Goal: Transaction & Acquisition: Purchase product/service

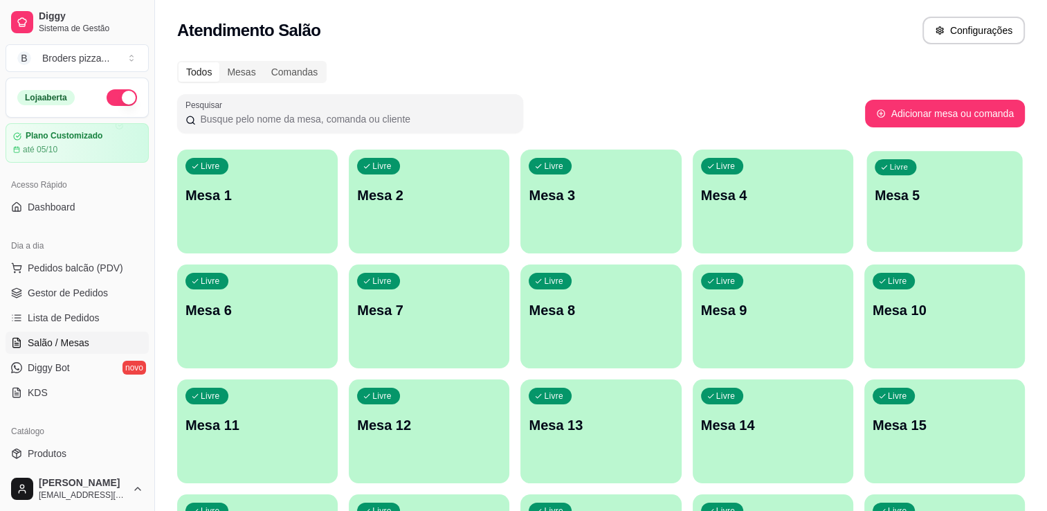
click at [911, 209] on div "Livre Mesa 5" at bounding box center [944, 193] width 156 height 84
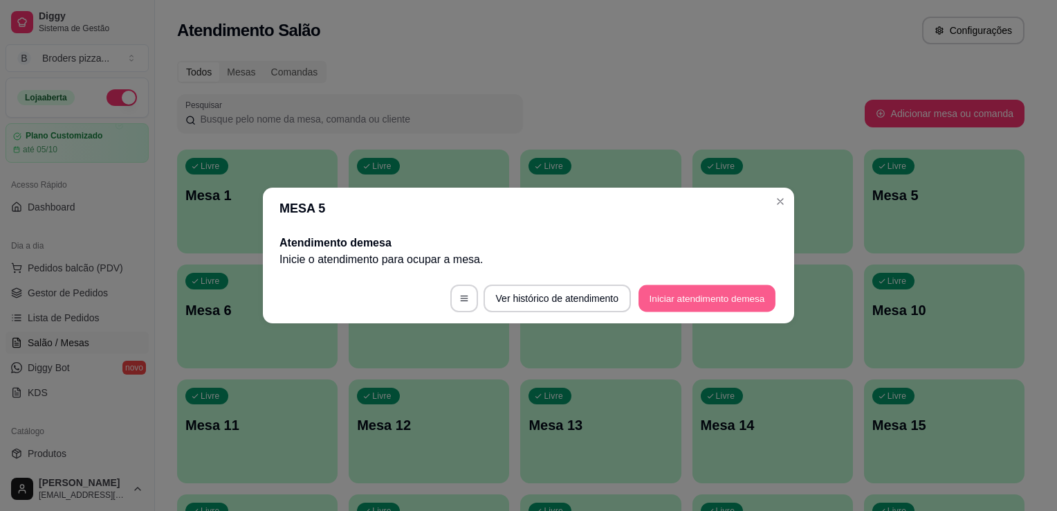
click at [695, 297] on button "Iniciar atendimento de mesa" at bounding box center [707, 298] width 137 height 27
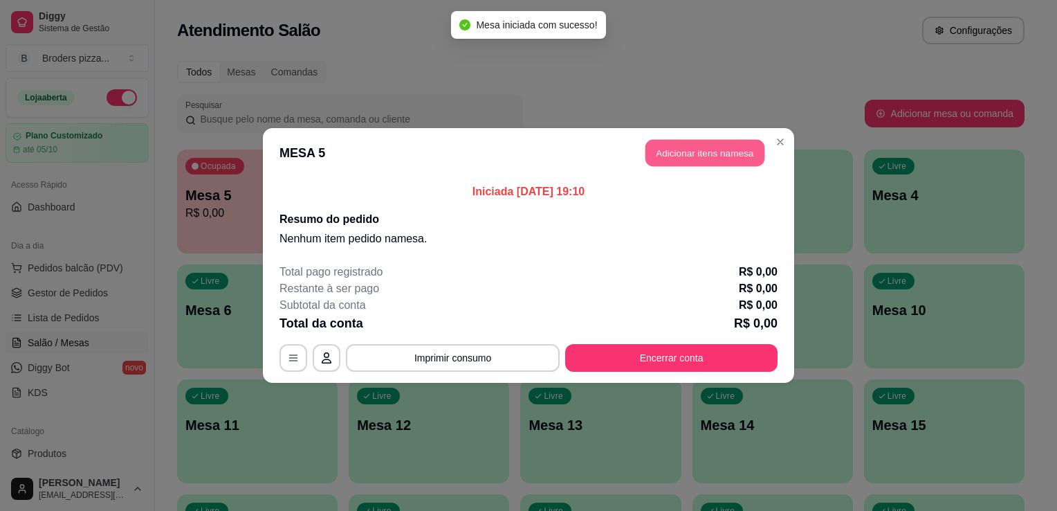
click at [691, 140] on button "Adicionar itens na mesa" at bounding box center [705, 153] width 119 height 27
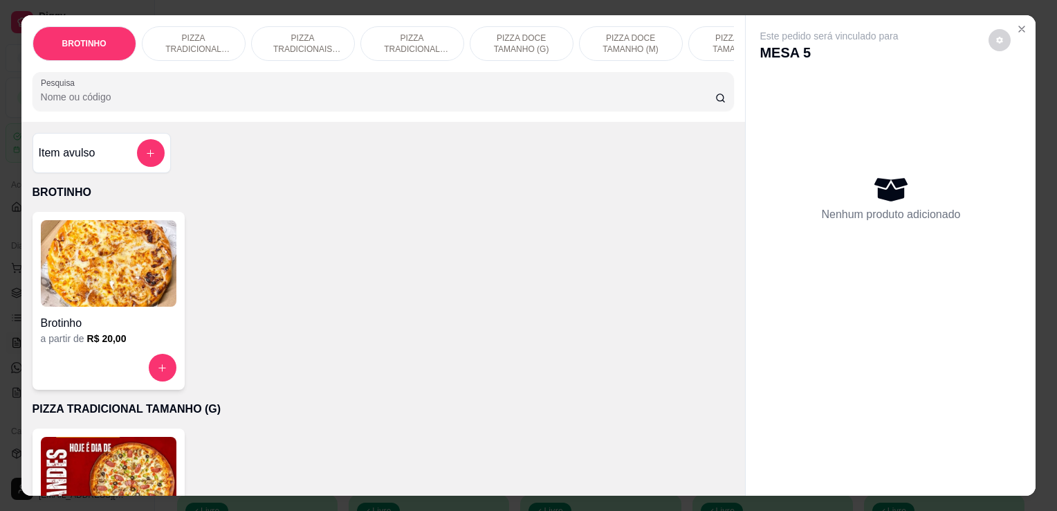
click at [302, 33] on p "PIZZA TRADICIONAIS TAMANHO (M)" at bounding box center [303, 44] width 80 height 22
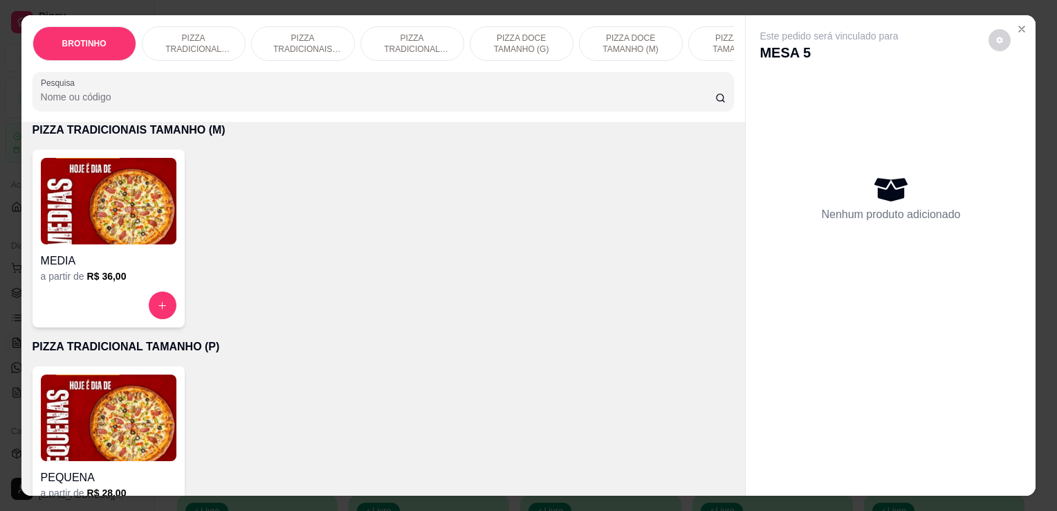
scroll to position [34, 0]
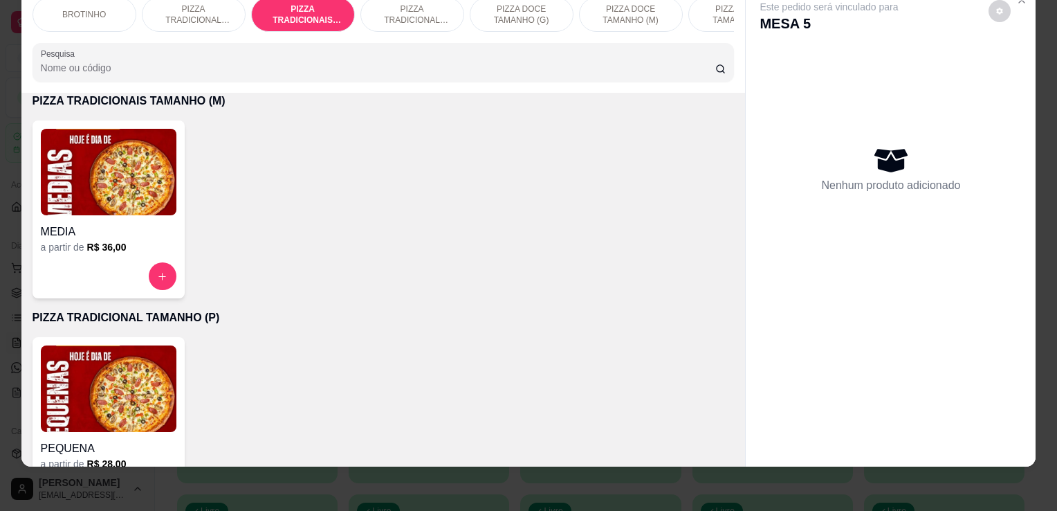
click at [91, 220] on div "MEDIA" at bounding box center [109, 227] width 136 height 25
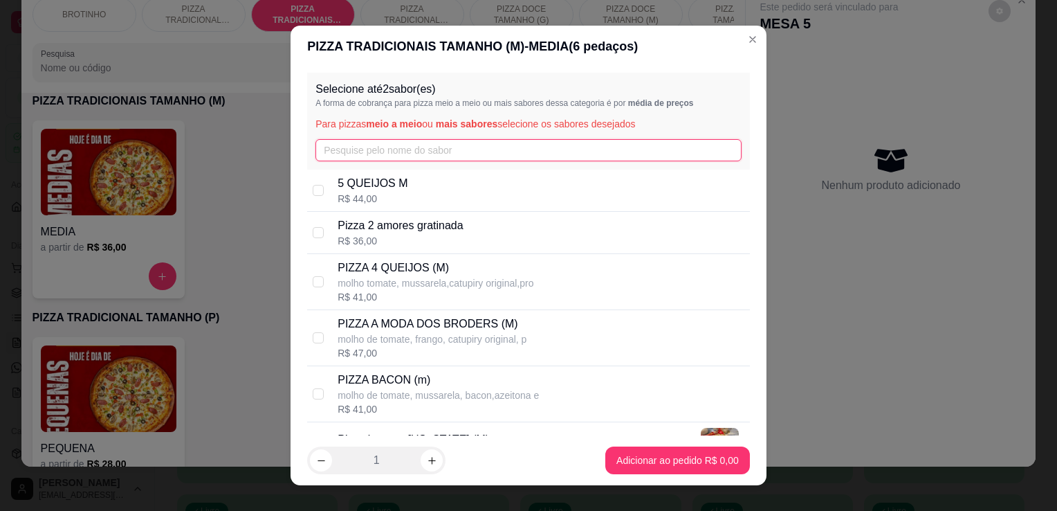
click at [340, 154] on input "text" at bounding box center [529, 150] width 426 height 22
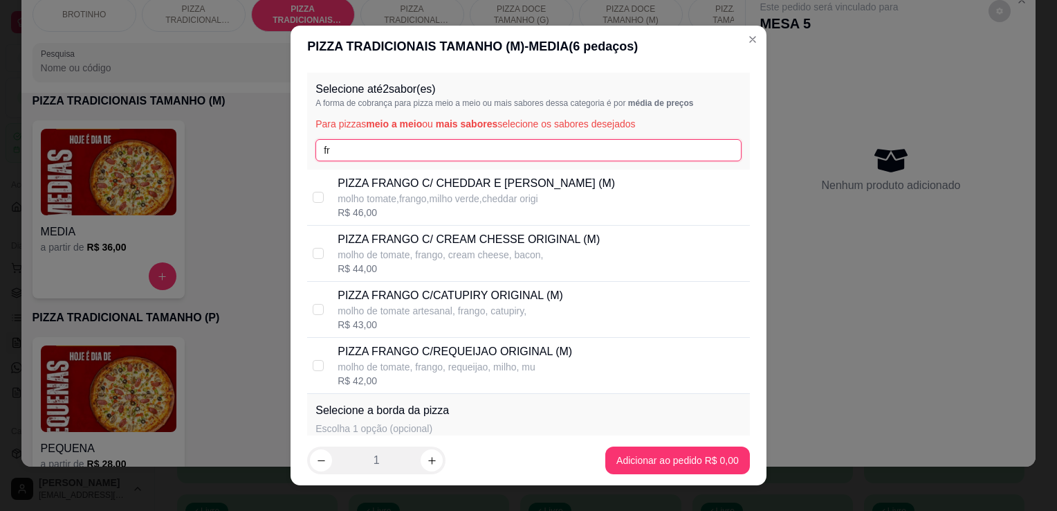
type input "fr"
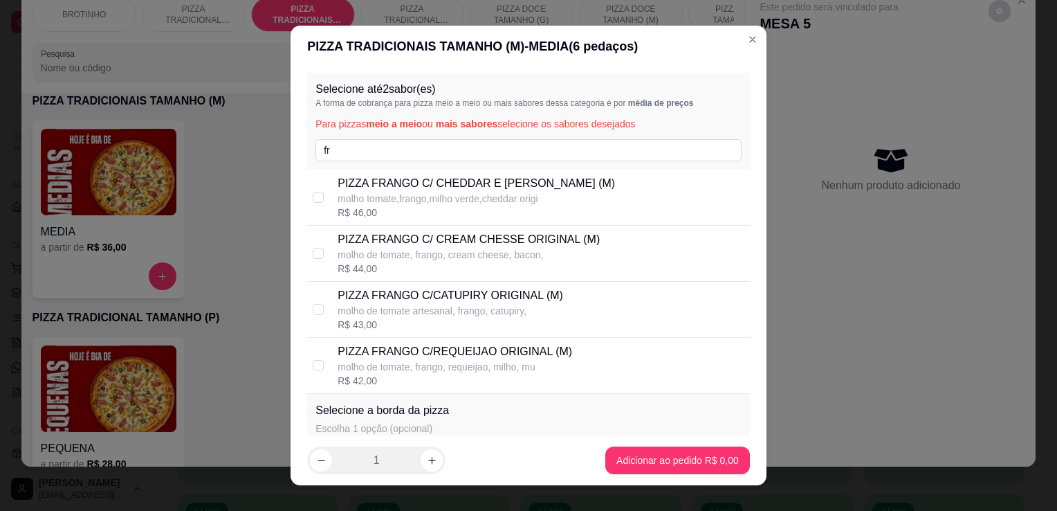
click at [523, 303] on p "PIZZA FRANGO C/CATUPIRY ORIGINAL (M)" at bounding box center [451, 295] width 226 height 17
checkbox input "true"
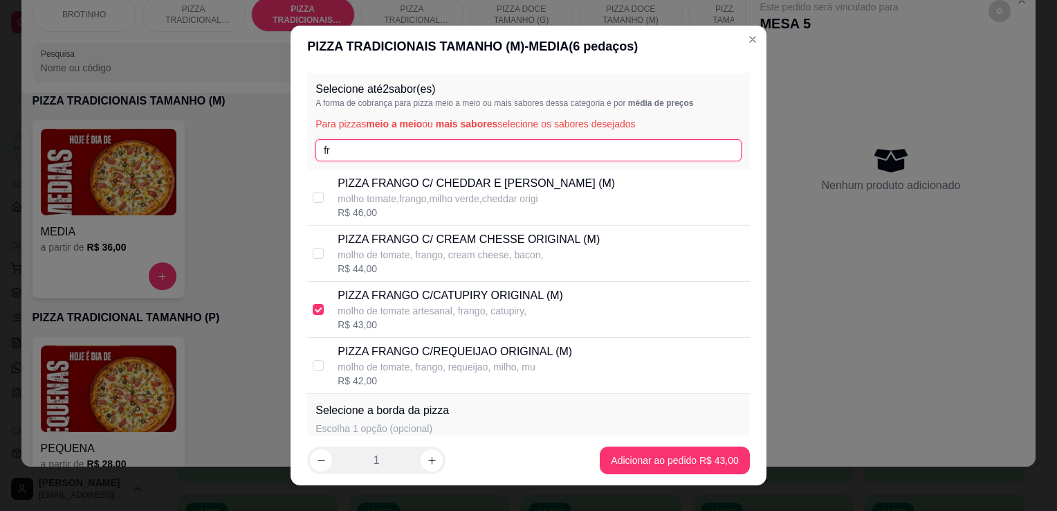
click at [369, 145] on input "fr" at bounding box center [529, 150] width 426 height 22
type input "f"
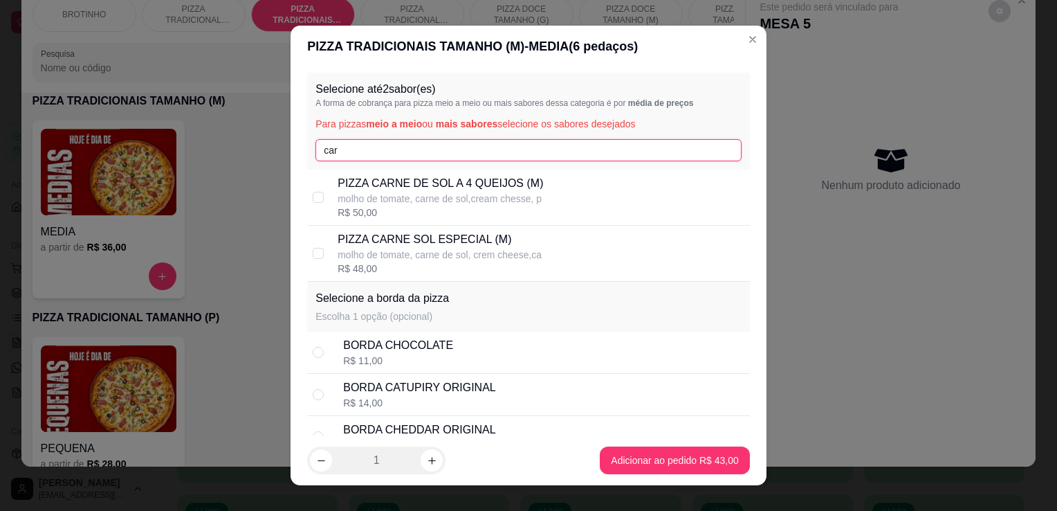
type input "car"
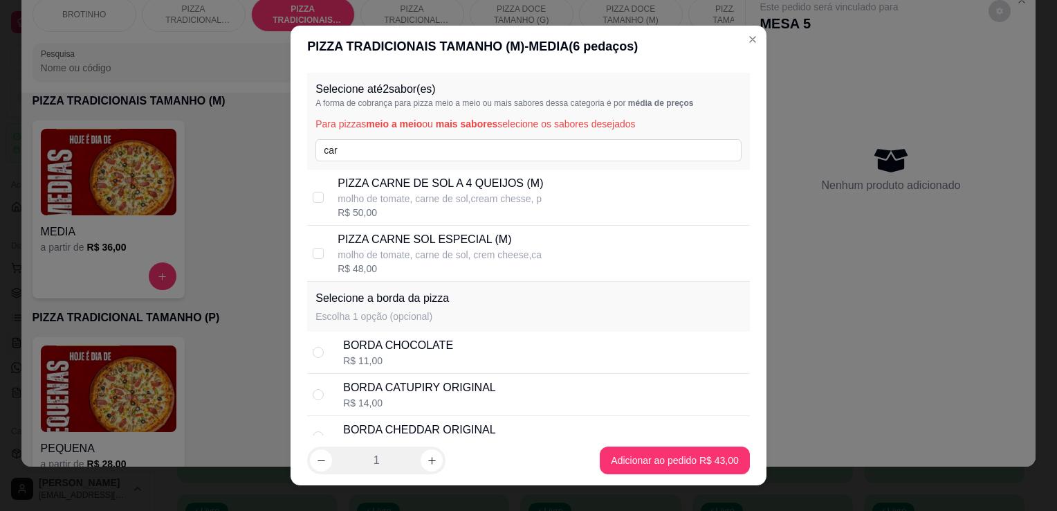
click at [473, 237] on p "PIZZA CARNE SOL ESPECIAL (M)" at bounding box center [440, 239] width 204 height 17
checkbox input "true"
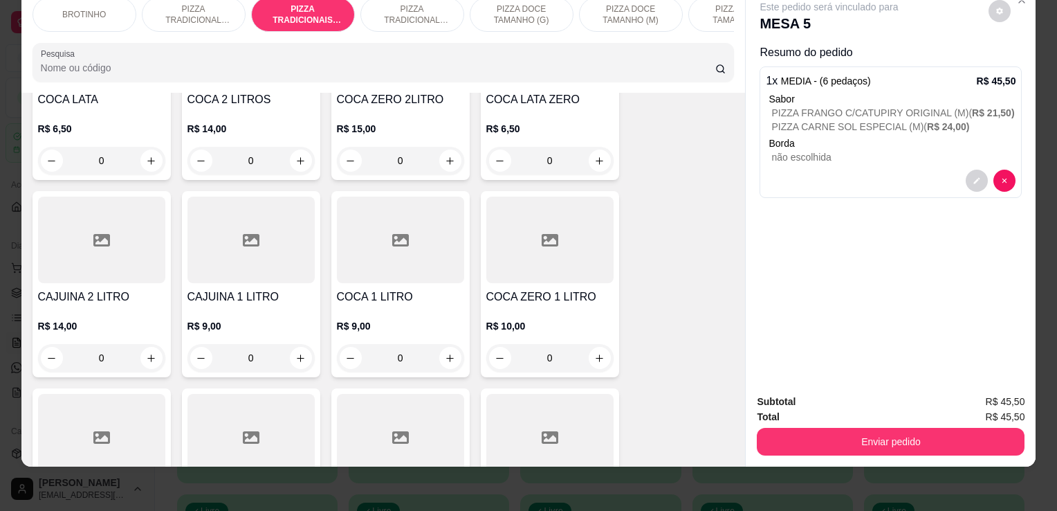
scroll to position [1636, 0]
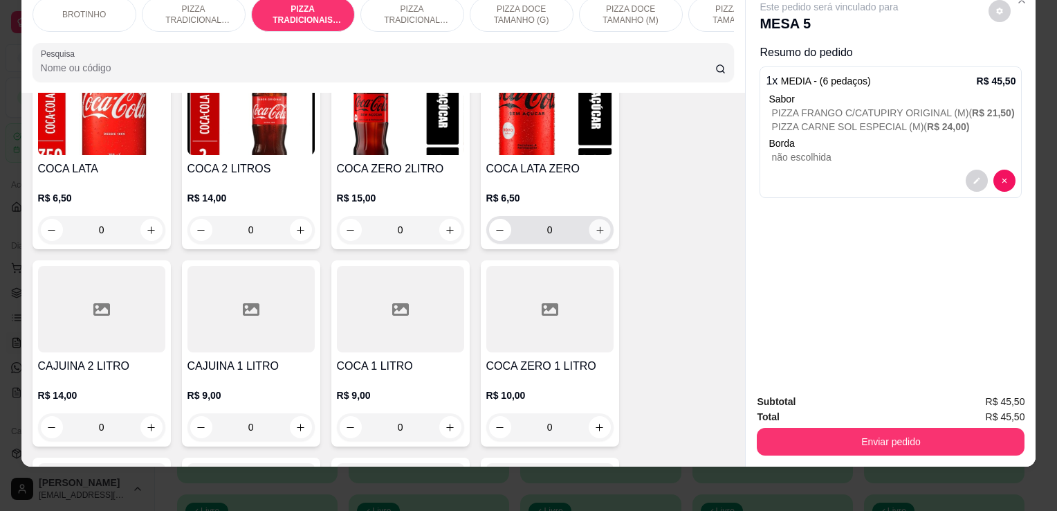
click at [598, 232] on icon "increase-product-quantity" at bounding box center [599, 230] width 10 height 10
type input "1"
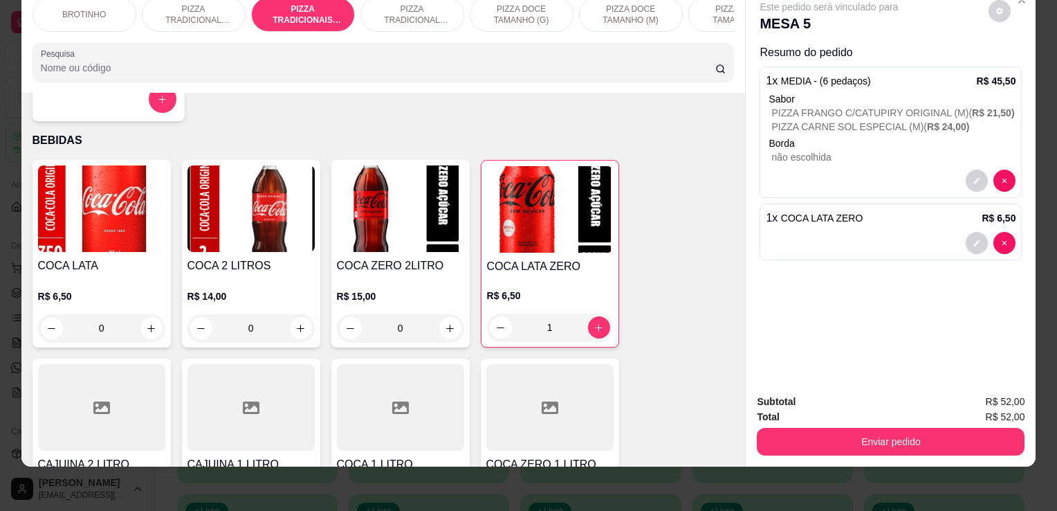
scroll to position [1616, 0]
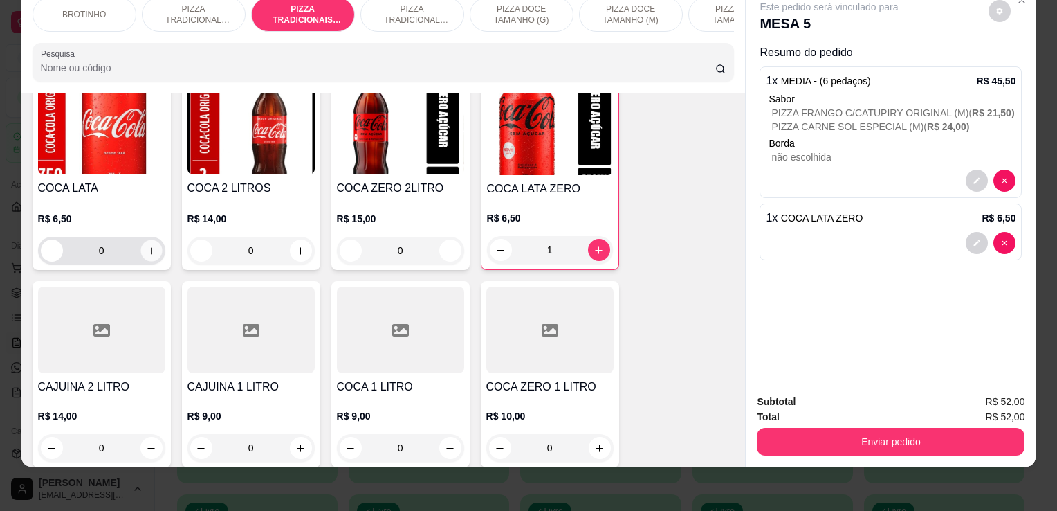
click at [147, 248] on icon "increase-product-quantity" at bounding box center [151, 251] width 10 height 10
type input "1"
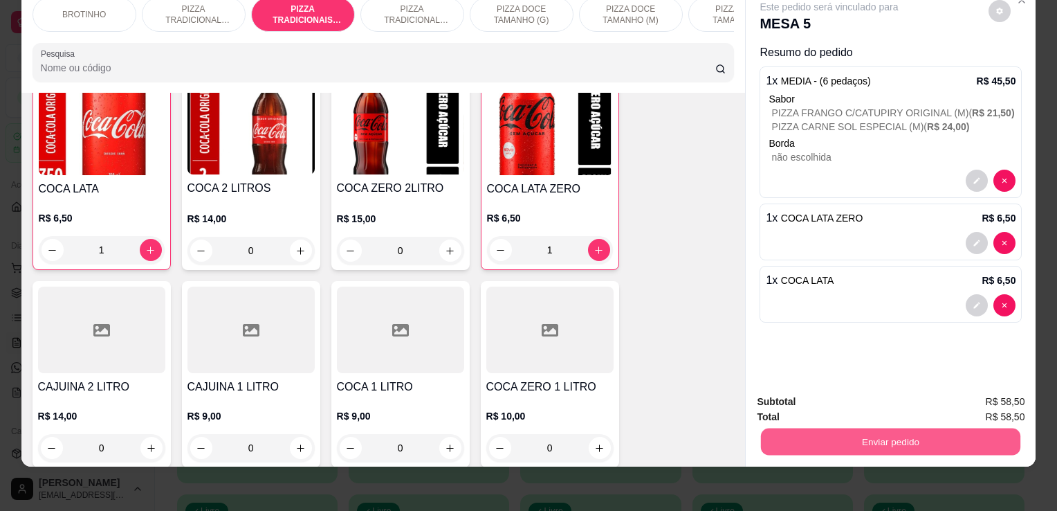
click at [825, 428] on button "Enviar pedido" at bounding box center [890, 441] width 259 height 27
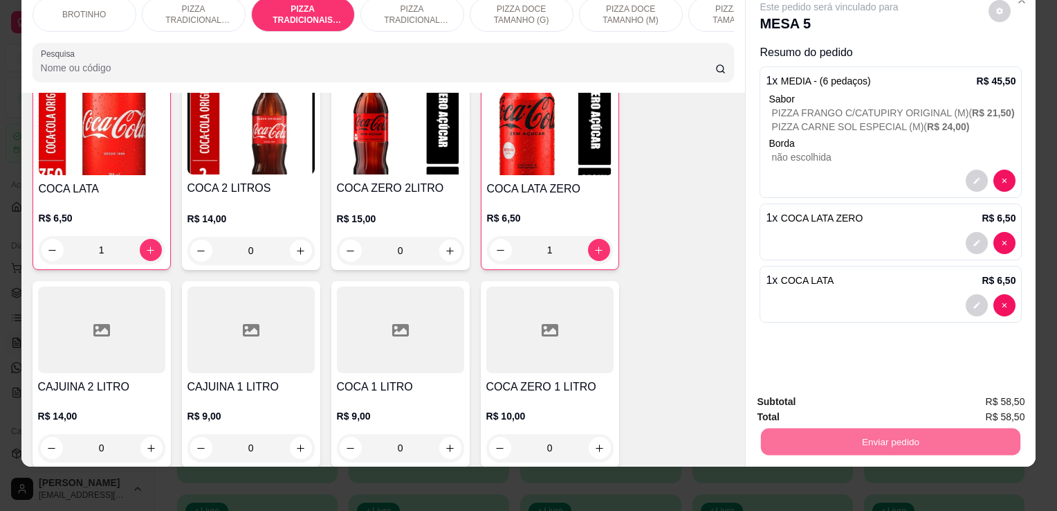
click at [989, 392] on button "Enviar pedido" at bounding box center [989, 397] width 78 height 26
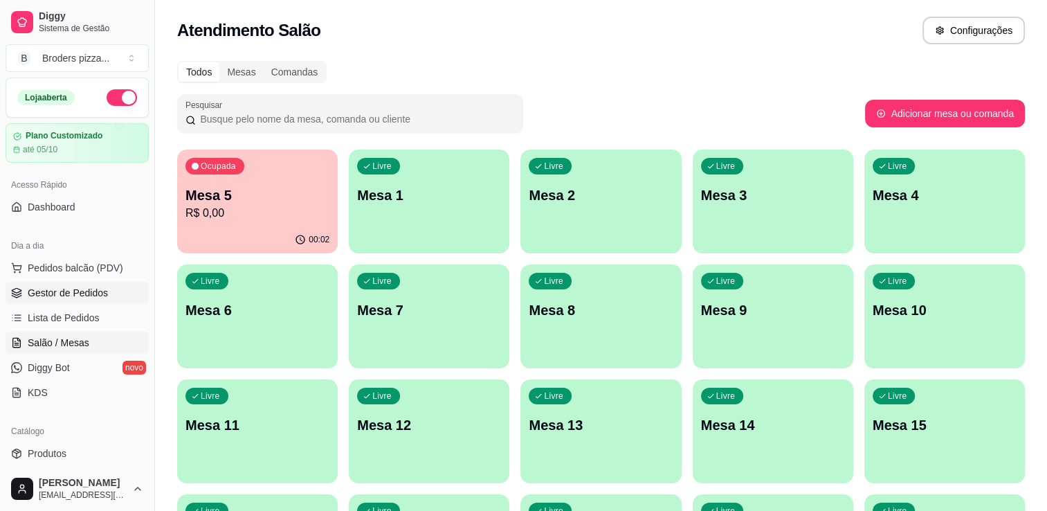
click at [38, 291] on span "Gestor de Pedidos" at bounding box center [68, 293] width 80 height 14
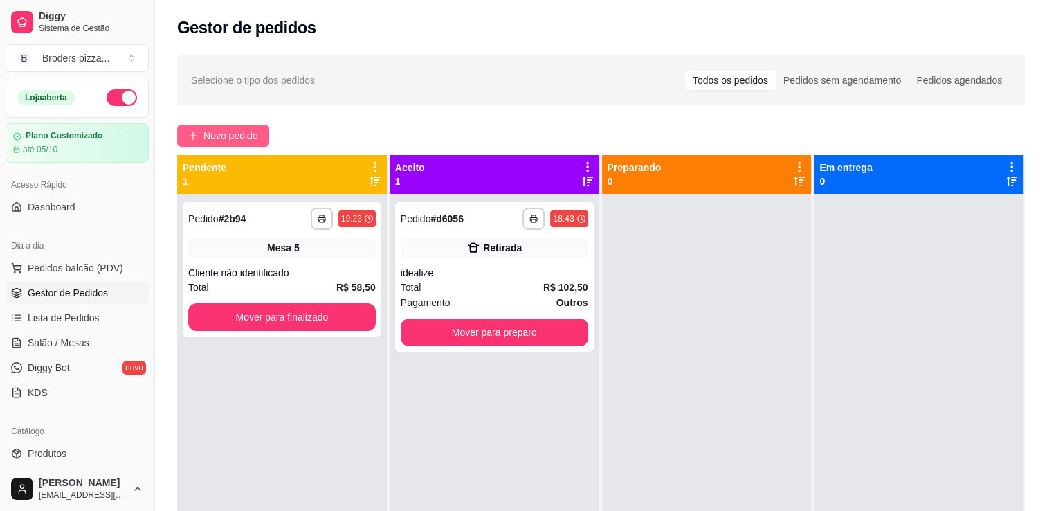
click at [244, 137] on span "Novo pedido" at bounding box center [230, 135] width 55 height 15
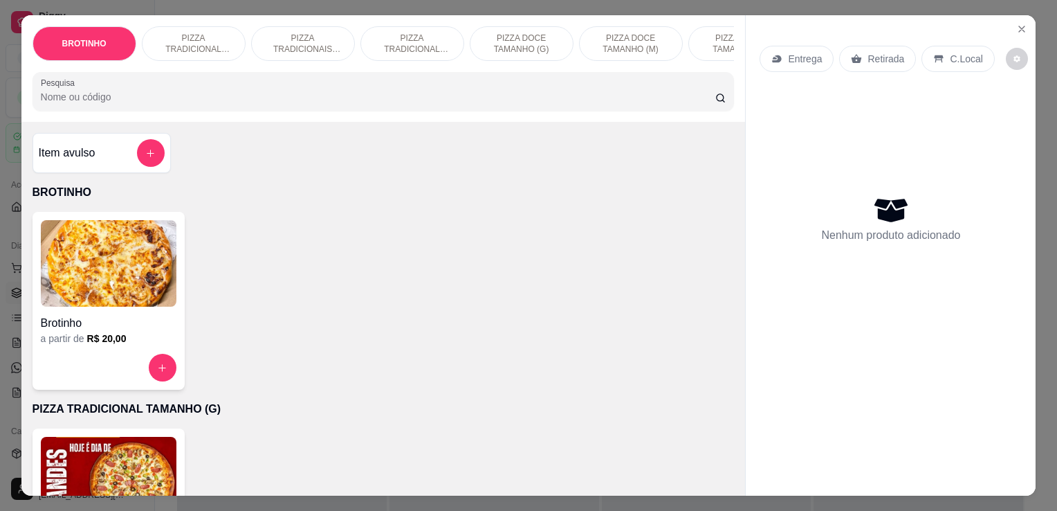
click at [293, 38] on p "PIZZA TRADICIONAIS TAMANHO (M)" at bounding box center [303, 44] width 80 height 22
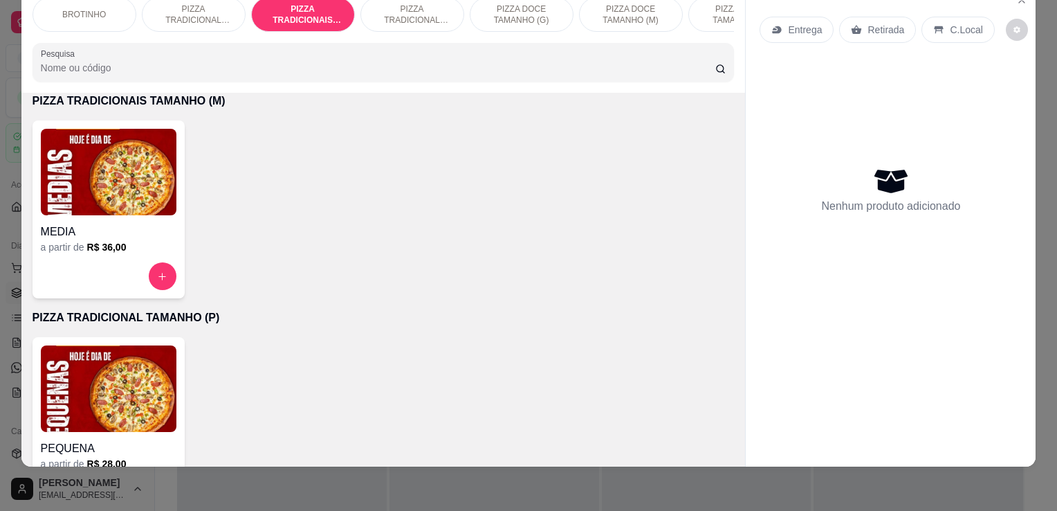
click at [91, 289] on div at bounding box center [109, 276] width 136 height 28
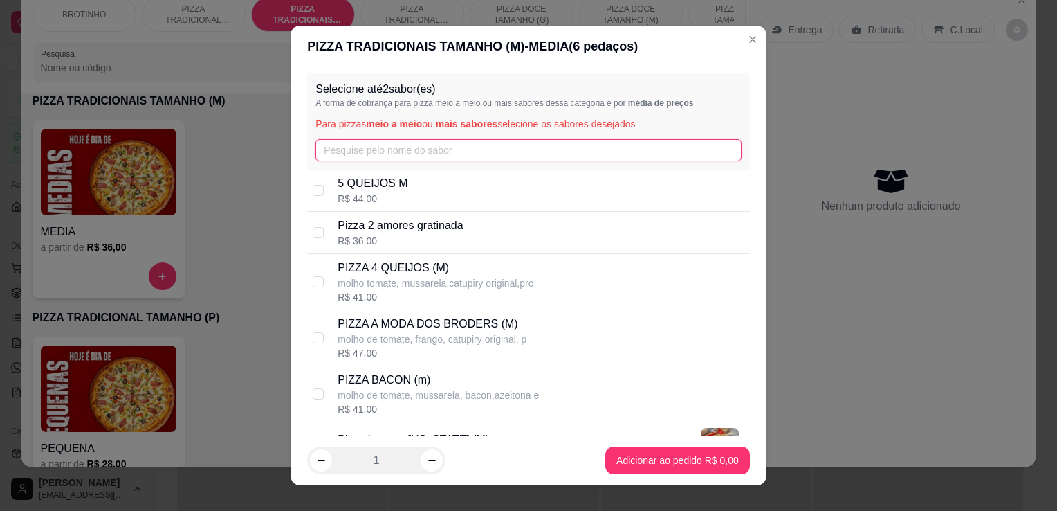
click at [403, 147] on input "text" at bounding box center [529, 150] width 426 height 22
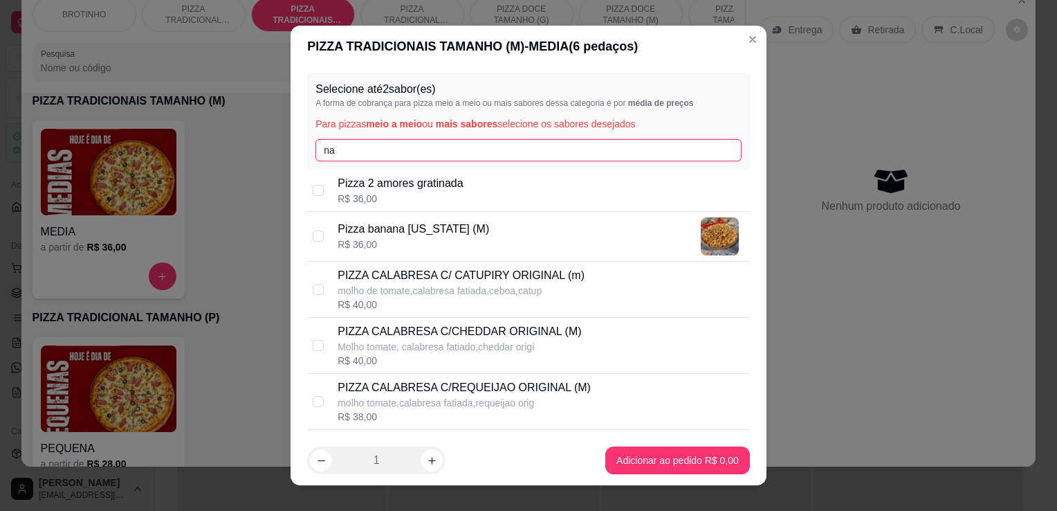
type input "n"
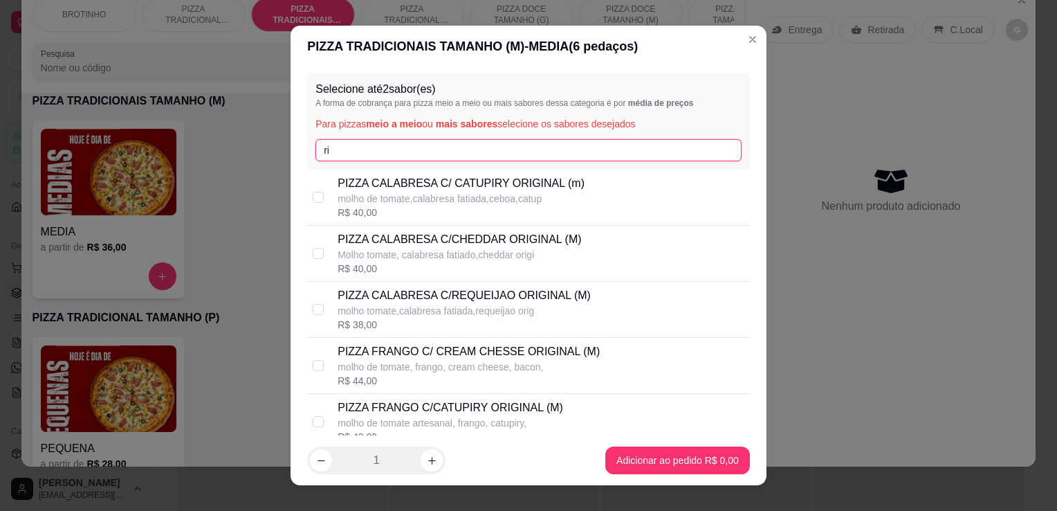
type input "r"
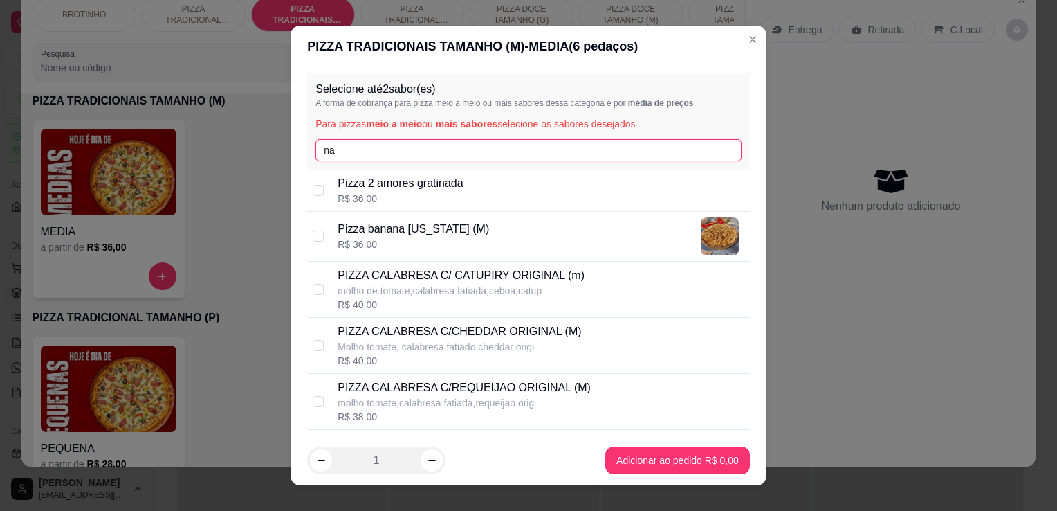
type input "n"
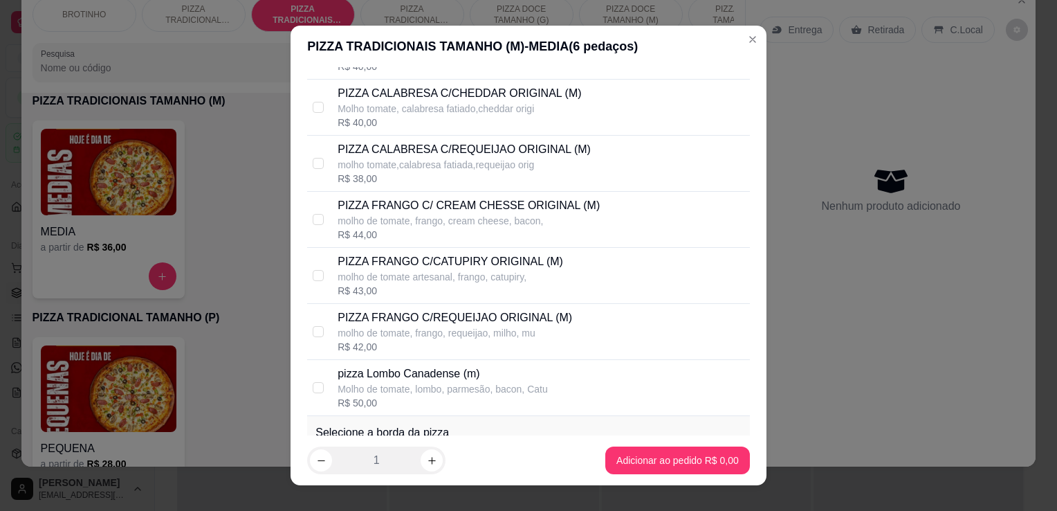
scroll to position [0, 0]
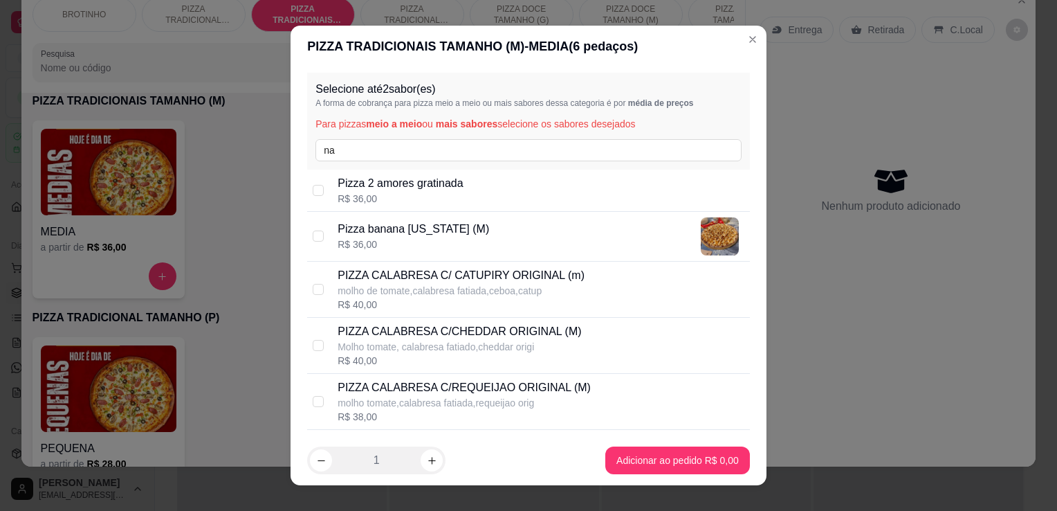
click at [410, 138] on div "Selecione até 2 sabor(es) A forma de cobrança para pizza meio a meio ou mais sa…" at bounding box center [528, 121] width 443 height 97
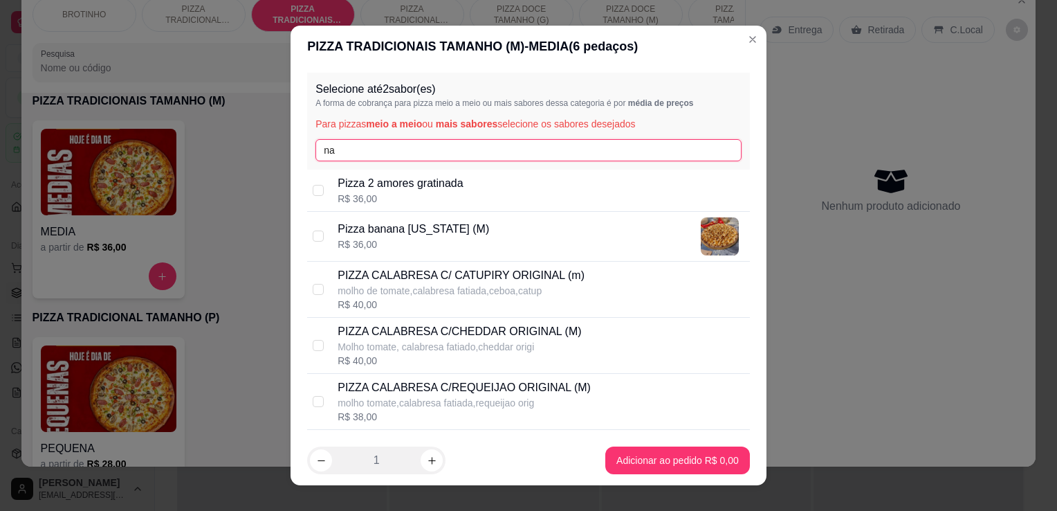
click at [410, 144] on input "na" at bounding box center [529, 150] width 426 height 22
type input "n"
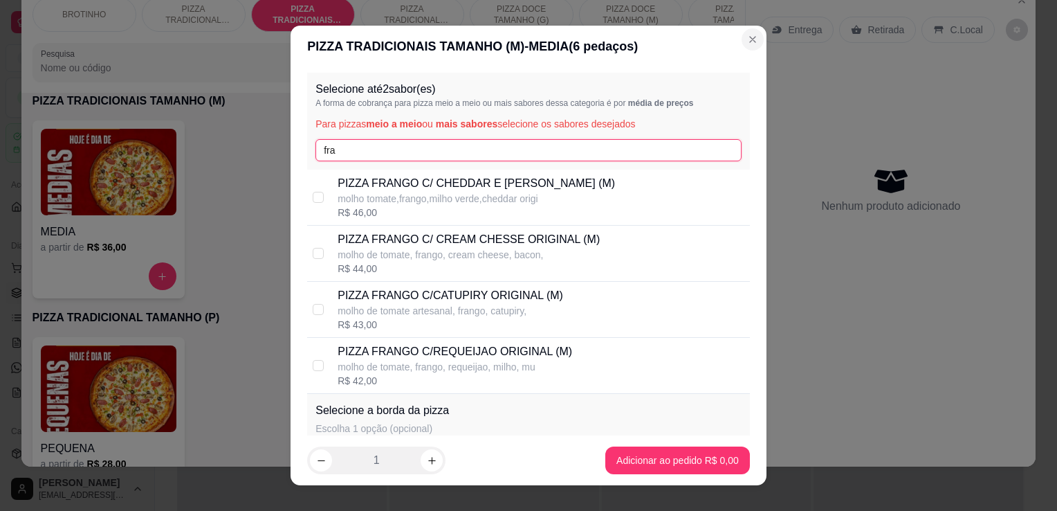
type input "fra"
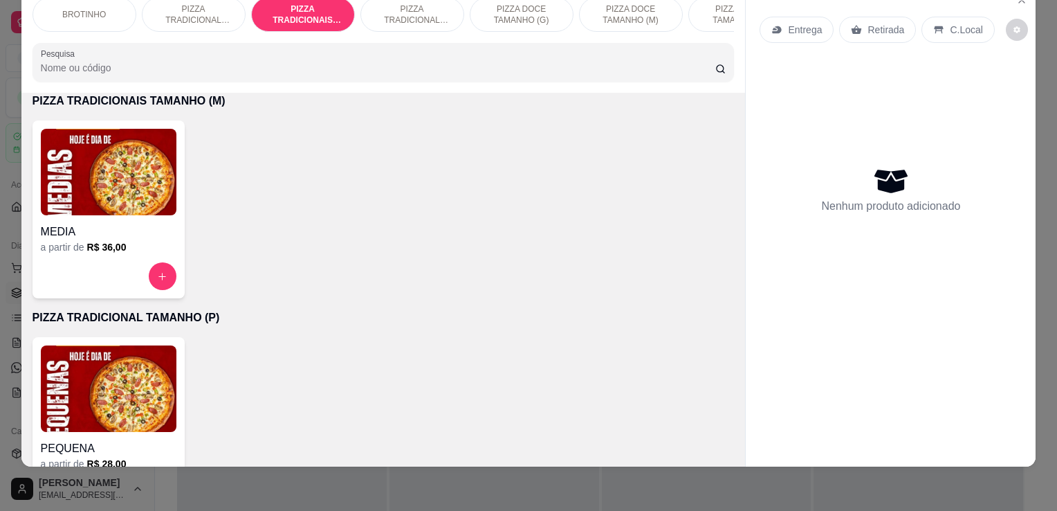
drag, startPoint x: 1046, startPoint y: 136, endPoint x: 1052, endPoint y: 84, distance: 52.2
click at [1046, 84] on div "BROTINHO PIZZA TRADICIONAL TAMANHO (G) PIZZA TRADICIONAIS TAMANHO (M) PIZZA TRA…" at bounding box center [528, 255] width 1057 height 511
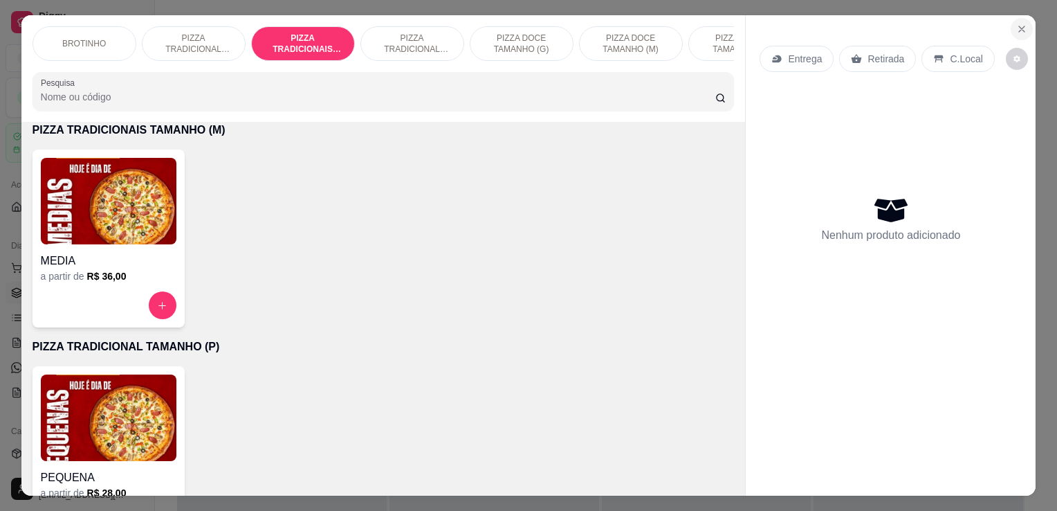
click at [1011, 18] on button "Close" at bounding box center [1022, 29] width 22 height 22
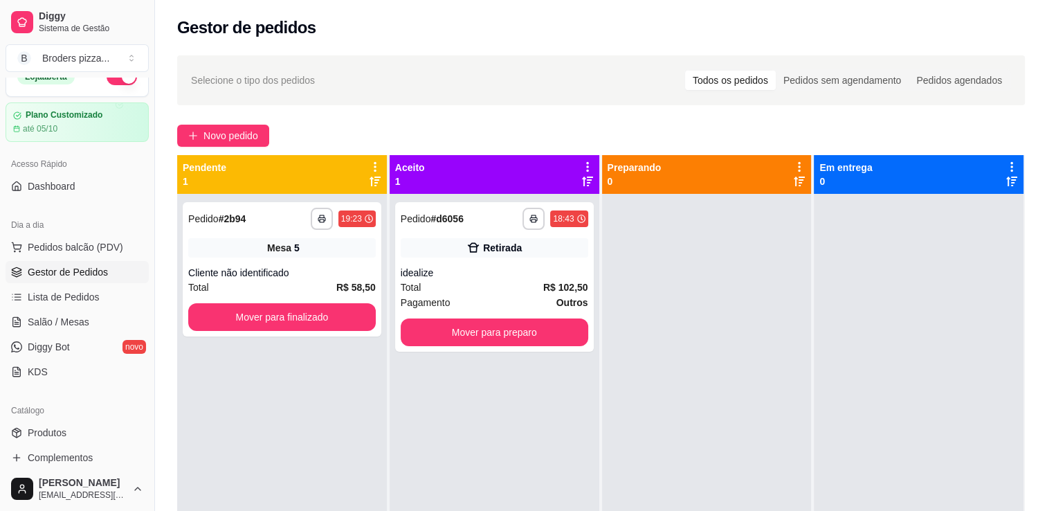
scroll to position [109, 0]
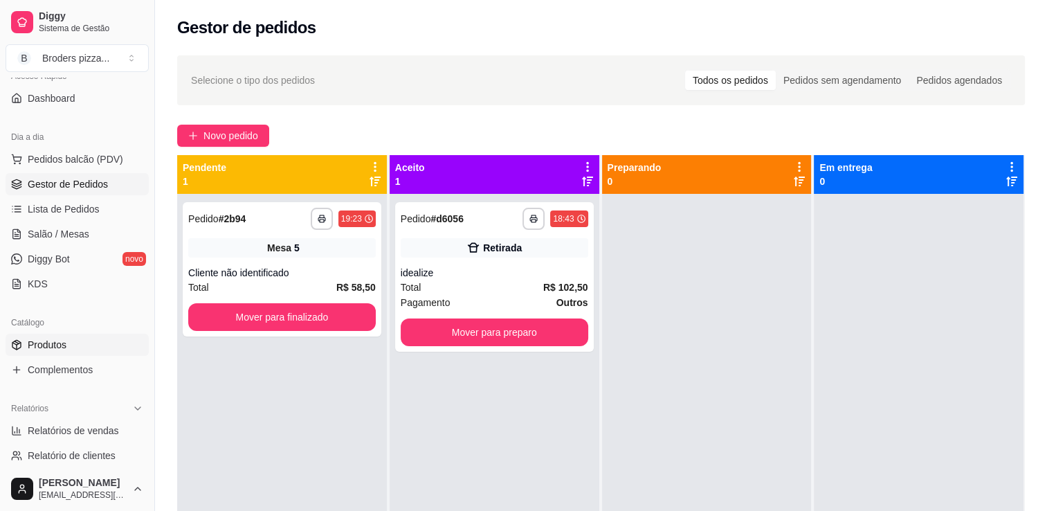
click at [51, 334] on link "Produtos" at bounding box center [77, 345] width 143 height 22
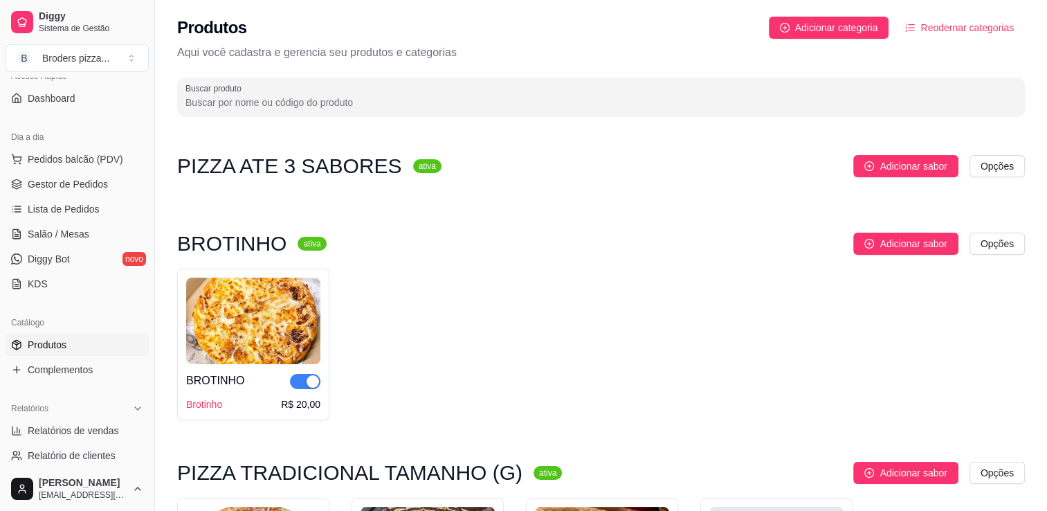
click at [434, 107] on input "Buscar produto" at bounding box center [600, 102] width 831 height 14
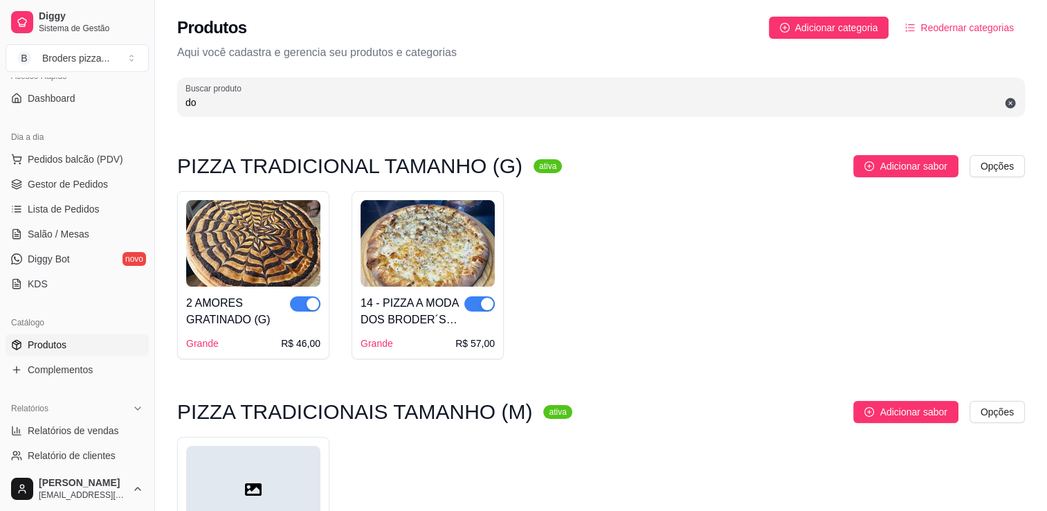
type input "d"
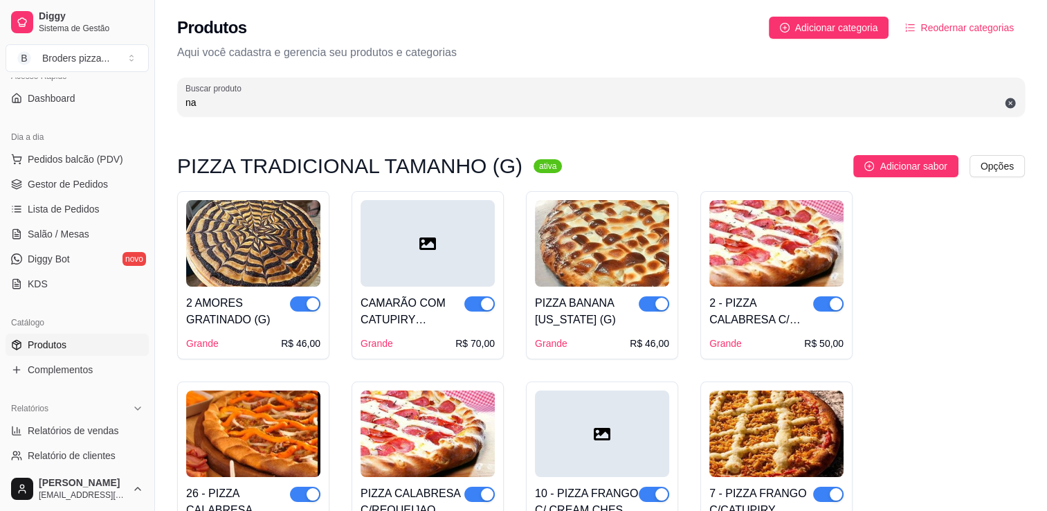
type input "n"
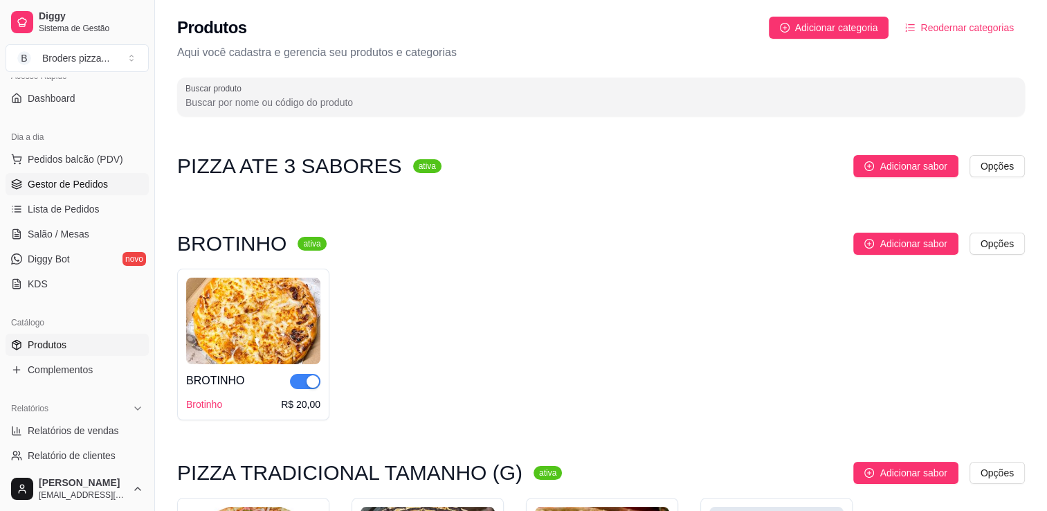
click at [62, 184] on span "Gestor de Pedidos" at bounding box center [68, 184] width 80 height 14
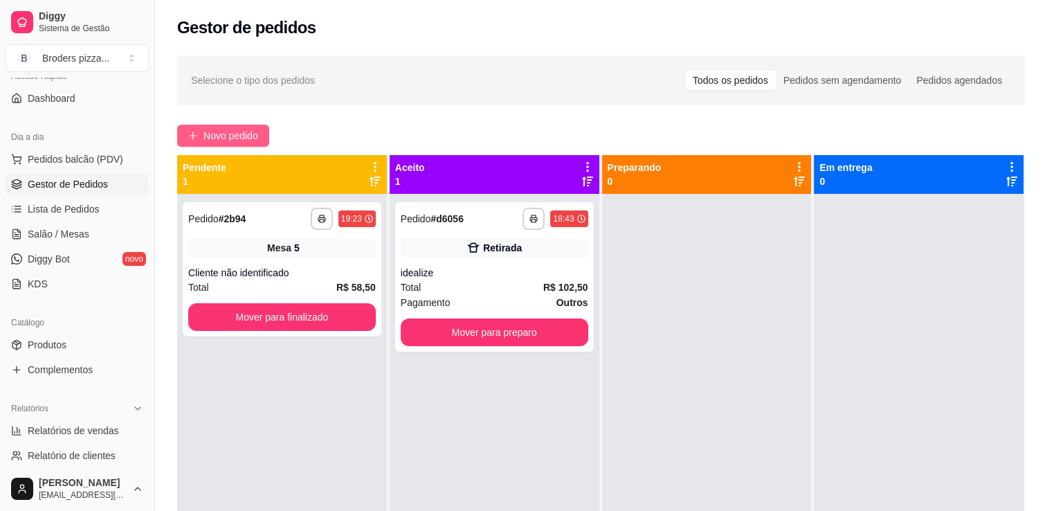
click at [211, 134] on span "Novo pedido" at bounding box center [230, 135] width 55 height 15
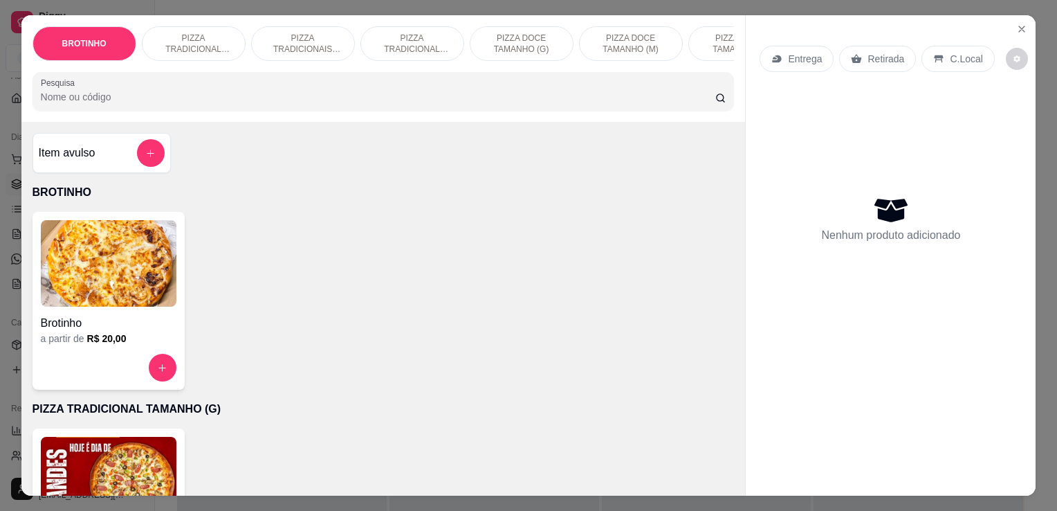
click at [274, 37] on p "PIZZA TRADICIONAIS TAMANHO (M)" at bounding box center [303, 44] width 80 height 22
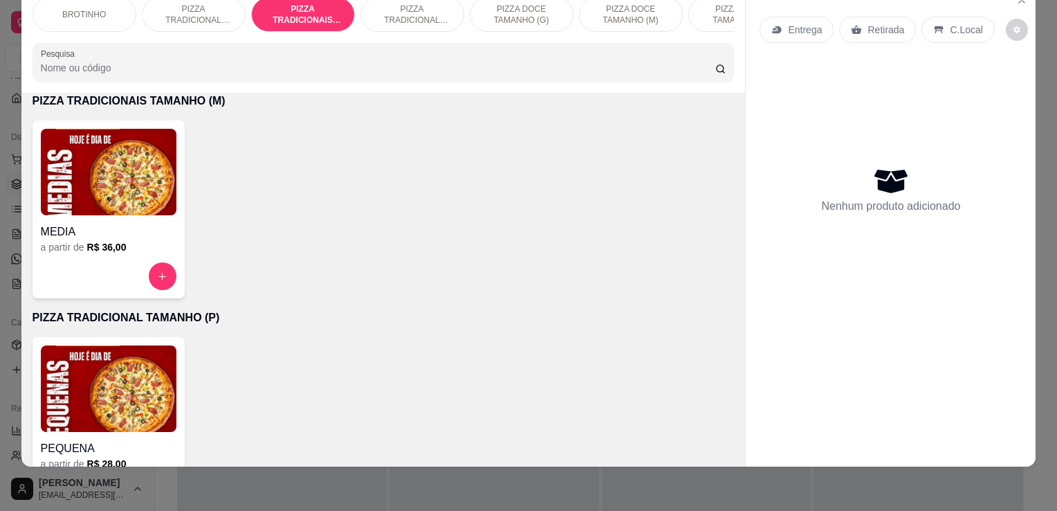
click at [117, 270] on div at bounding box center [109, 276] width 136 height 28
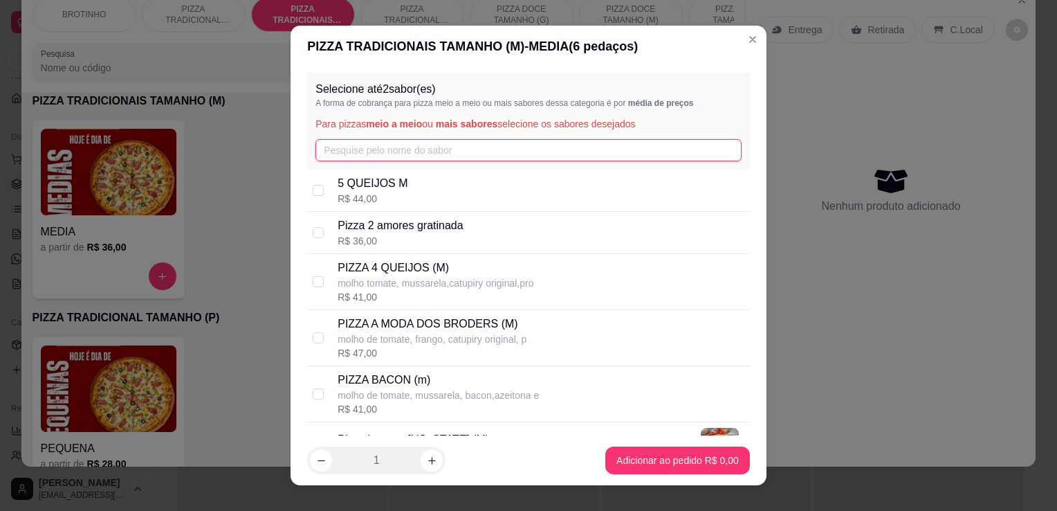
click at [365, 149] on input "text" at bounding box center [529, 150] width 426 height 22
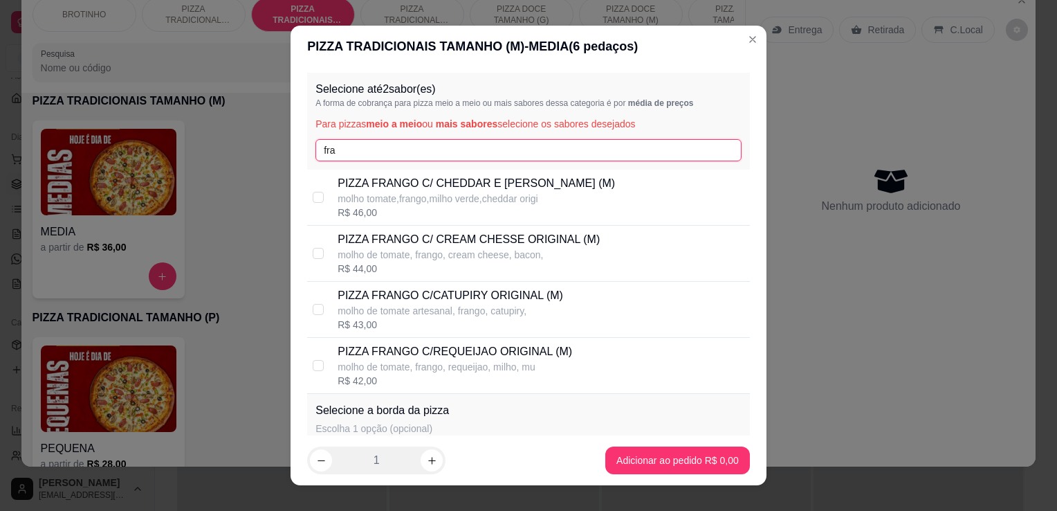
type input "fra"
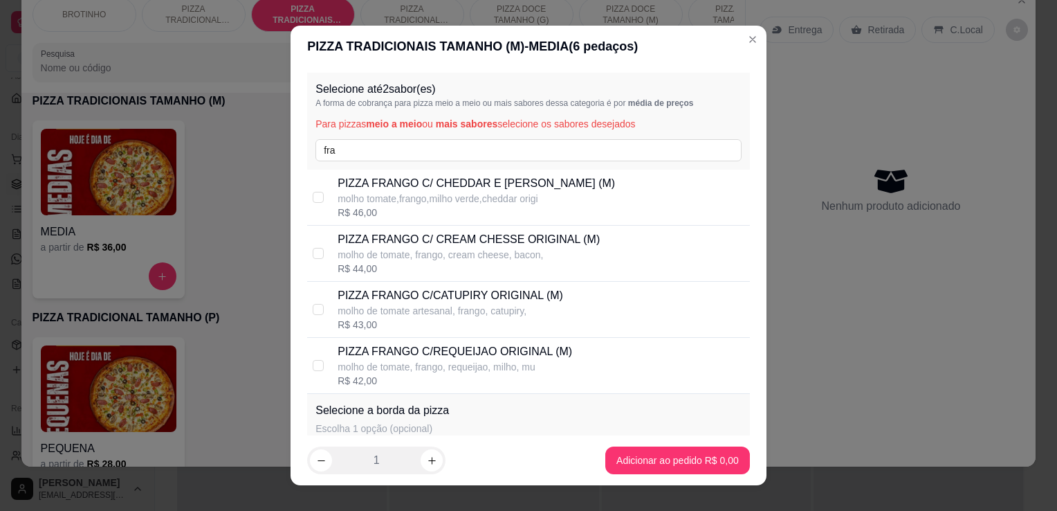
click at [437, 185] on p "PIZZA FRANGO C/ CHEDDAR E [PERSON_NAME] (M)" at bounding box center [476, 183] width 277 height 17
checkbox input "true"
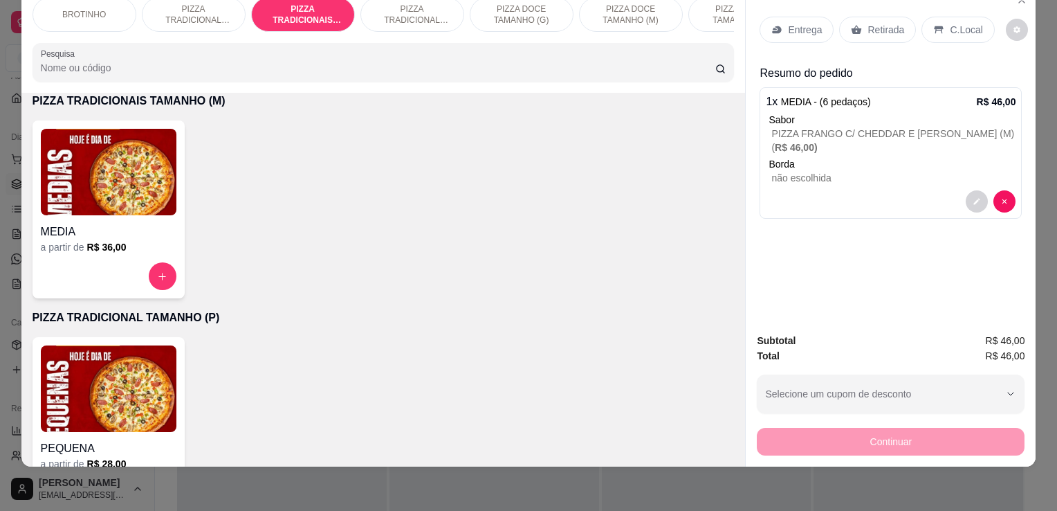
click at [780, 25] on div "Entrega" at bounding box center [797, 30] width 74 height 26
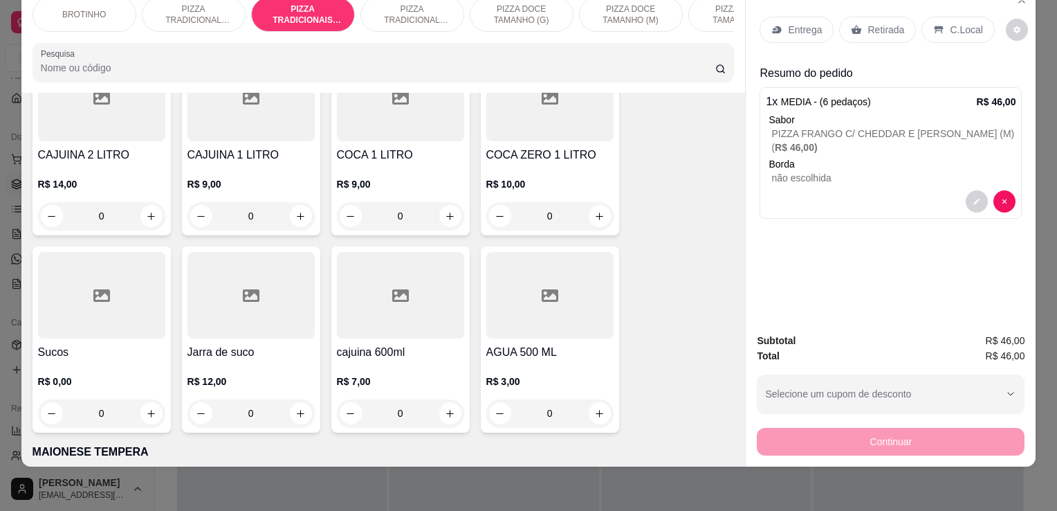
scroll to position [1835, 0]
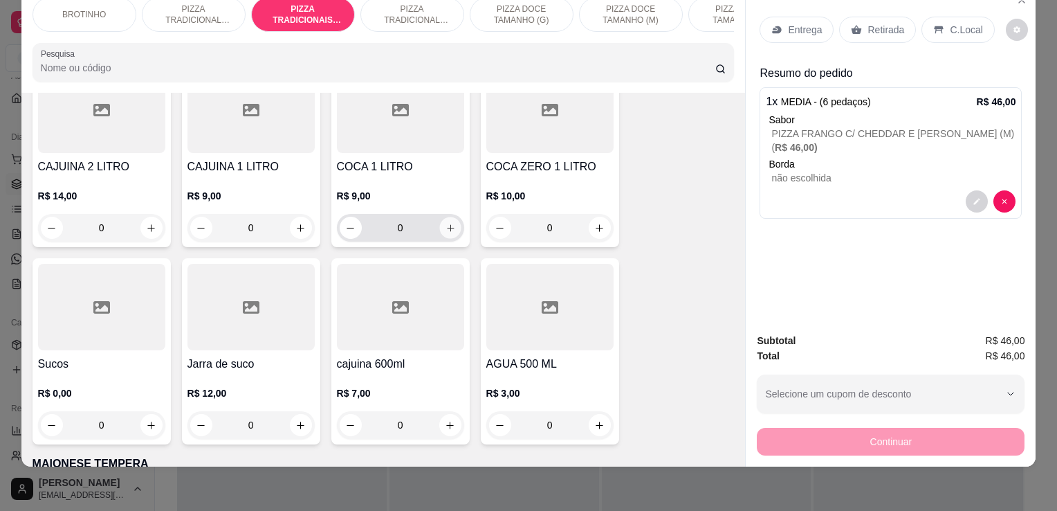
click at [448, 229] on icon "increase-product-quantity" at bounding box center [450, 228] width 10 height 10
type input "1"
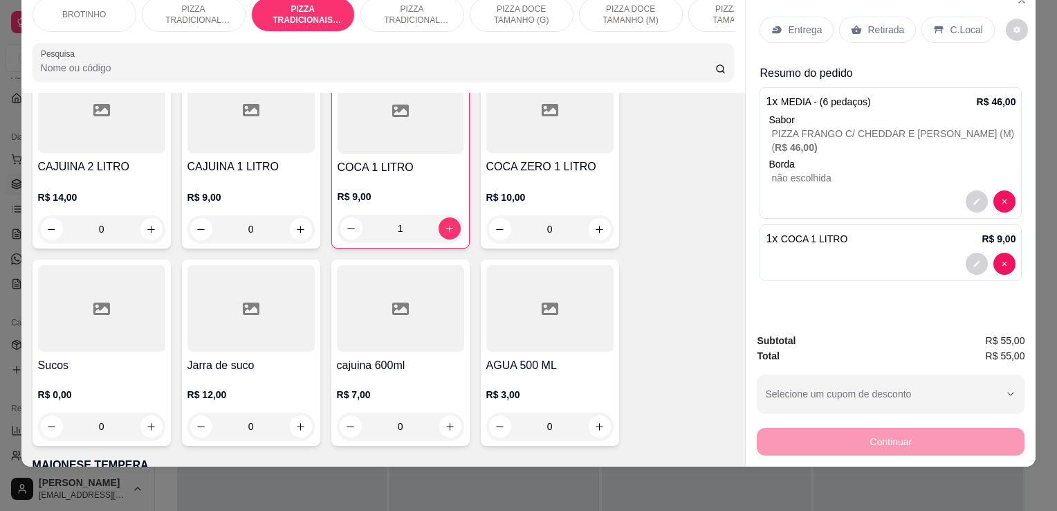
click at [788, 24] on p "Entrega" at bounding box center [805, 30] width 34 height 14
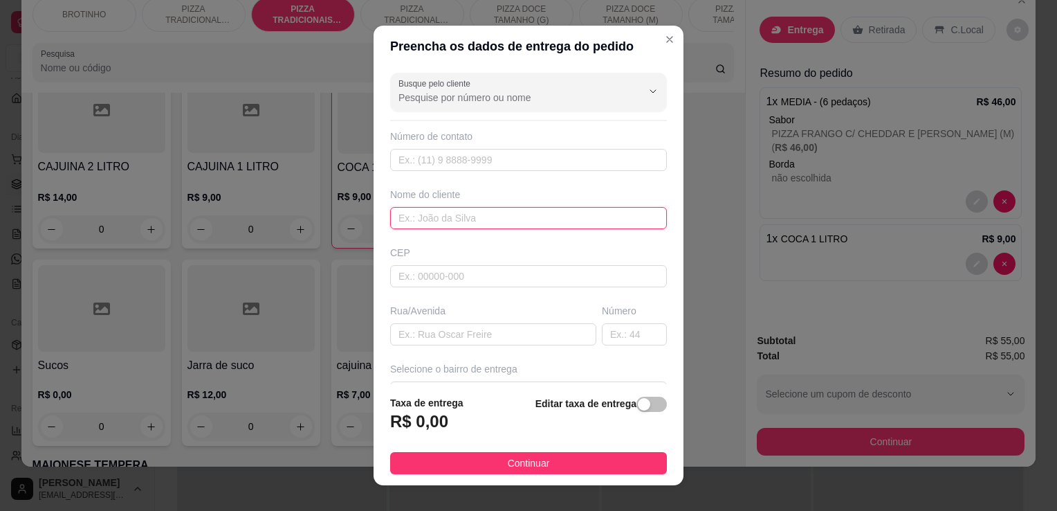
click at [463, 220] on input "text" at bounding box center [528, 218] width 277 height 22
type input "patricia"
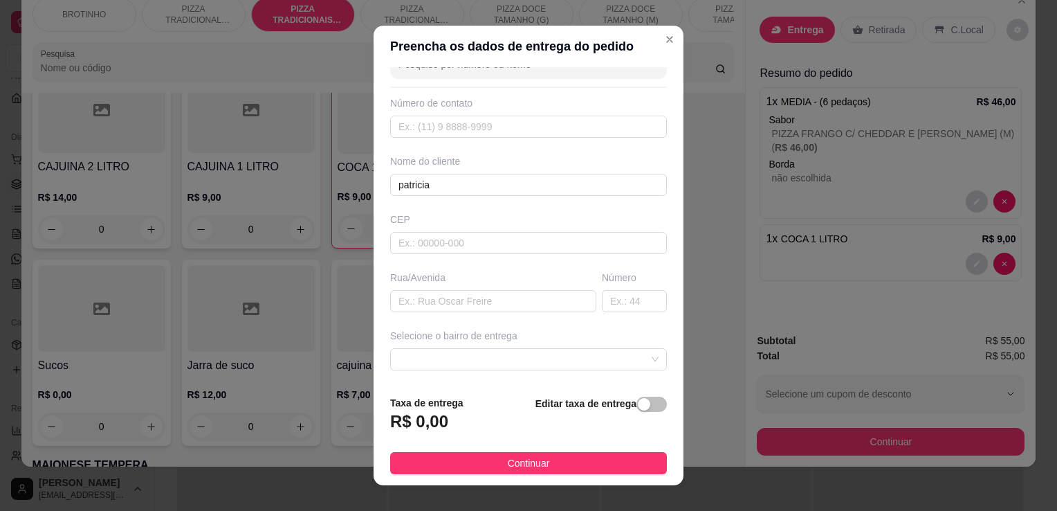
scroll to position [39, 0]
click at [444, 288] on input "text" at bounding box center [493, 295] width 206 height 22
type input "rua [PERSON_NAME]"
click at [622, 298] on input "text" at bounding box center [634, 295] width 65 height 22
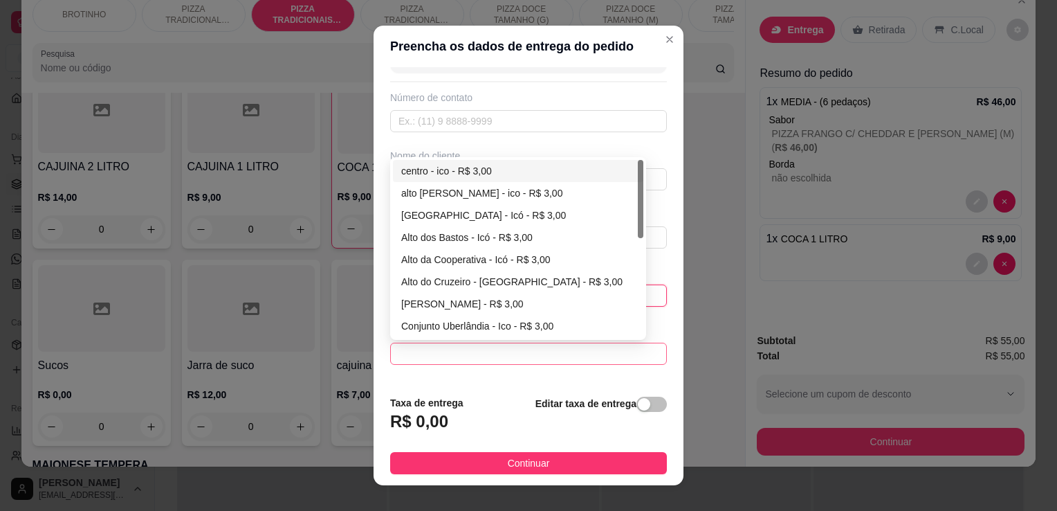
click at [603, 347] on span at bounding box center [529, 353] width 260 height 21
type input "109"
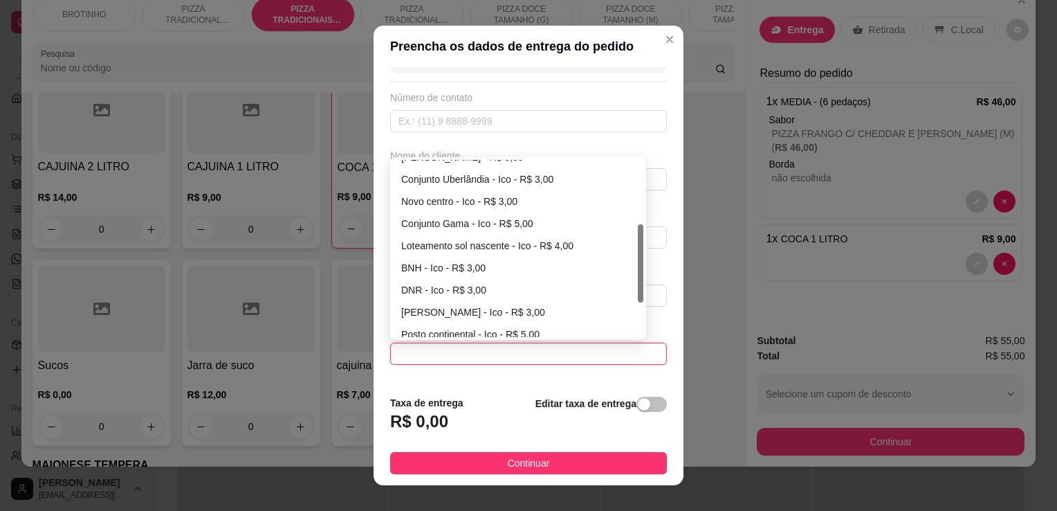
scroll to position [149, 0]
drag, startPoint x: 635, startPoint y: 226, endPoint x: 601, endPoint y: 292, distance: 74.6
click at [601, 292] on div "[PERSON_NAME] - Icó - R$ 3,00 Conjunto [GEOGRAPHIC_DATA] - Ico - R$ 3,00 Novo c…" at bounding box center [518, 248] width 250 height 177
click at [489, 223] on div "Conjunto Gama - Ico - R$ 5,00" at bounding box center [518, 221] width 234 height 15
type input "Ico"
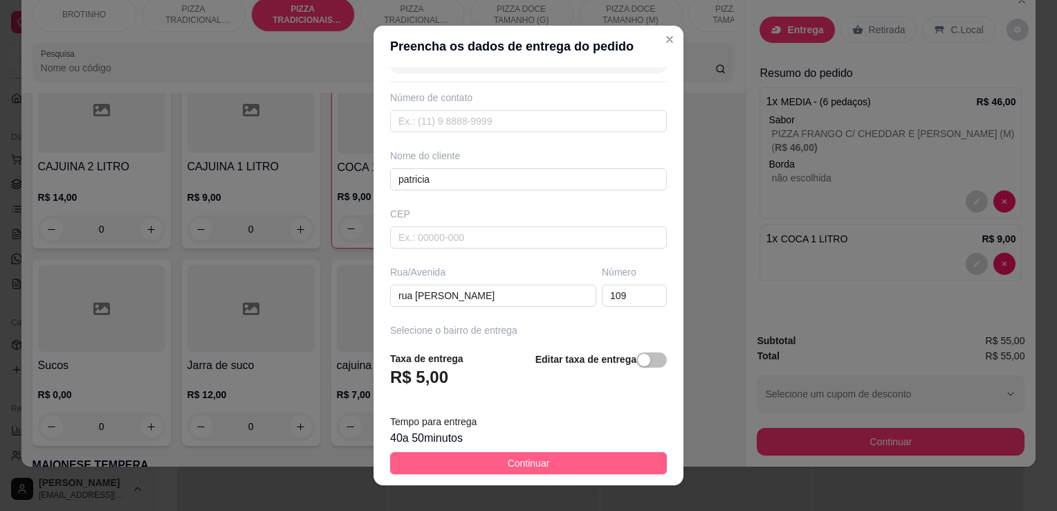
click at [515, 462] on span "Continuar" at bounding box center [529, 462] width 42 height 15
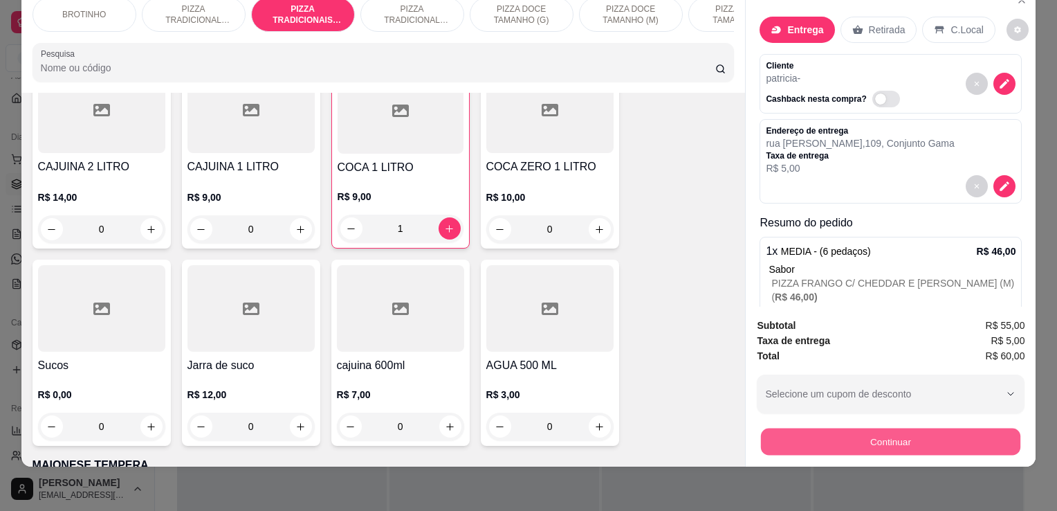
click at [771, 428] on button "Continuar" at bounding box center [890, 441] width 259 height 27
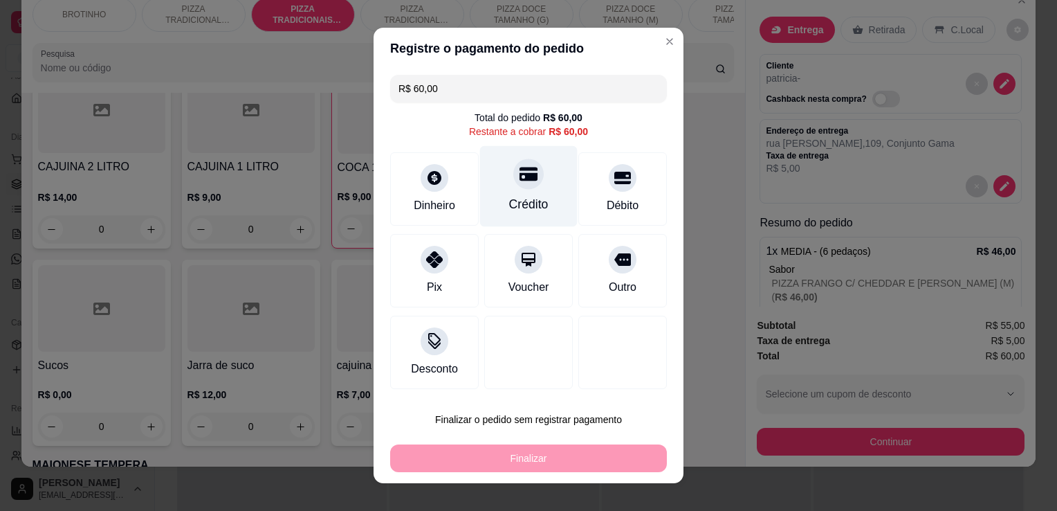
click at [495, 192] on div "Crédito" at bounding box center [529, 186] width 98 height 81
type input "R$ 0,00"
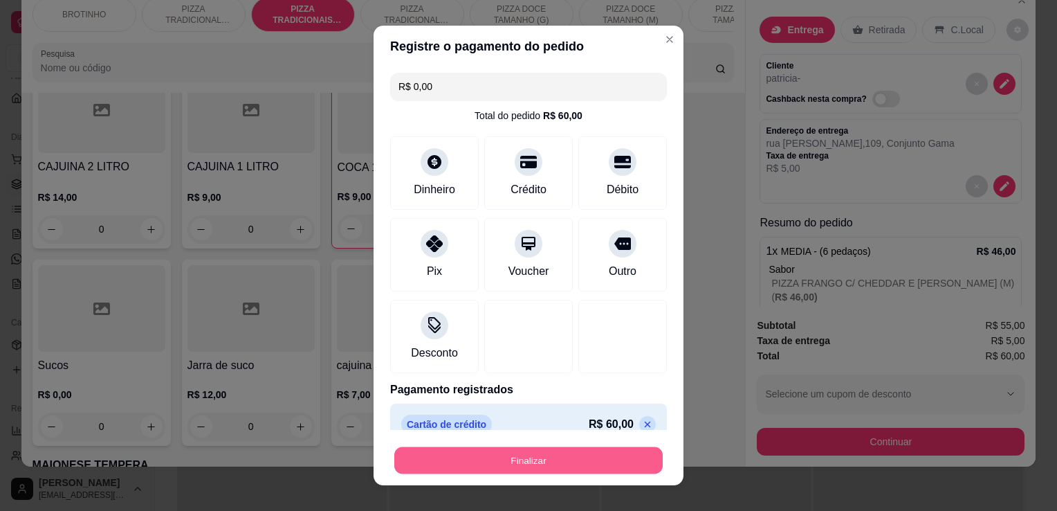
click at [621, 462] on button "Finalizar" at bounding box center [528, 460] width 268 height 27
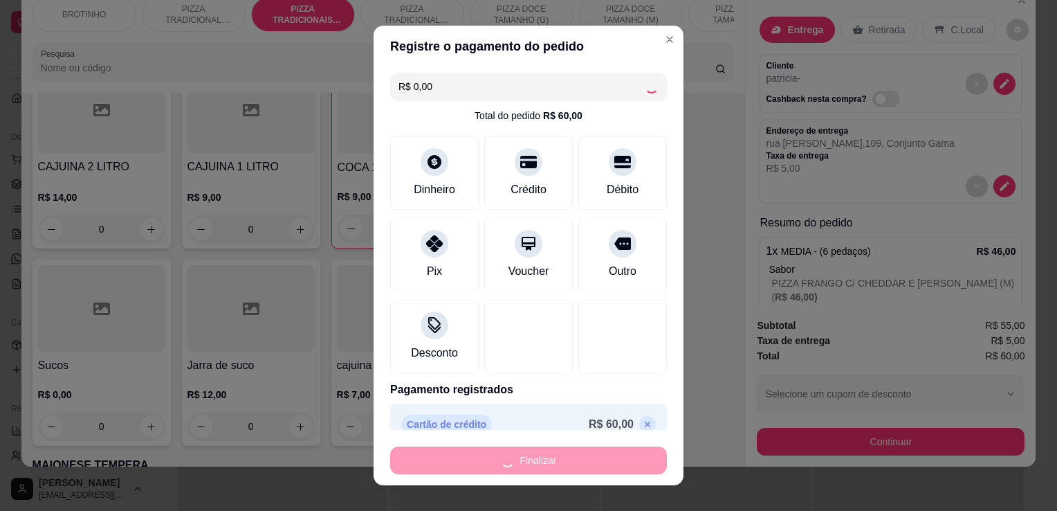
type input "0"
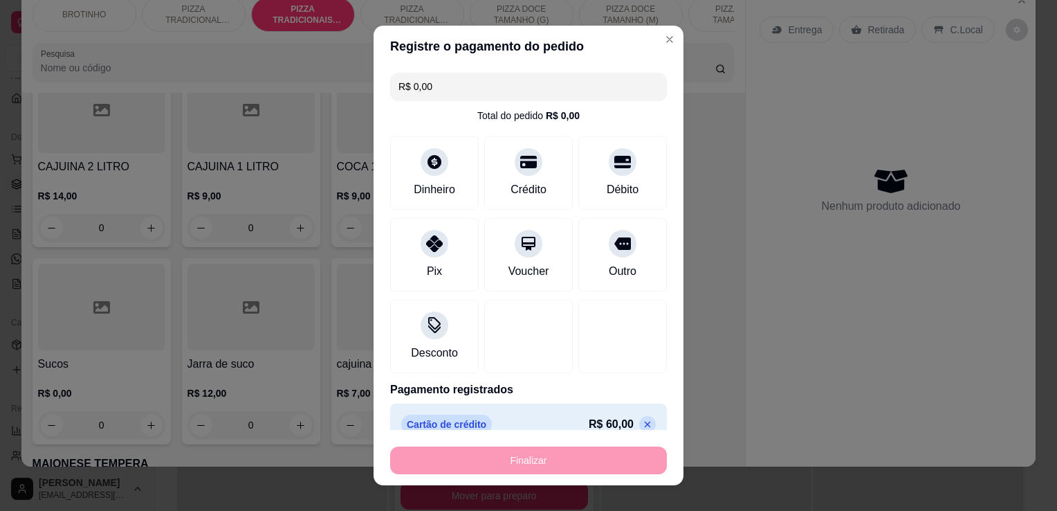
type input "-R$ 60,00"
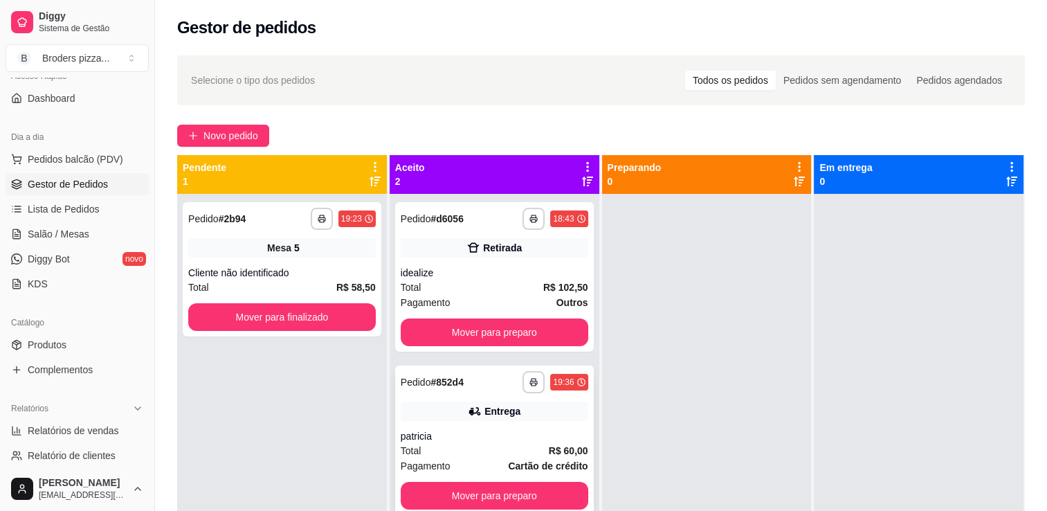
click at [540, 448] on div "Total R$ 60,00" at bounding box center [495, 450] width 188 height 15
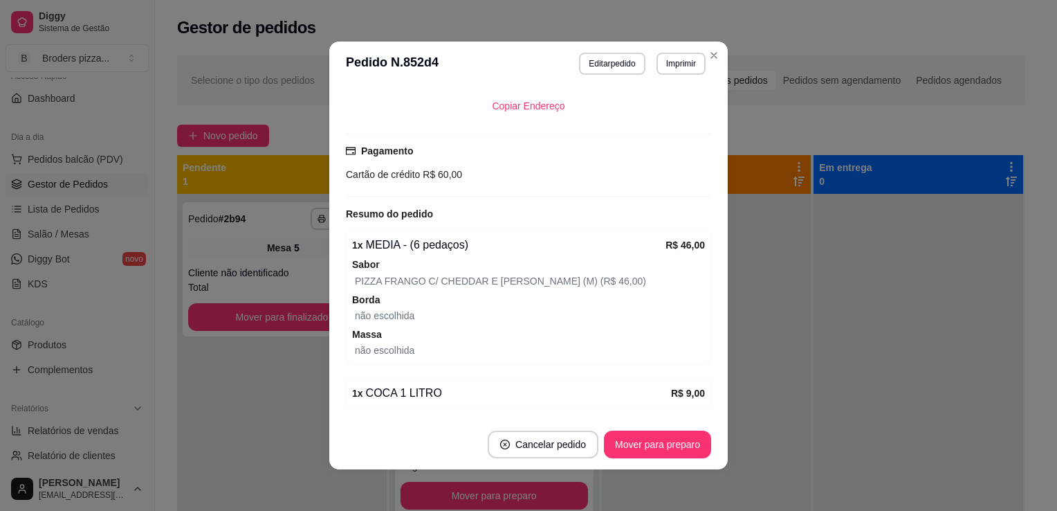
scroll to position [319, 0]
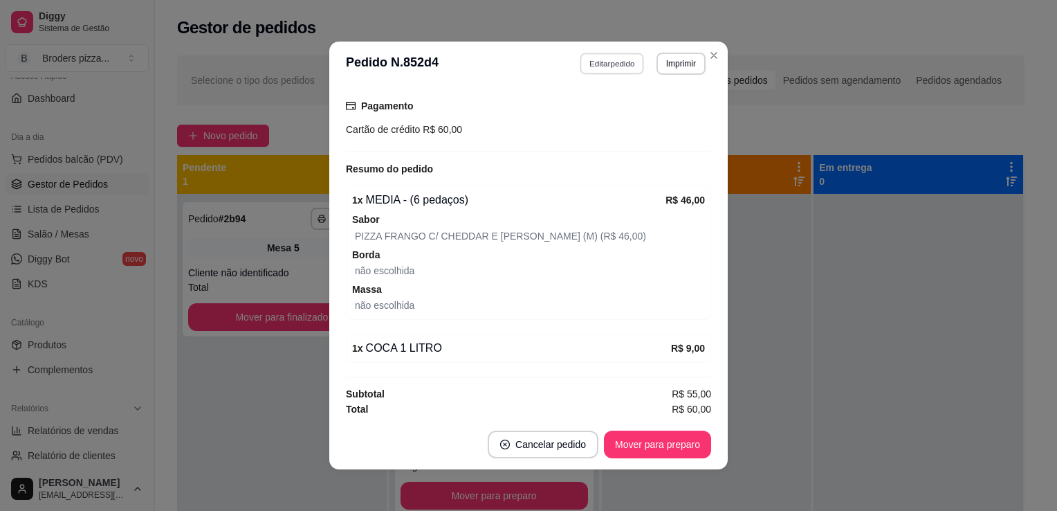
click at [591, 62] on button "Editar pedido" at bounding box center [613, 63] width 64 height 21
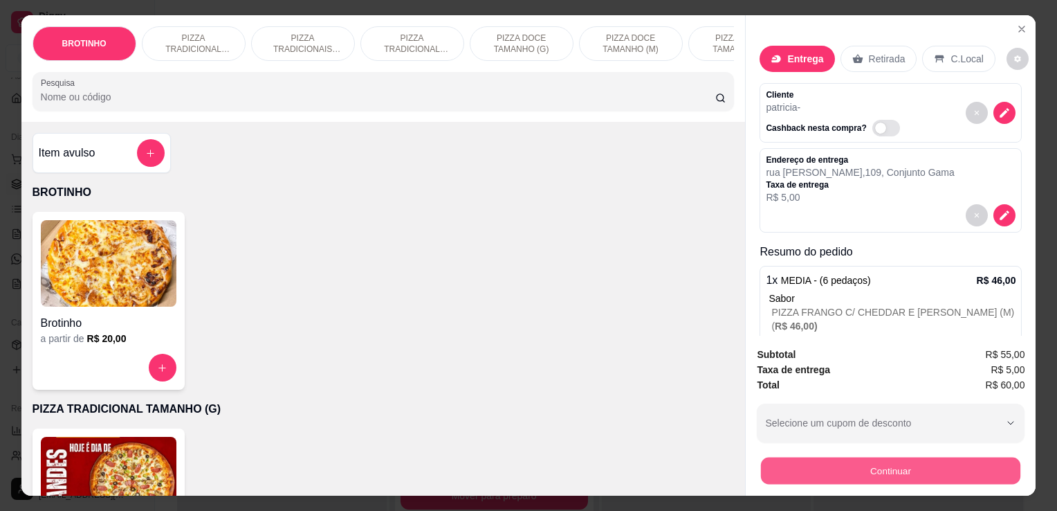
click at [887, 471] on button "Continuar" at bounding box center [890, 470] width 259 height 27
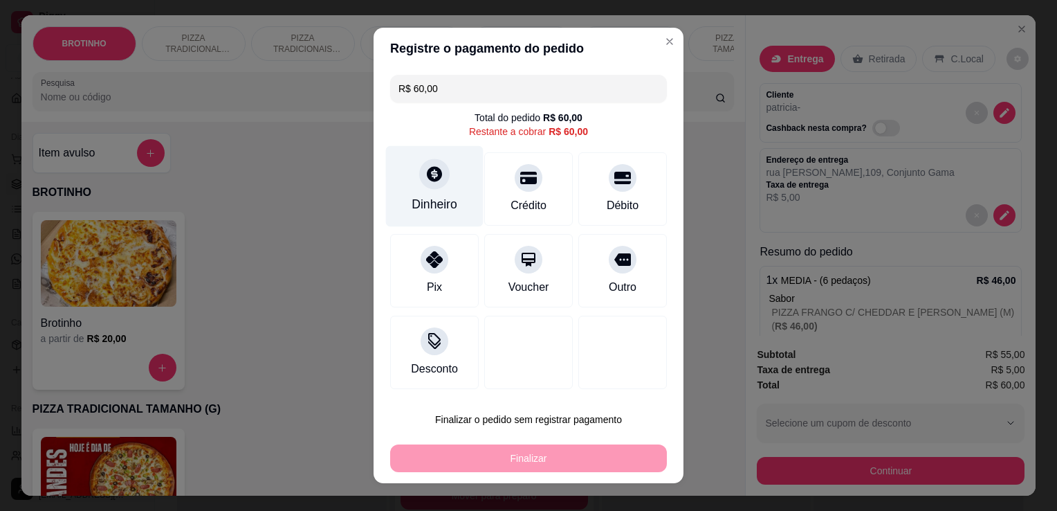
click at [457, 188] on div "Dinheiro" at bounding box center [435, 186] width 98 height 81
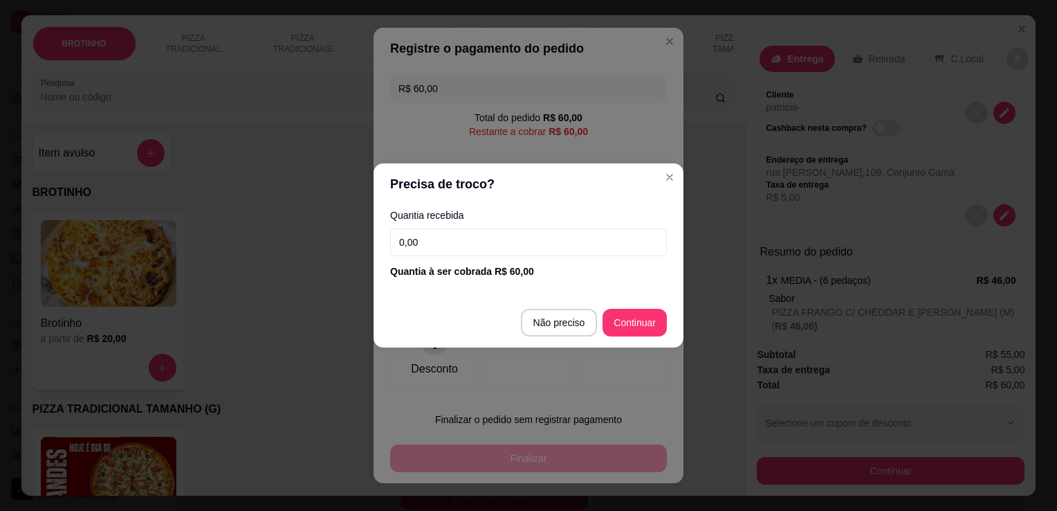
click at [509, 244] on input "0,00" at bounding box center [528, 242] width 277 height 28
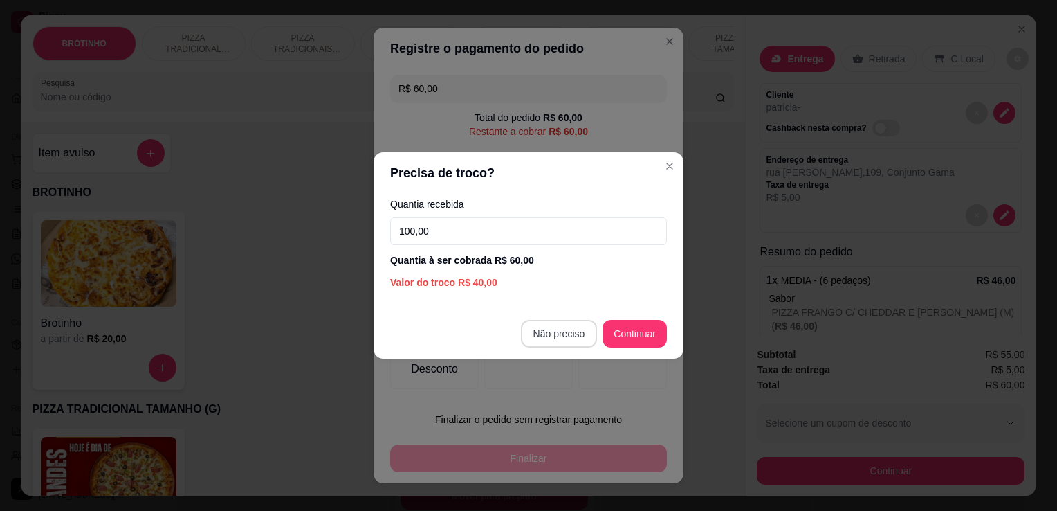
type input "100,00"
type input "R$ 0,00"
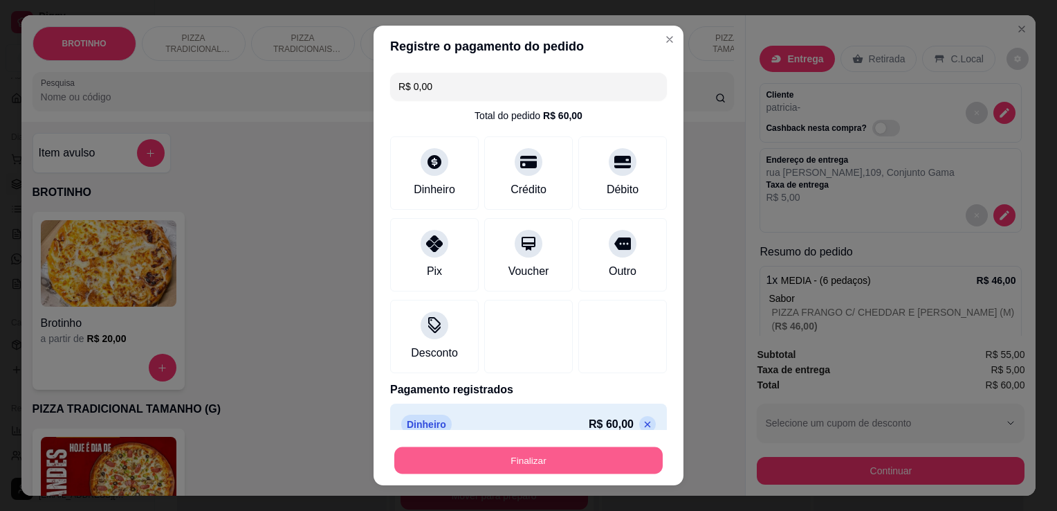
click at [518, 461] on button "Finalizar" at bounding box center [528, 460] width 268 height 27
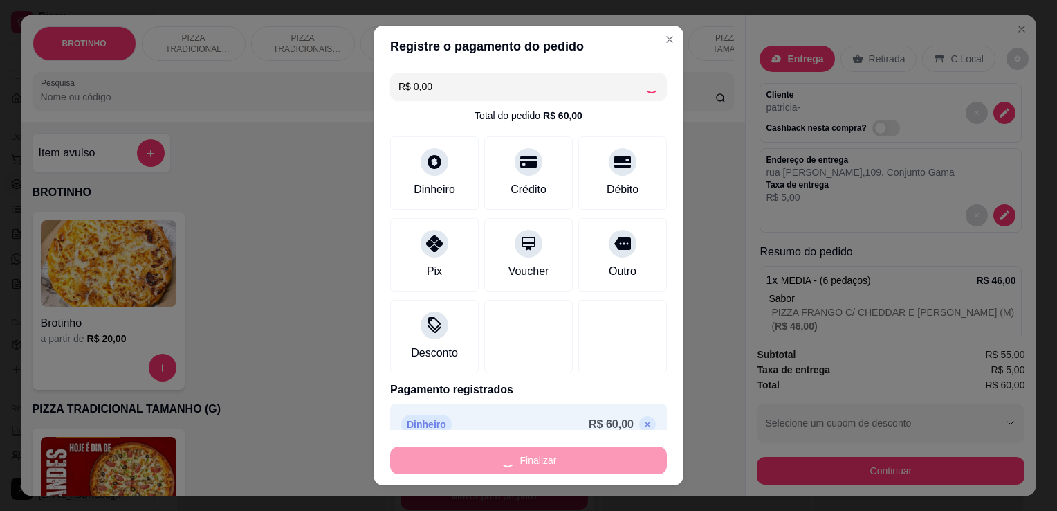
type input "0"
type input "-R$ 60,00"
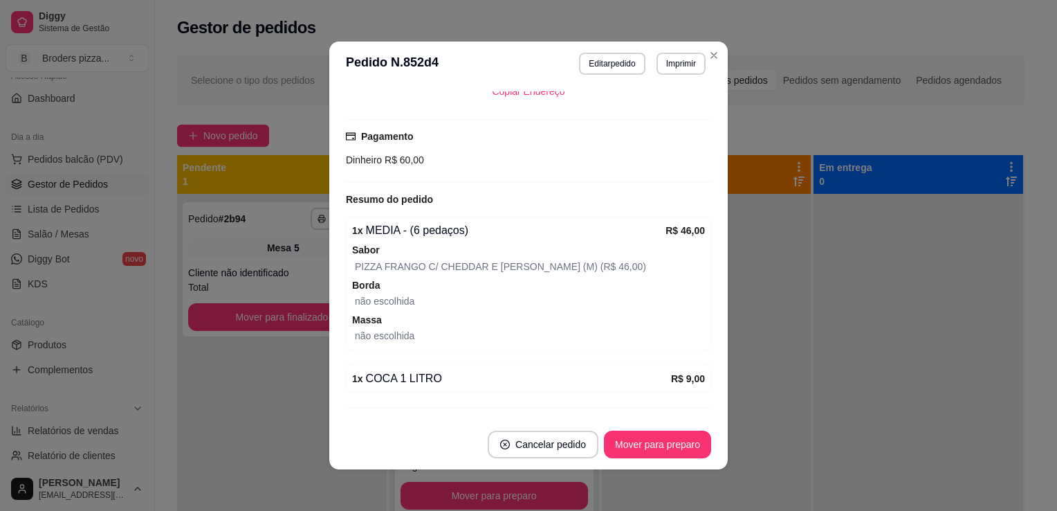
scroll to position [349, 0]
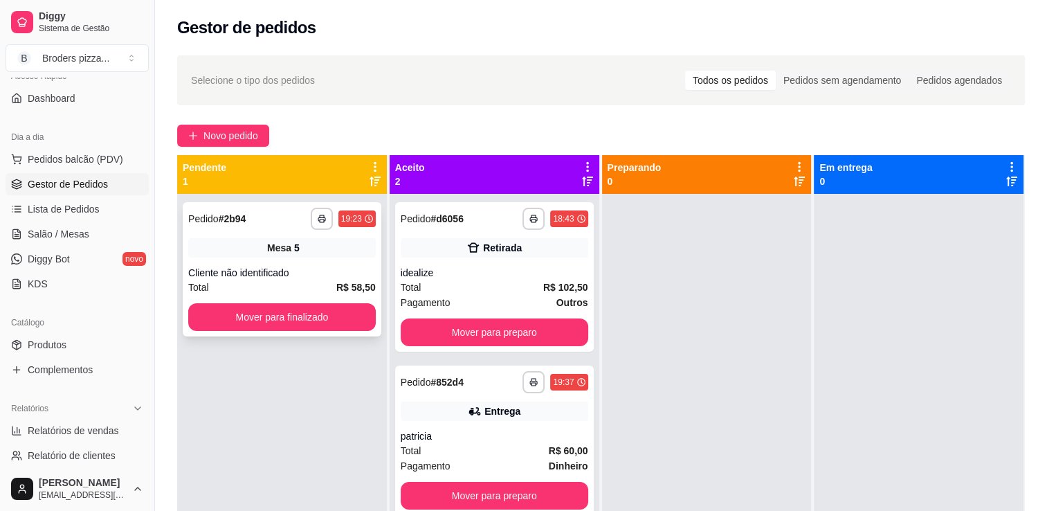
click at [296, 259] on div "**********" at bounding box center [282, 269] width 199 height 134
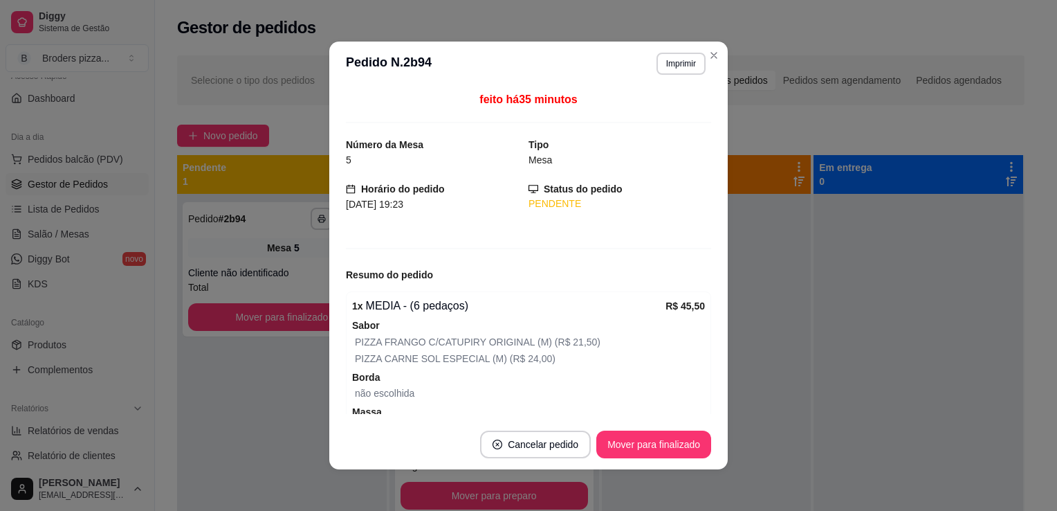
drag, startPoint x: 709, startPoint y: 250, endPoint x: 700, endPoint y: 251, distance: 8.4
click at [700, 251] on div "feito há 35 minutos Número da Mesa 5 Tipo Mesa Horário do pedido [DATE] 19:23 S…" at bounding box center [528, 253] width 399 height 334
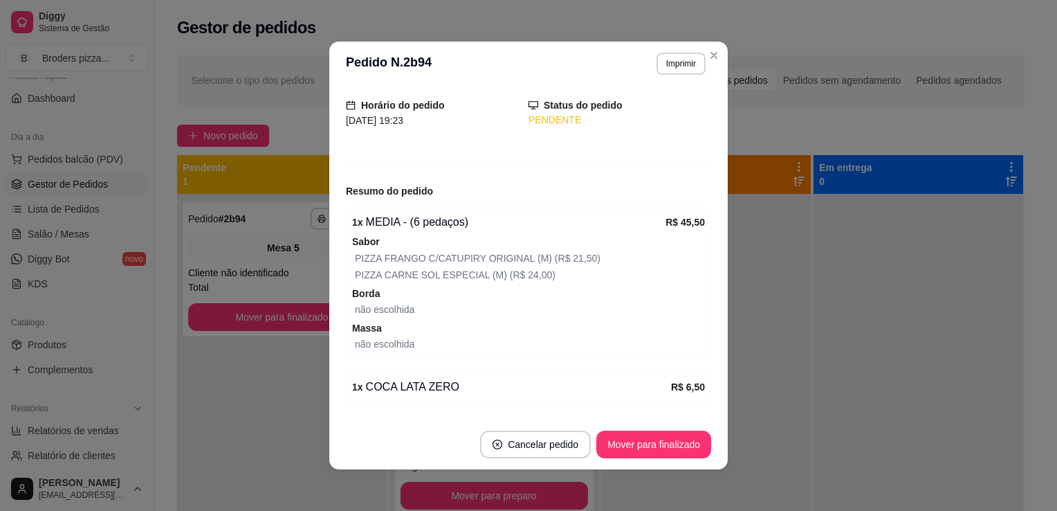
scroll to position [166, 0]
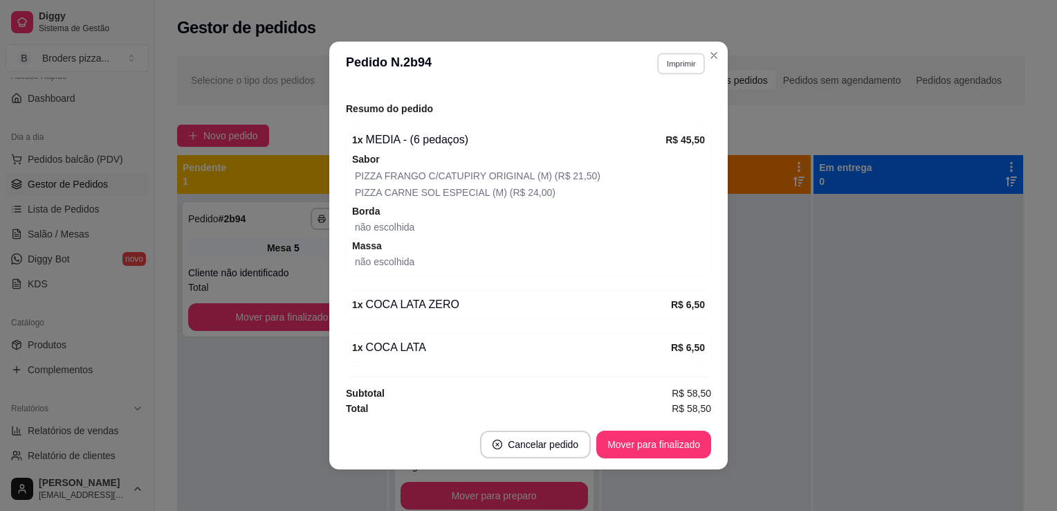
click at [682, 64] on button "Imprimir" at bounding box center [681, 63] width 48 height 21
click at [628, 110] on button "IMPRESSORA" at bounding box center [651, 111] width 97 height 21
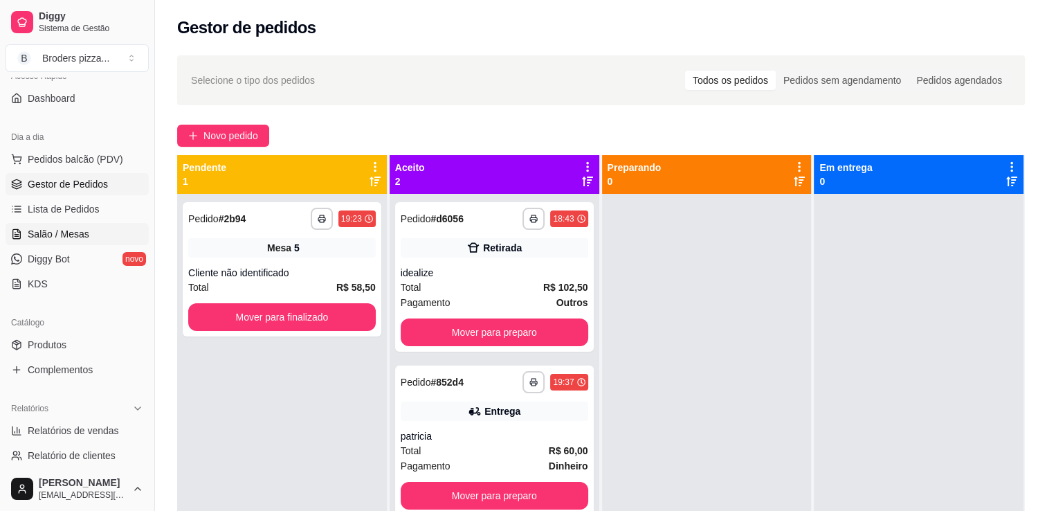
click at [41, 236] on span "Salão / Mesas" at bounding box center [59, 234] width 62 height 14
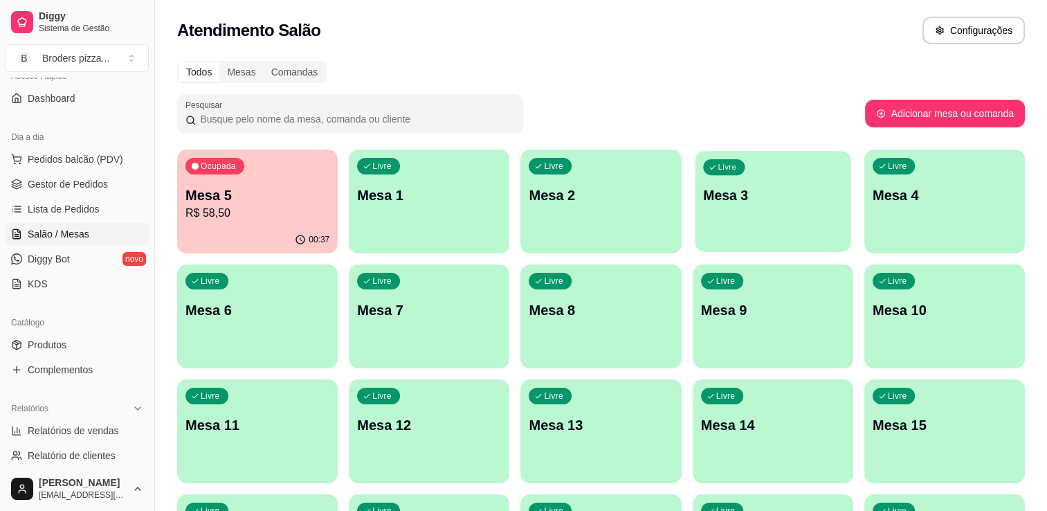
click at [751, 228] on div "Livre Mesa 3" at bounding box center [773, 193] width 156 height 84
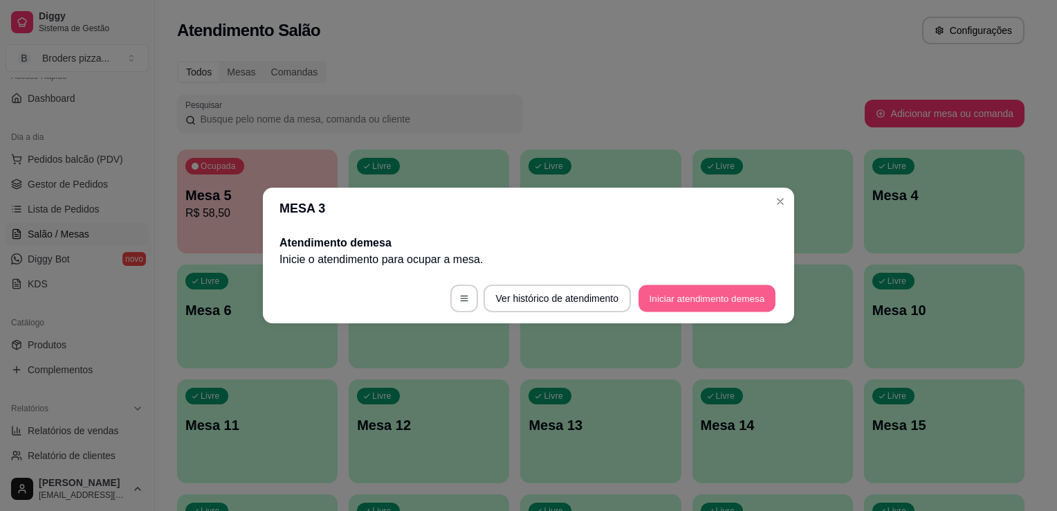
click at [723, 298] on button "Iniciar atendimento de mesa" at bounding box center [707, 298] width 137 height 27
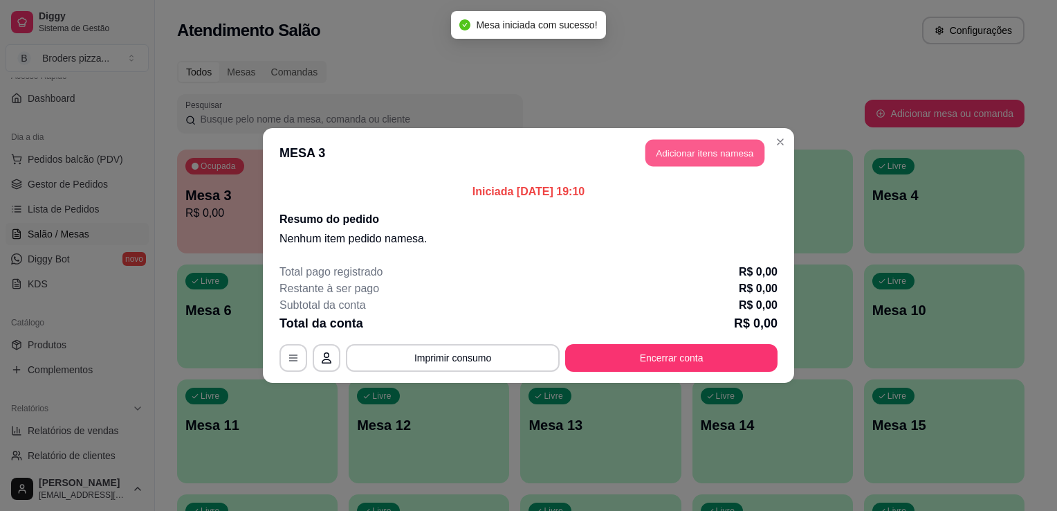
click at [739, 154] on button "Adicionar itens na mesa" at bounding box center [705, 153] width 119 height 27
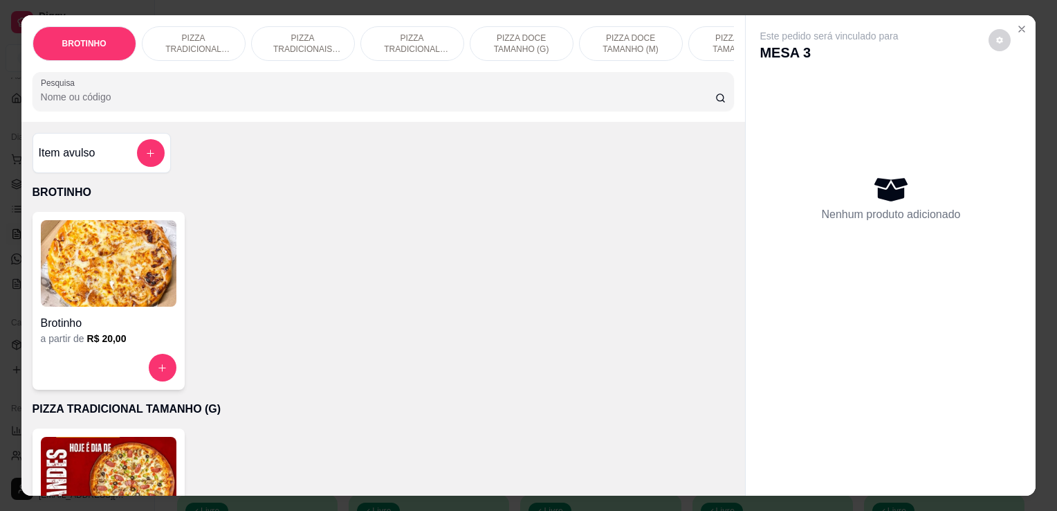
click at [42, 320] on h4 "Brotinho" at bounding box center [109, 323] width 136 height 17
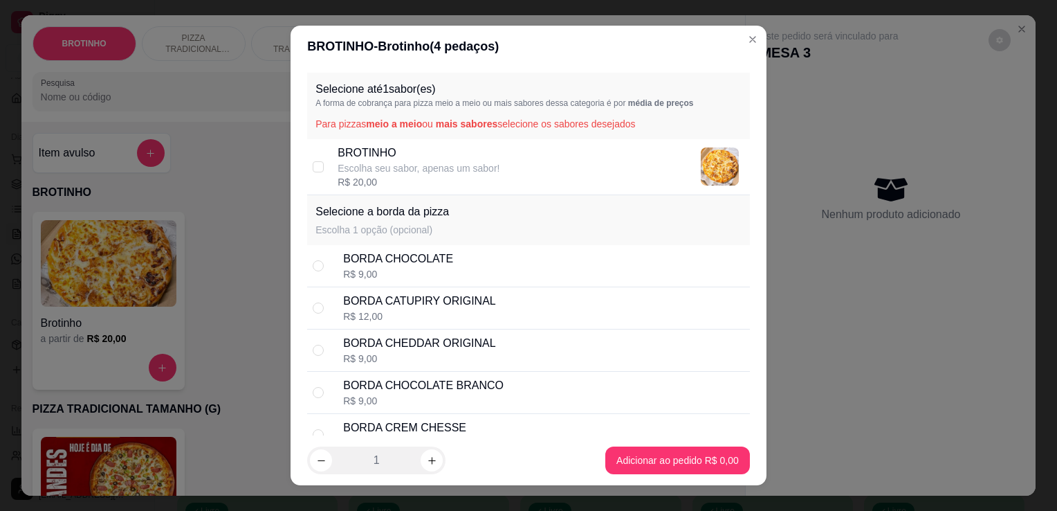
click at [393, 173] on p "Escolha seu sabor, apenas um sabor!" at bounding box center [419, 168] width 162 height 14
checkbox input "true"
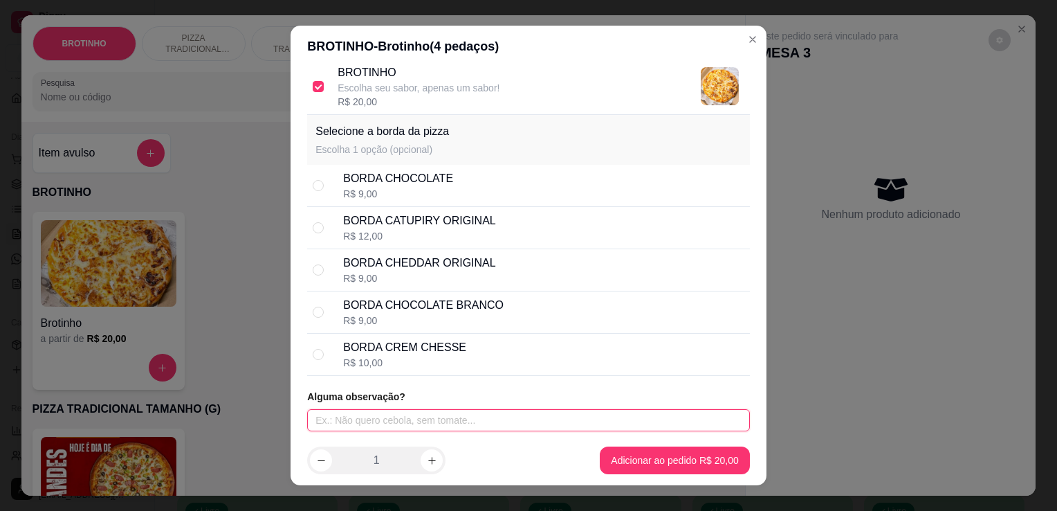
click at [404, 417] on input "text" at bounding box center [528, 420] width 443 height 22
type input "carne de sol a 4 queijo"
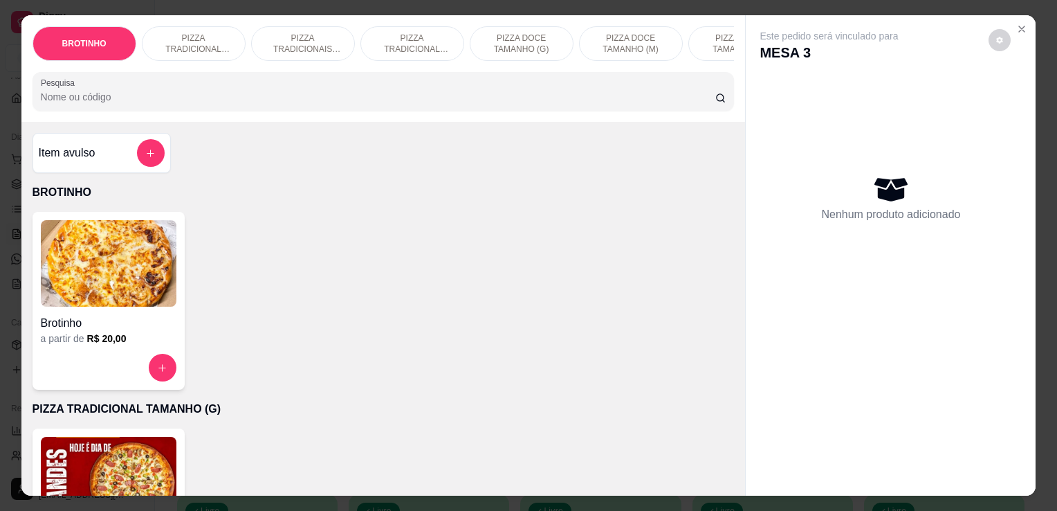
click at [75, 338] on div "a partir de R$ 20,00" at bounding box center [109, 338] width 136 height 14
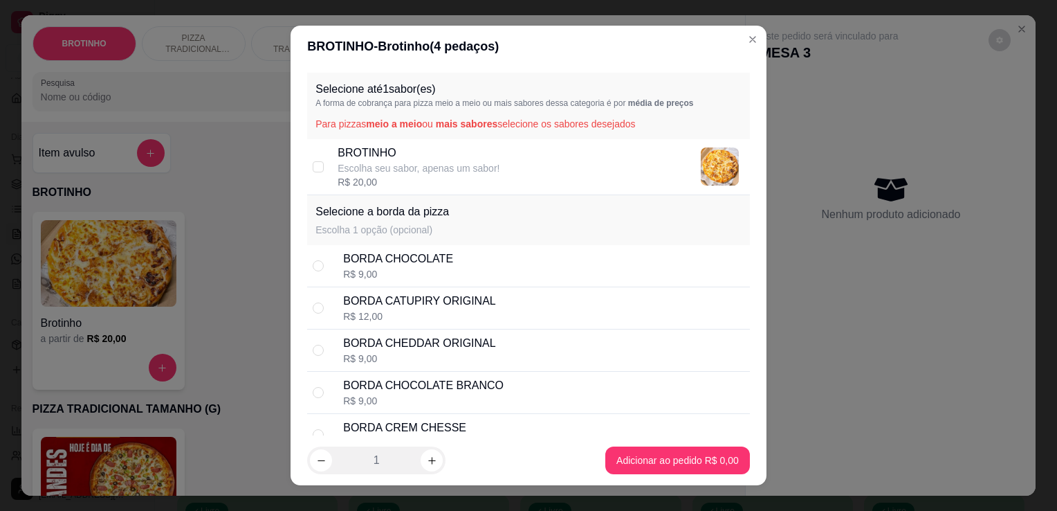
click at [369, 174] on p "Escolha seu sabor, apenas um sabor!" at bounding box center [419, 168] width 162 height 14
checkbox input "true"
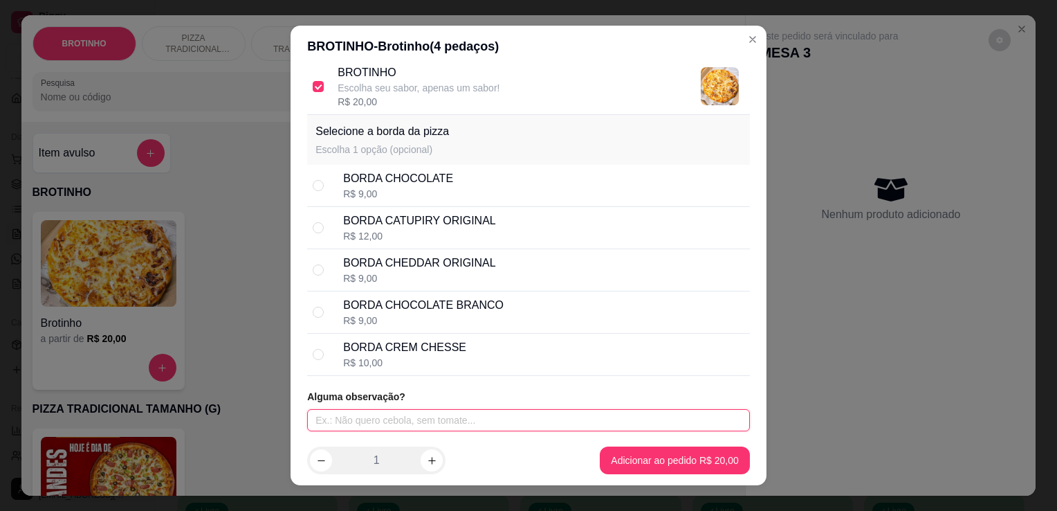
click at [455, 417] on input "text" at bounding box center [528, 420] width 443 height 22
click at [455, 417] on input "c" at bounding box center [528, 420] width 443 height 22
type input "carne de sol a 4 queijos"
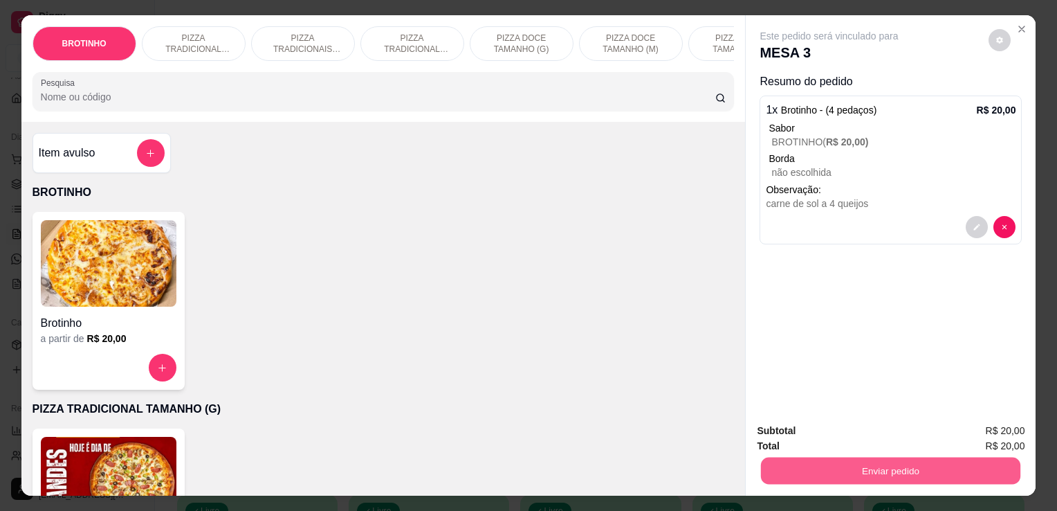
click at [802, 471] on button "Enviar pedido" at bounding box center [890, 470] width 259 height 27
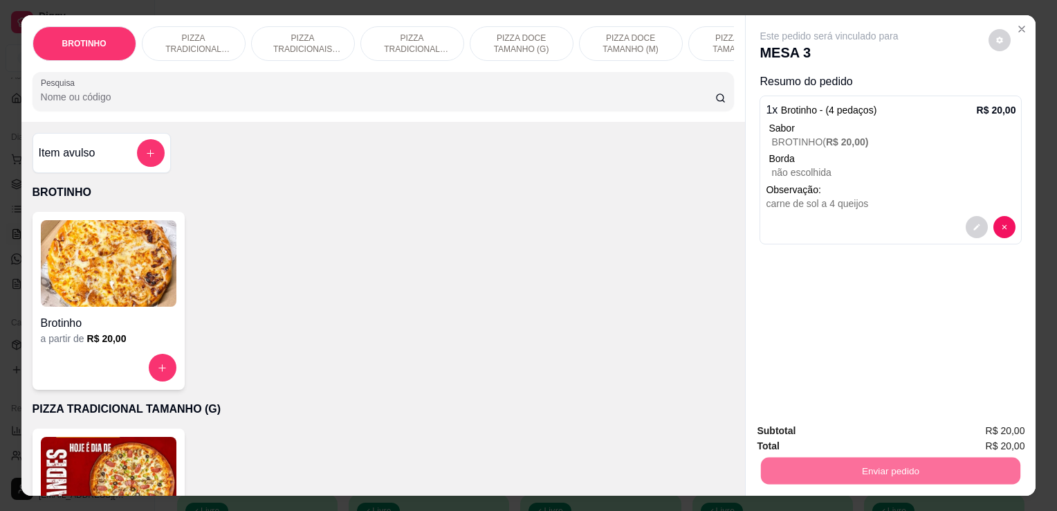
click at [982, 433] on button "Enviar pedido" at bounding box center [989, 432] width 76 height 26
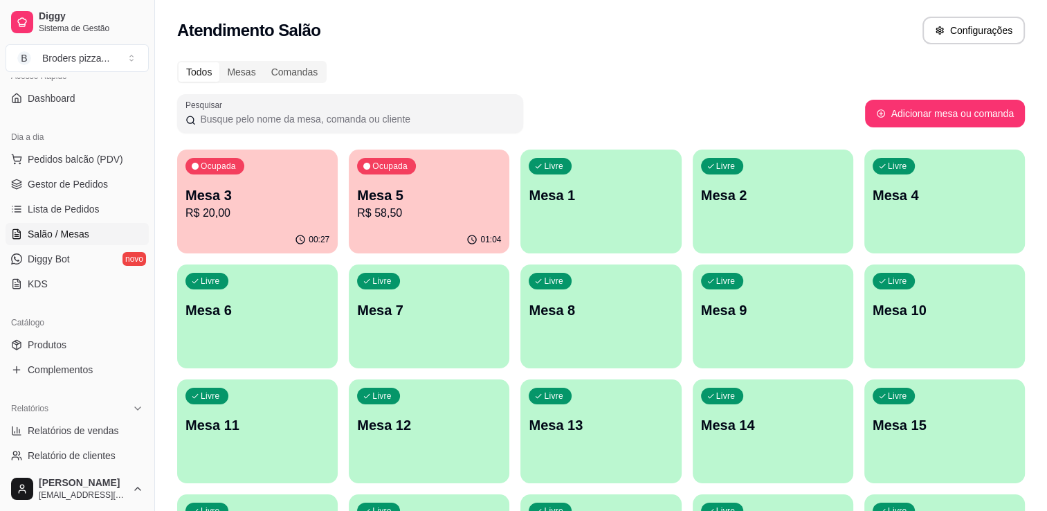
click at [410, 346] on div "Livre Mesa 7" at bounding box center [429, 307] width 161 height 87
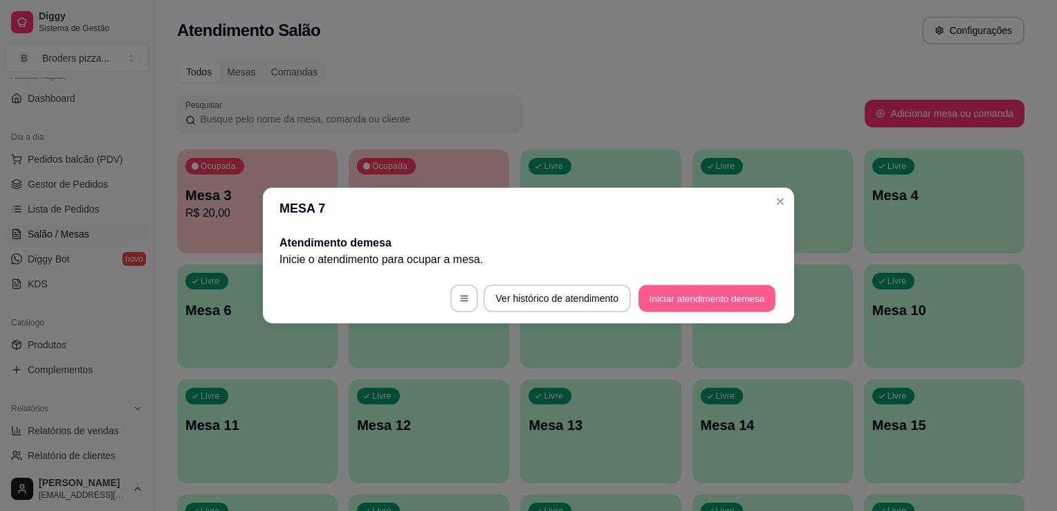
click at [705, 296] on button "Iniciar atendimento de mesa" at bounding box center [707, 298] width 137 height 27
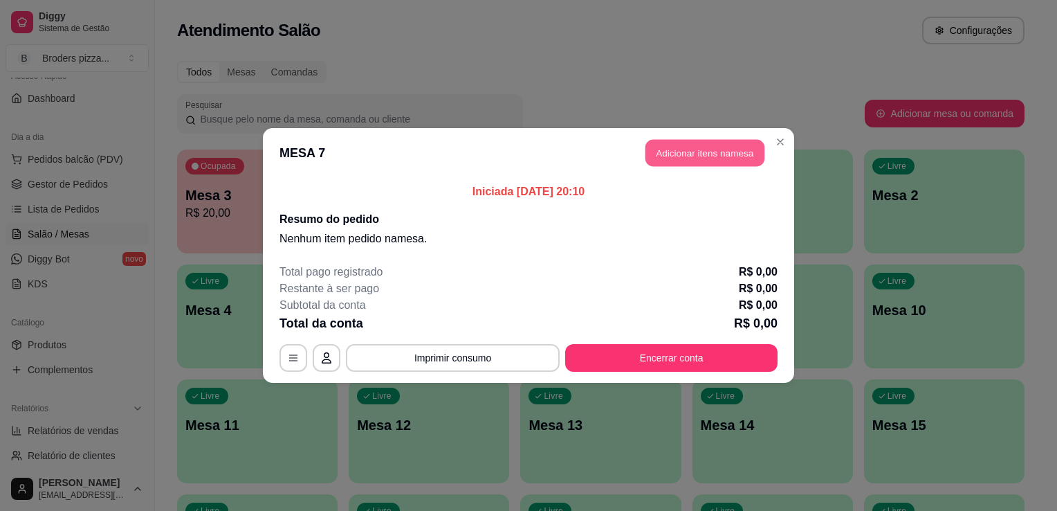
click at [736, 152] on button "Adicionar itens na mesa" at bounding box center [705, 153] width 119 height 27
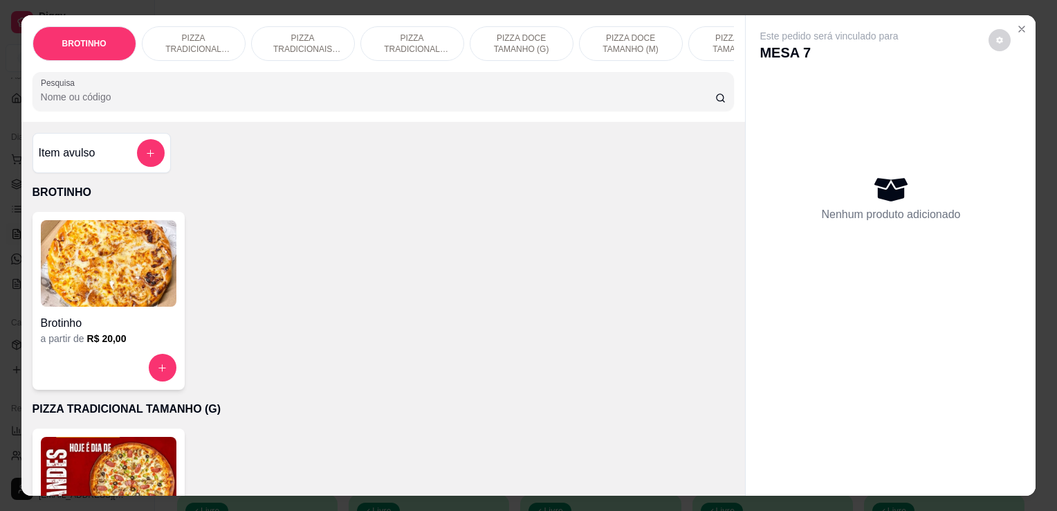
click at [284, 42] on p "PIZZA TRADICIONAIS TAMANHO (M)" at bounding box center [303, 44] width 80 height 22
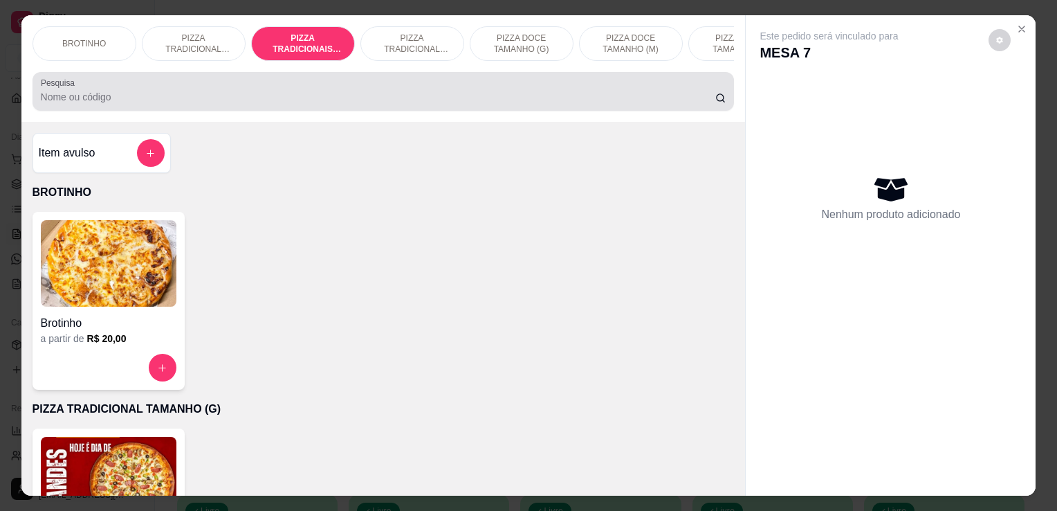
scroll to position [34, 0]
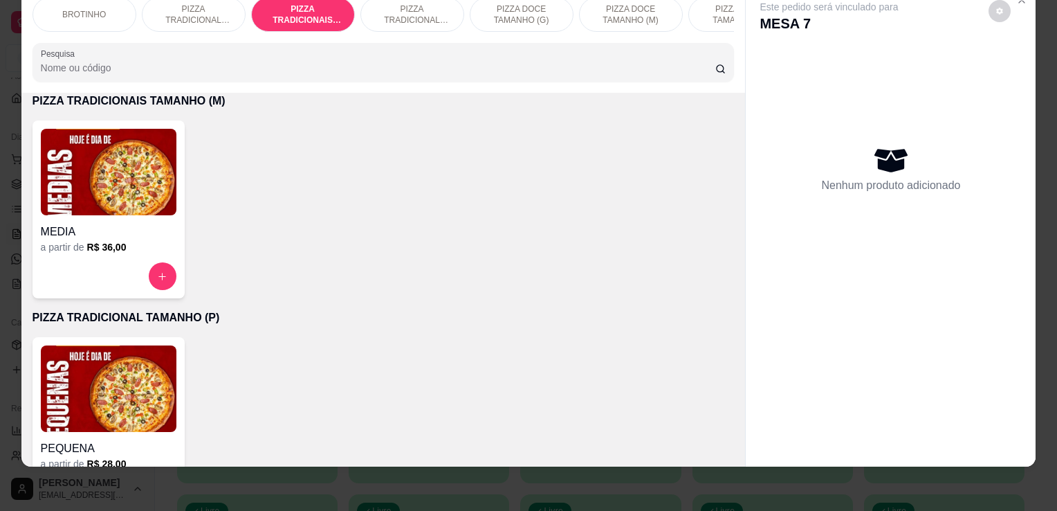
click at [148, 192] on img at bounding box center [109, 172] width 136 height 86
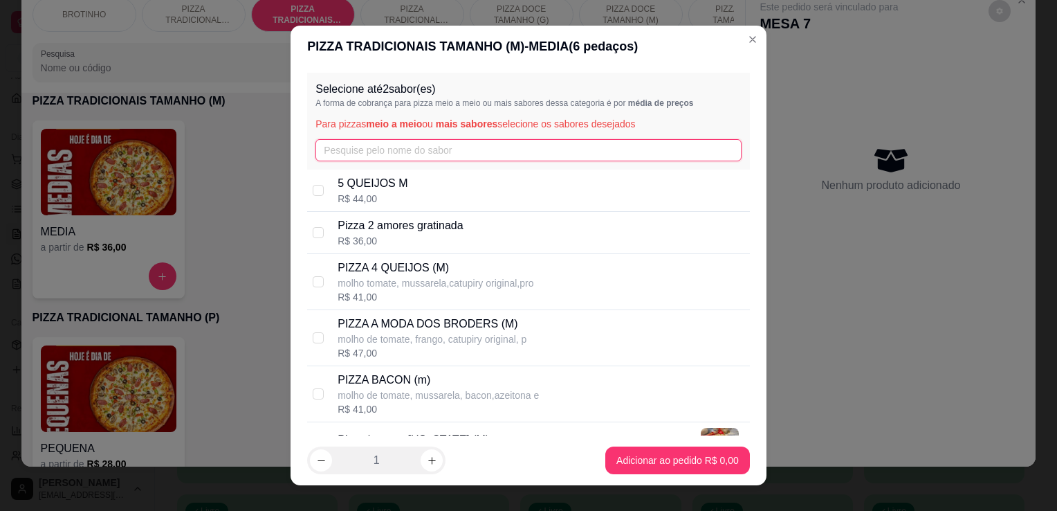
click at [525, 147] on input "text" at bounding box center [529, 150] width 426 height 22
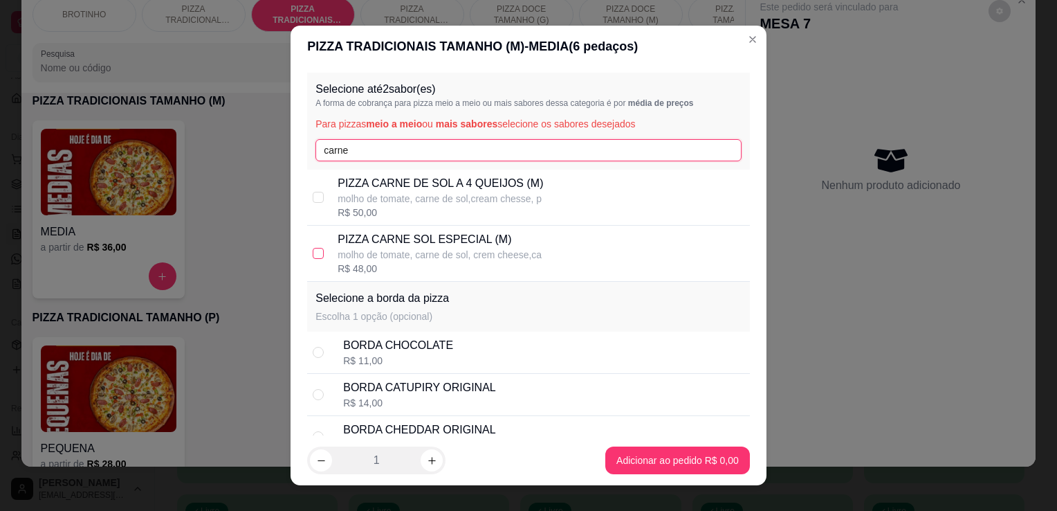
type input "carne"
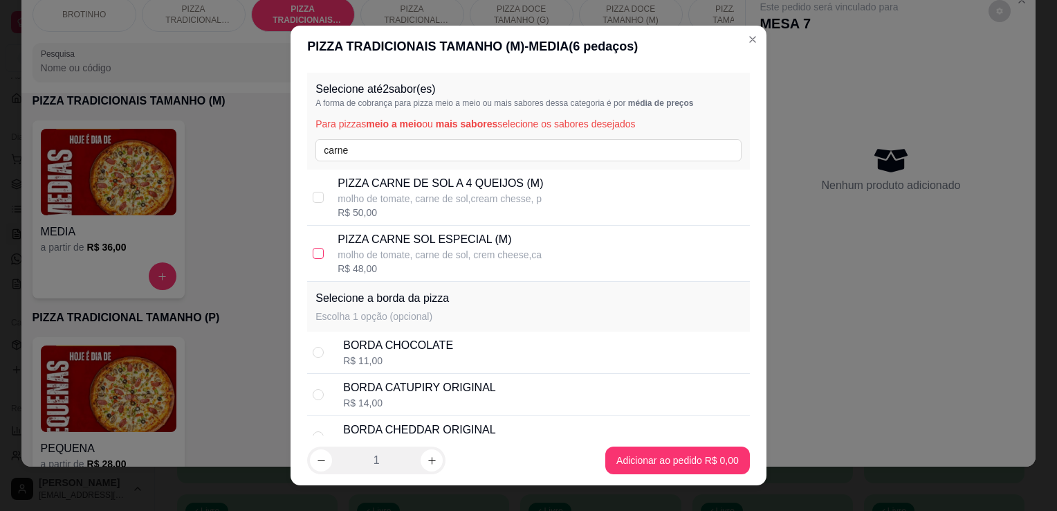
click at [318, 253] on input "checkbox" at bounding box center [318, 253] width 11 height 11
checkbox input "true"
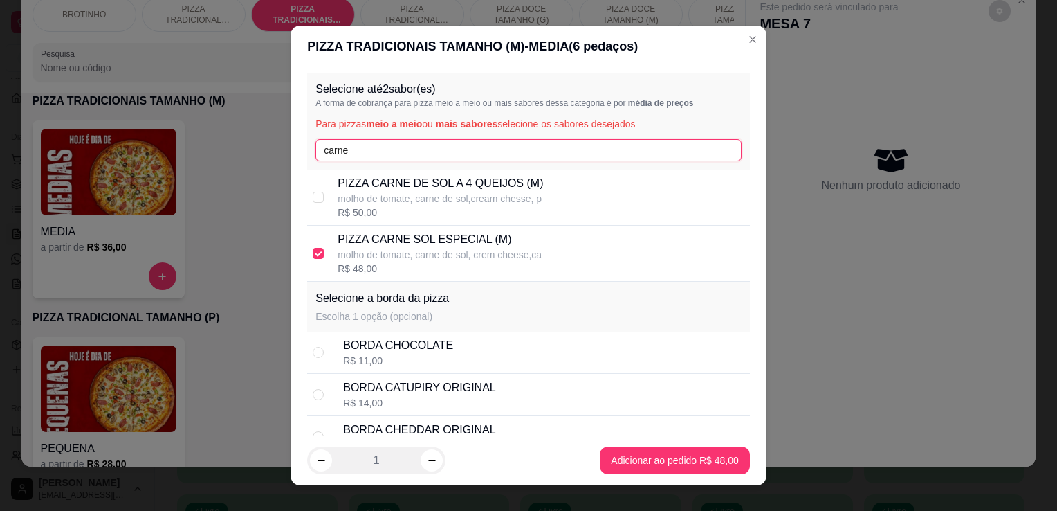
click at [392, 146] on input "carne" at bounding box center [529, 150] width 426 height 22
type input "c"
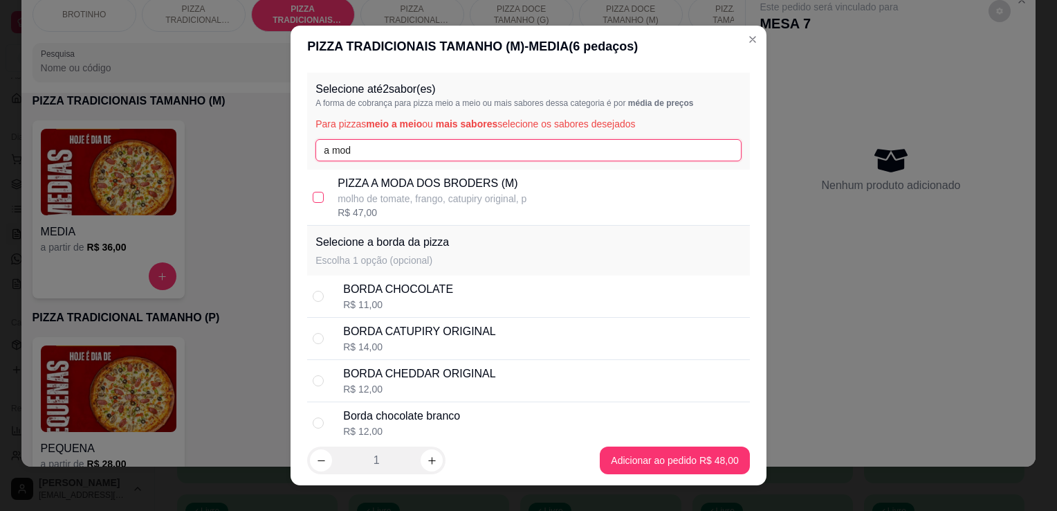
type input "a mod"
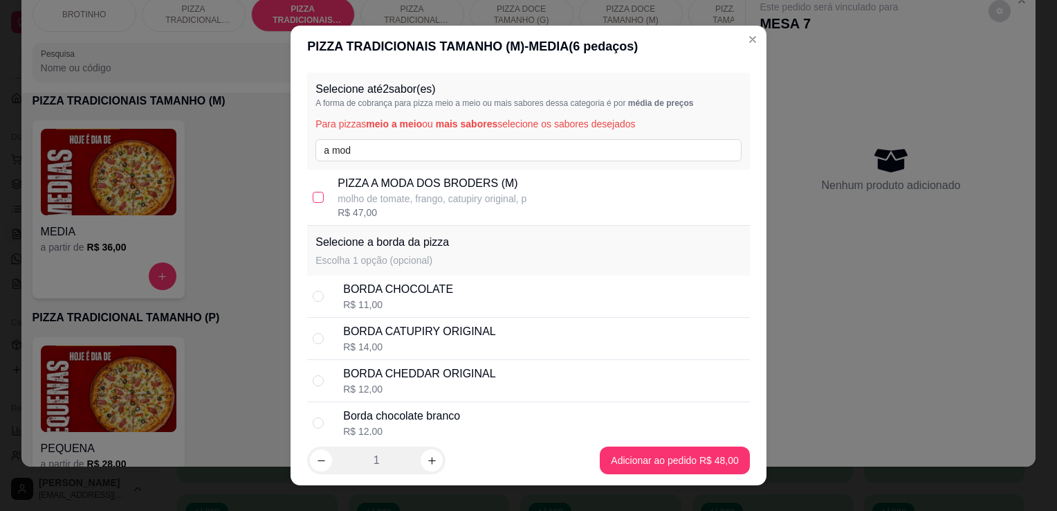
click at [313, 198] on input "checkbox" at bounding box center [318, 197] width 11 height 11
checkbox input "true"
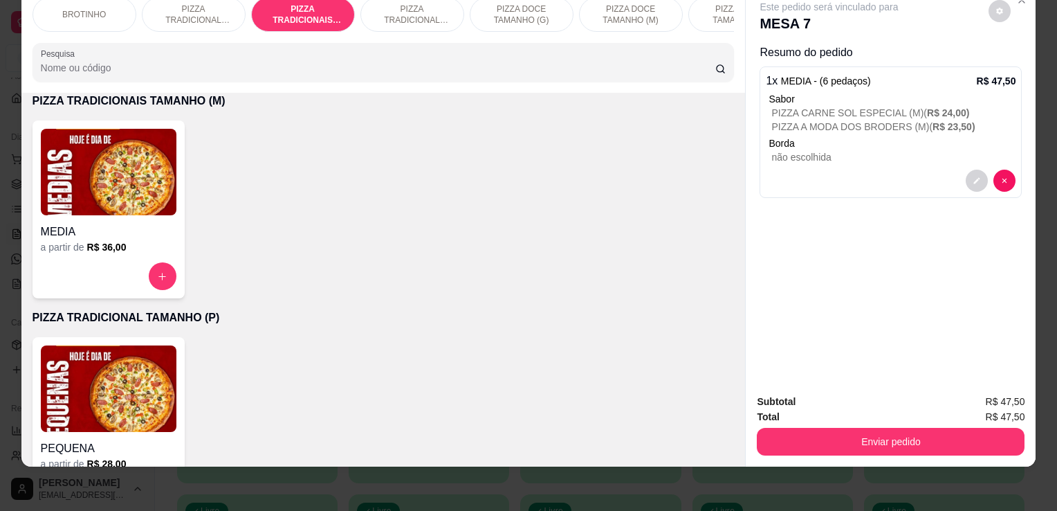
click at [803, 106] on p "PIZZA CARNE SOL ESPECIAL (M) ( R$ 24,00 )" at bounding box center [894, 113] width 244 height 14
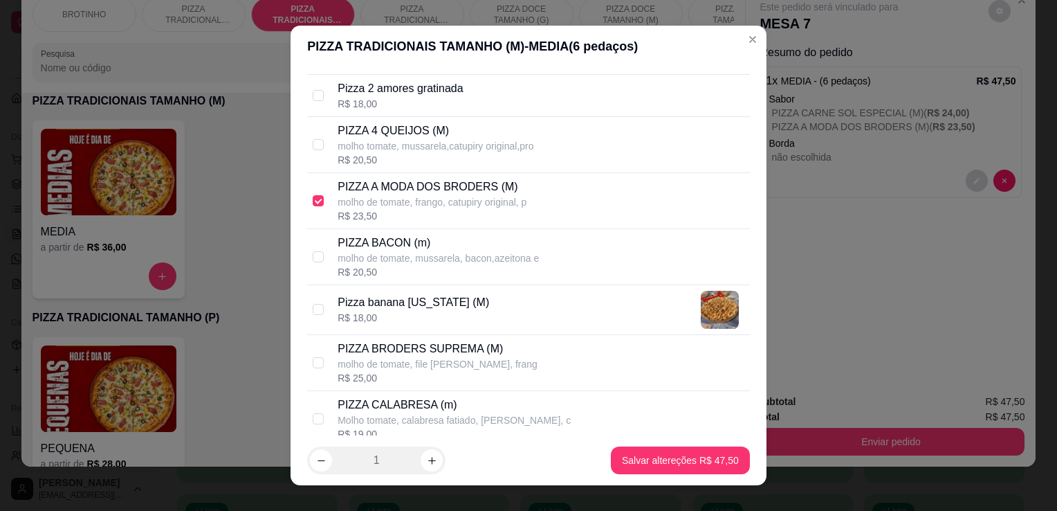
scroll to position [138, 0]
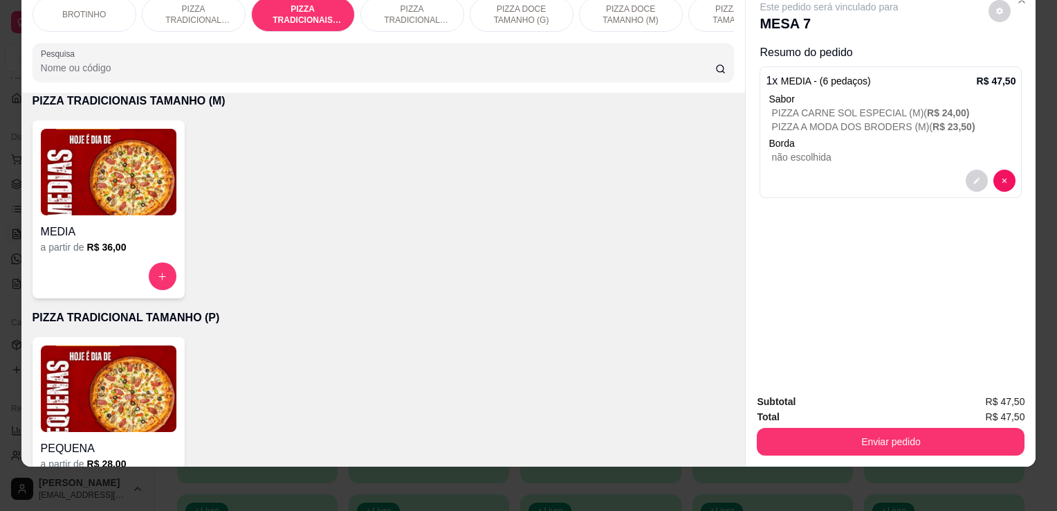
click at [84, 163] on img at bounding box center [109, 172] width 136 height 86
click at [966, 170] on button "decrease-product-quantity" at bounding box center [977, 181] width 22 height 22
click at [721, 10] on p "PIZZA DOCE TAMANHO (P)" at bounding box center [740, 14] width 80 height 22
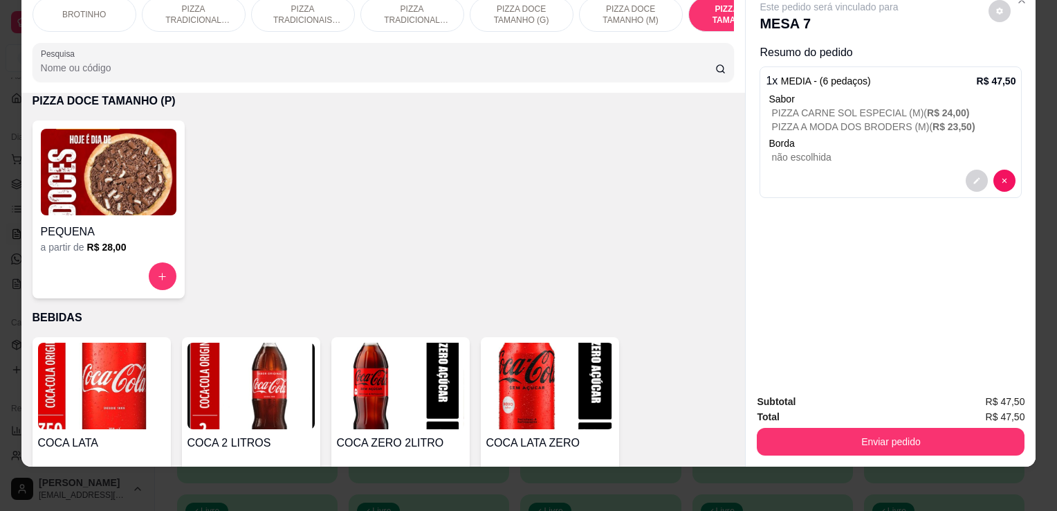
scroll to position [1680, 0]
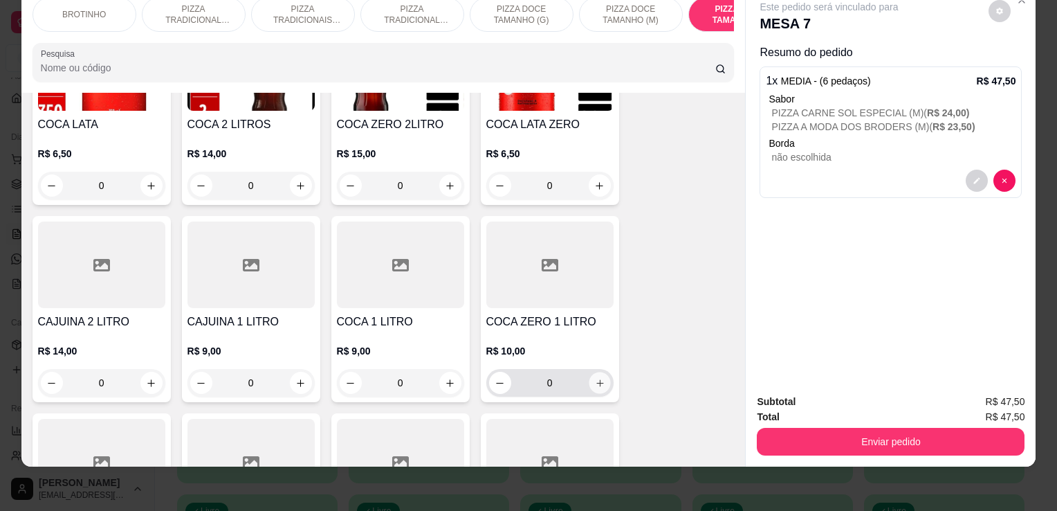
click at [597, 389] on button "increase-product-quantity" at bounding box center [599, 382] width 21 height 21
type input "1"
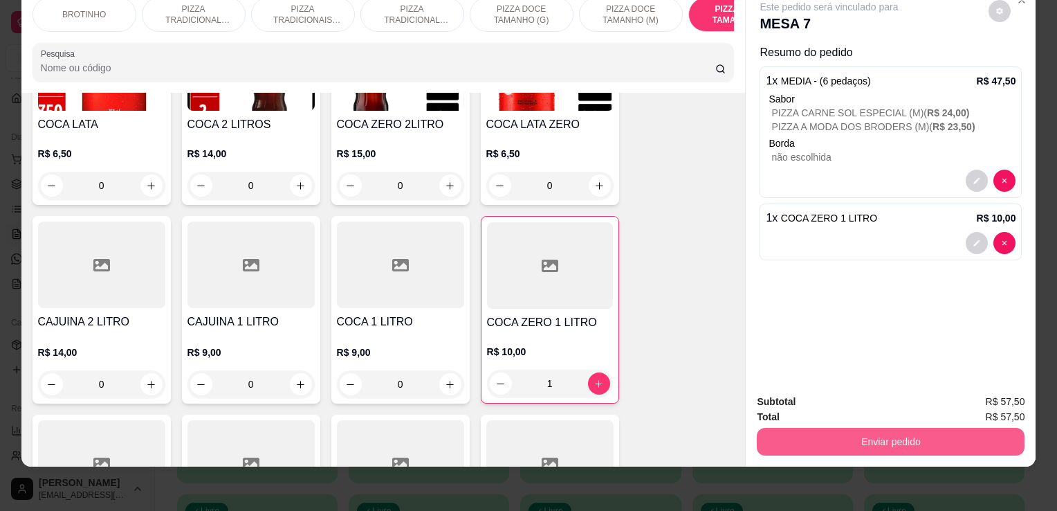
click at [841, 433] on button "Enviar pedido" at bounding box center [891, 442] width 268 height 28
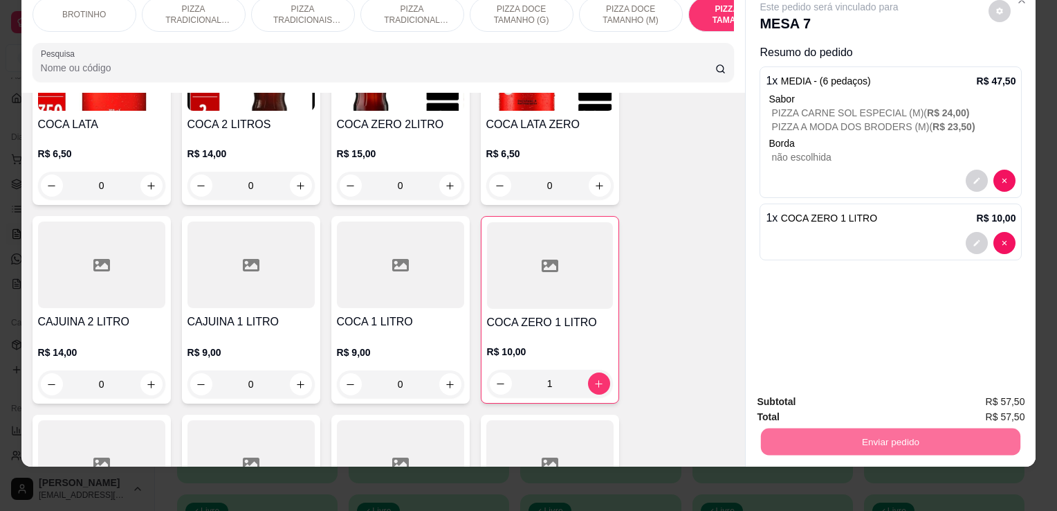
click at [971, 390] on button "Enviar pedido" at bounding box center [989, 397] width 76 height 26
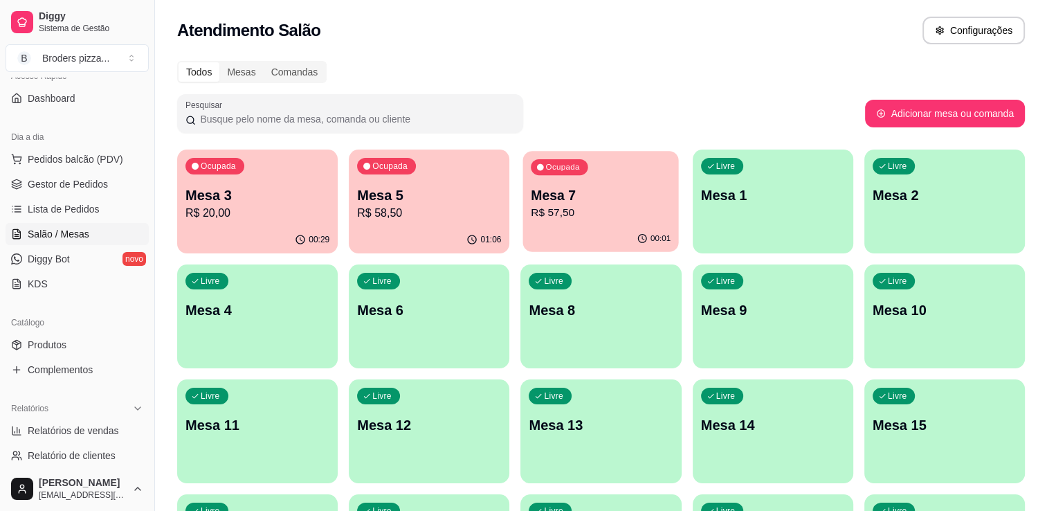
click at [603, 179] on div "Ocupada Mesa 7 R$ 57,50" at bounding box center [601, 188] width 156 height 75
click at [35, 190] on link "Gestor de Pedidos" at bounding box center [77, 184] width 143 height 22
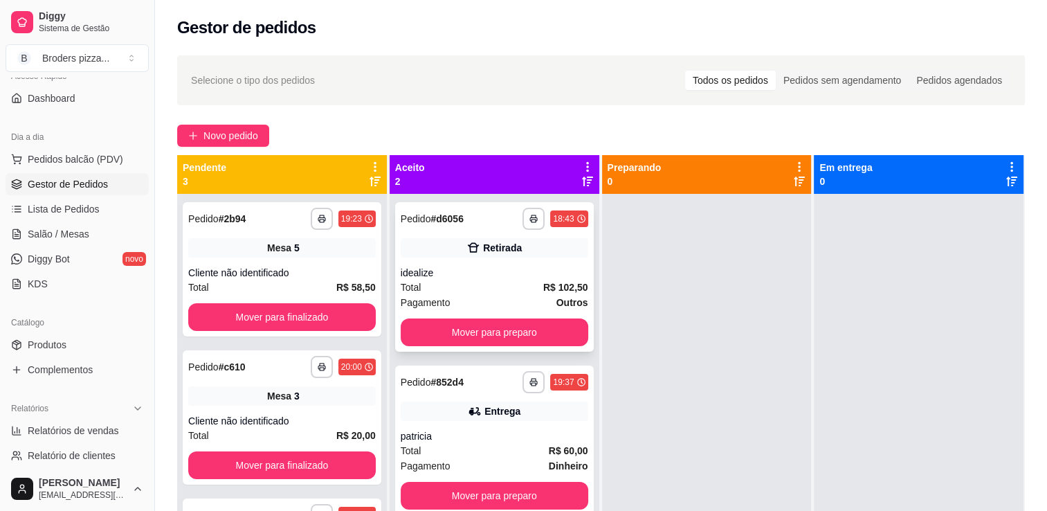
click at [513, 244] on div "Retirada" at bounding box center [502, 248] width 39 height 14
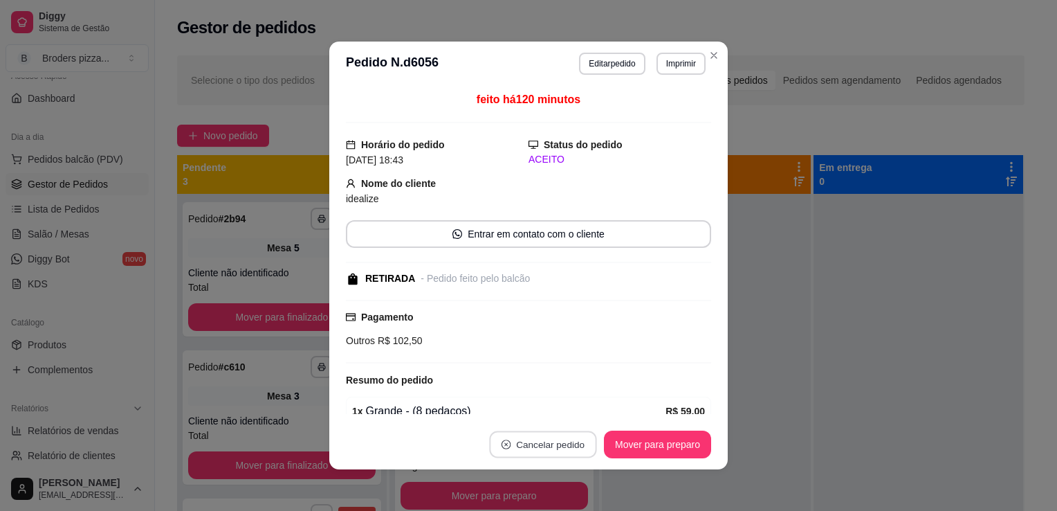
click at [556, 451] on button "Cancelar pedido" at bounding box center [542, 444] width 107 height 27
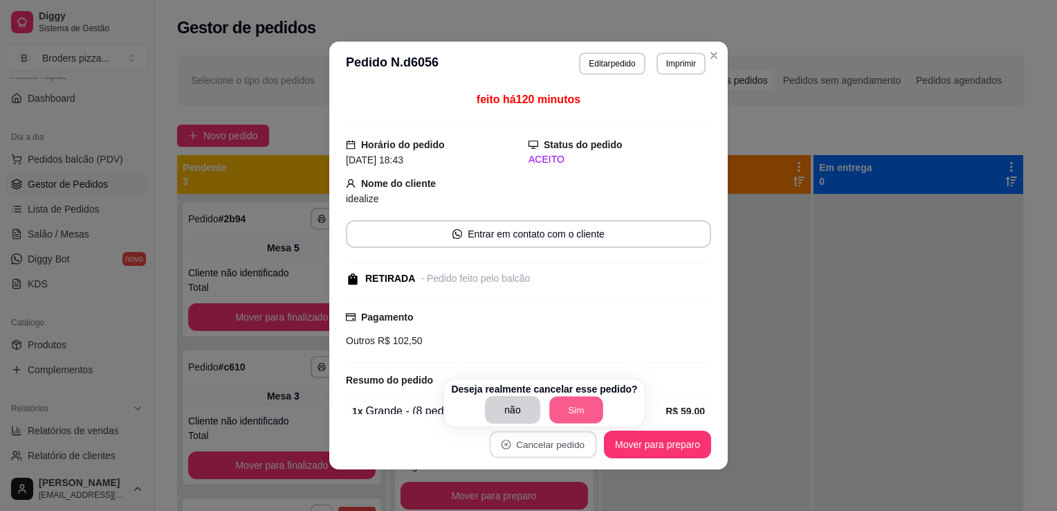
click at [554, 410] on button "Sim" at bounding box center [576, 409] width 54 height 27
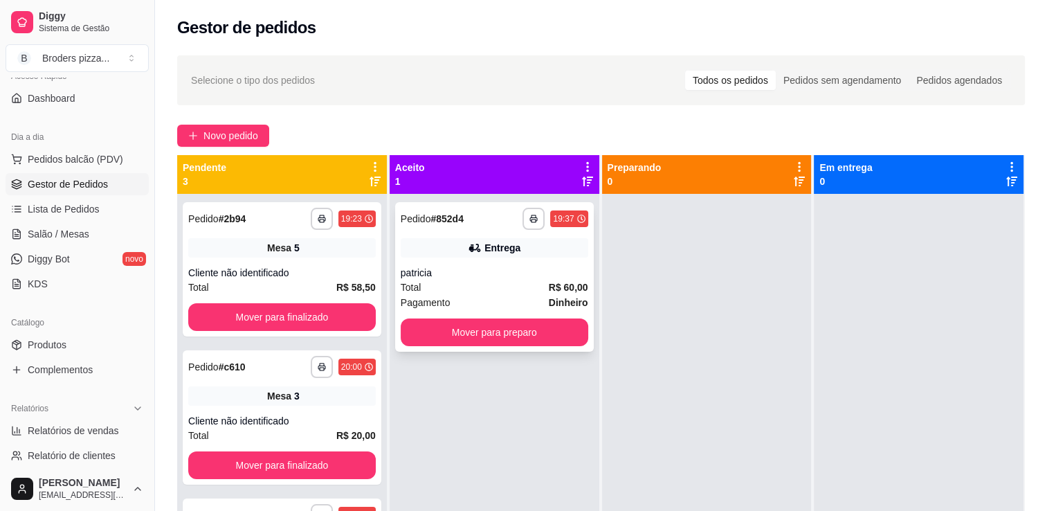
click at [495, 347] on div "**********" at bounding box center [494, 276] width 199 height 149
click at [519, 327] on button "Mover para preparo" at bounding box center [494, 332] width 182 height 27
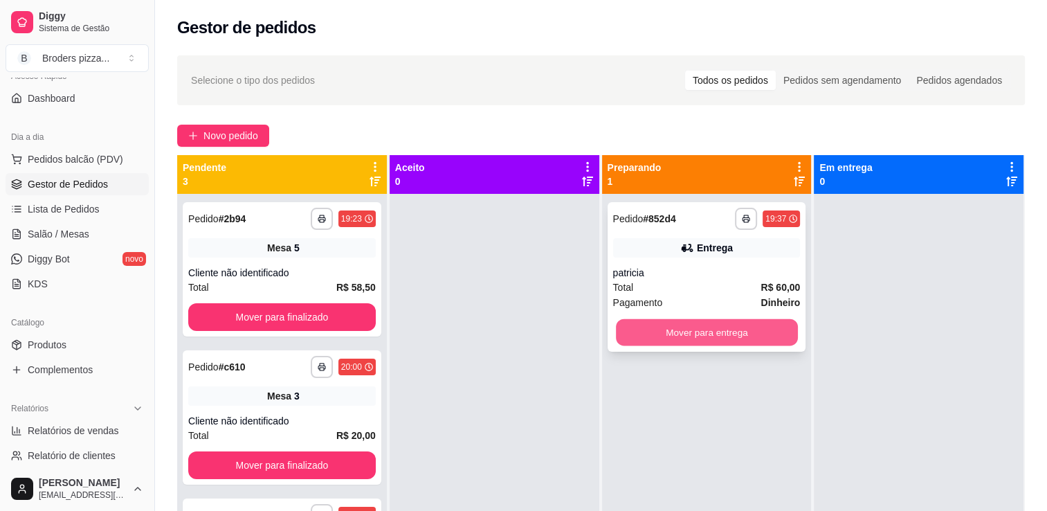
click at [712, 343] on button "Mover para entrega" at bounding box center [707, 332] width 182 height 27
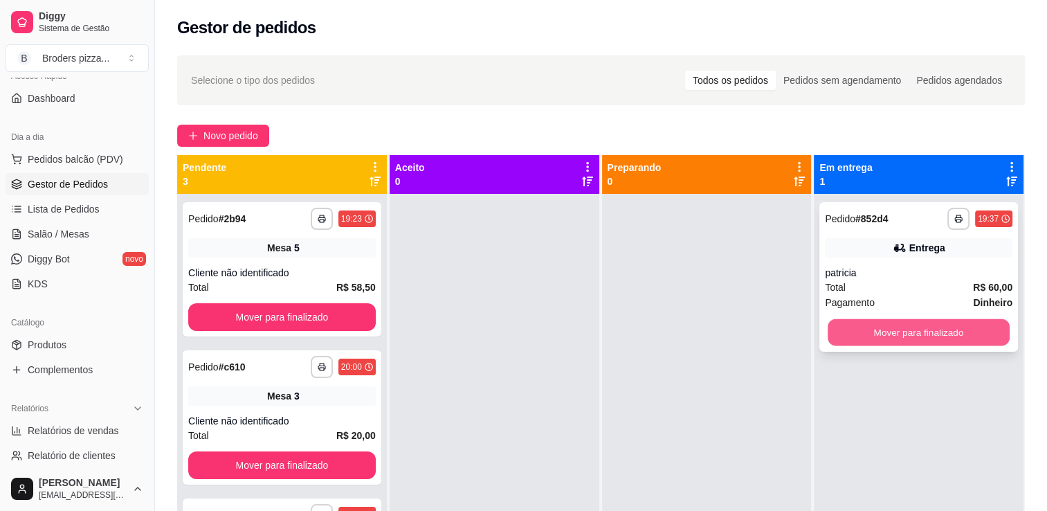
click at [848, 336] on button "Mover para finalizado" at bounding box center [919, 332] width 182 height 27
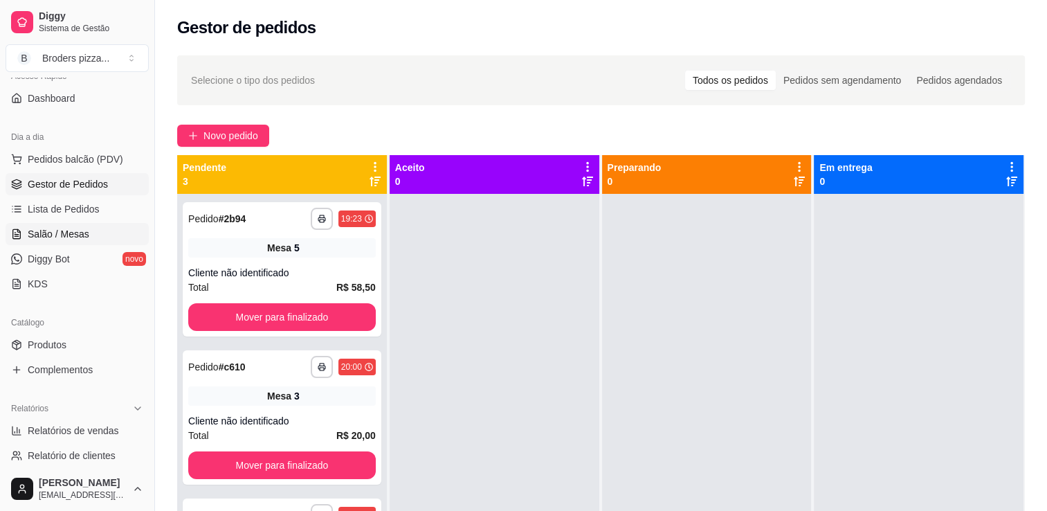
click at [48, 228] on span "Salão / Mesas" at bounding box center [59, 234] width 62 height 14
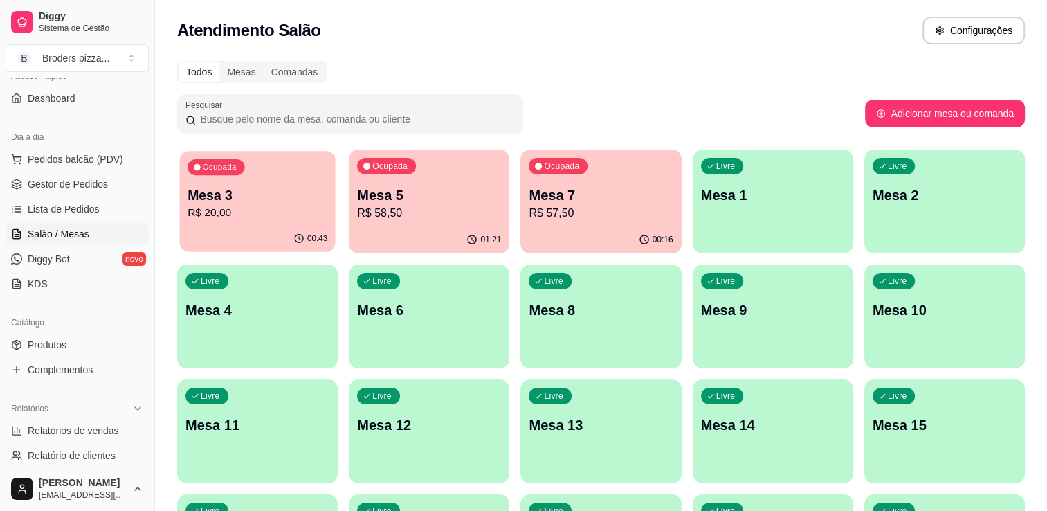
click at [202, 203] on p "Mesa 3" at bounding box center [258, 195] width 140 height 19
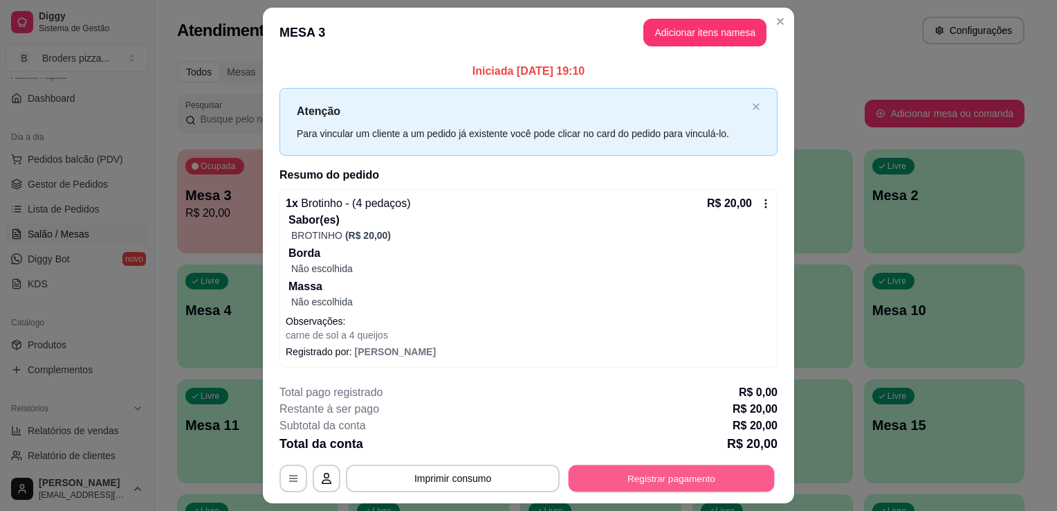
click at [670, 466] on button "Registrar pagamento" at bounding box center [672, 477] width 206 height 27
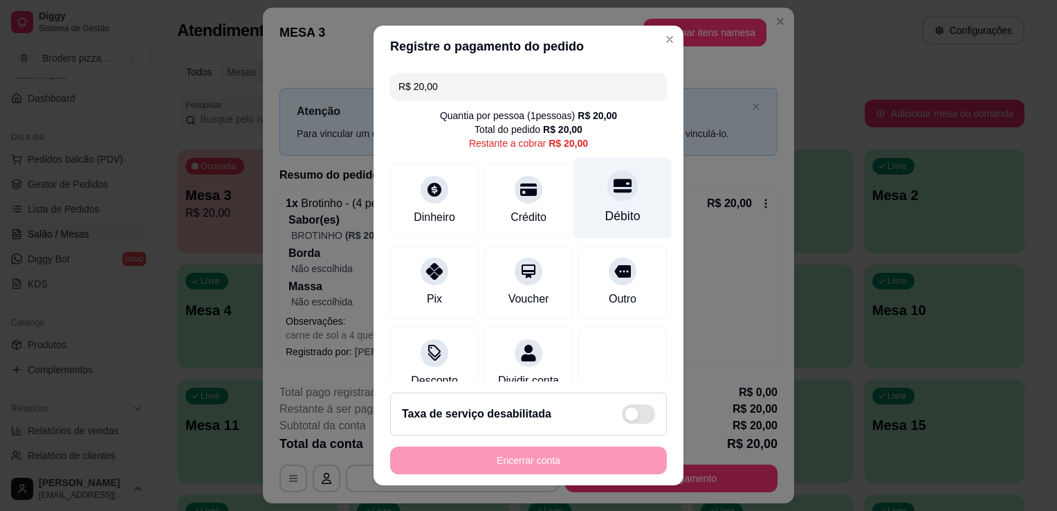
click at [612, 211] on div "Débito" at bounding box center [622, 216] width 35 height 18
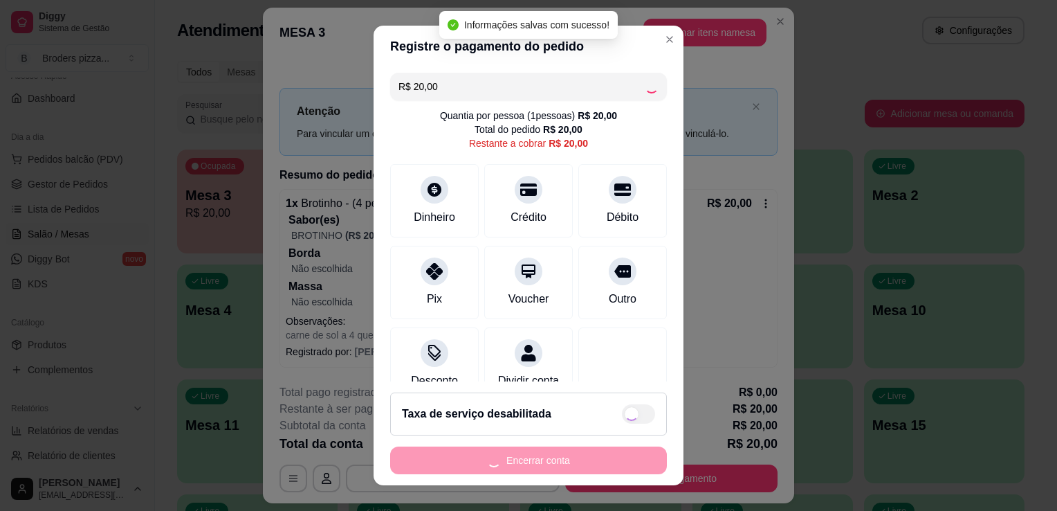
type input "R$ 0,00"
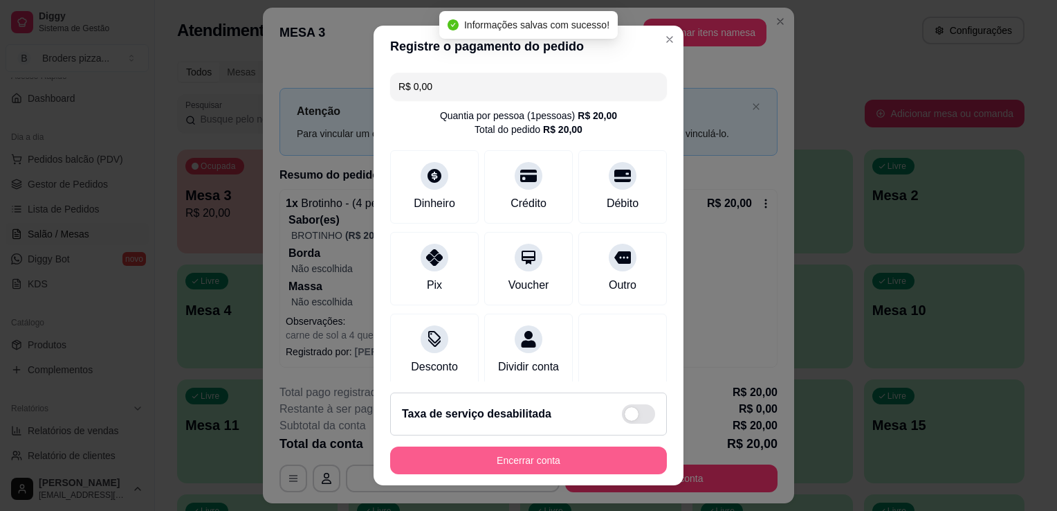
click at [554, 461] on button "Encerrar conta" at bounding box center [528, 460] width 277 height 28
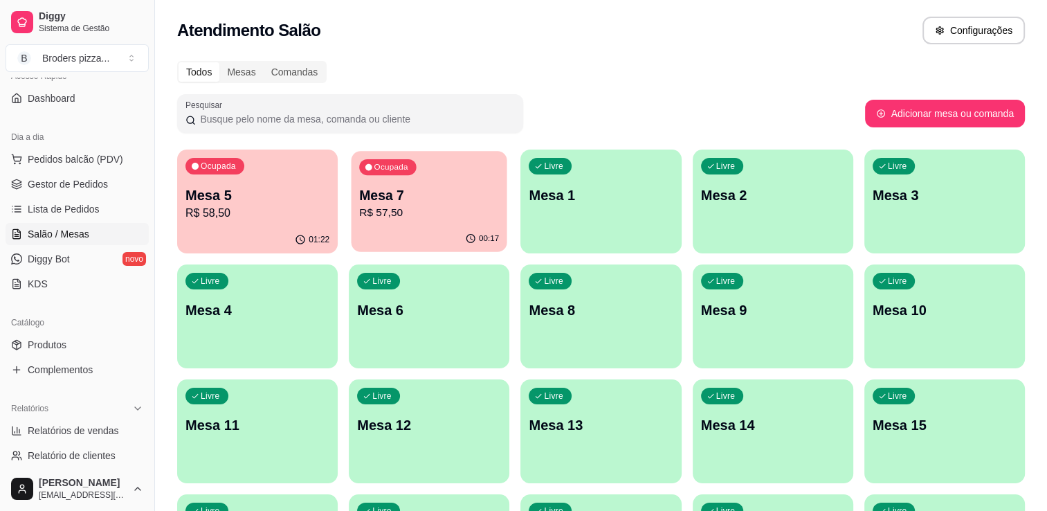
click at [396, 225] on div "Ocupada Mesa 7 R$ 57,50" at bounding box center [430, 188] width 156 height 75
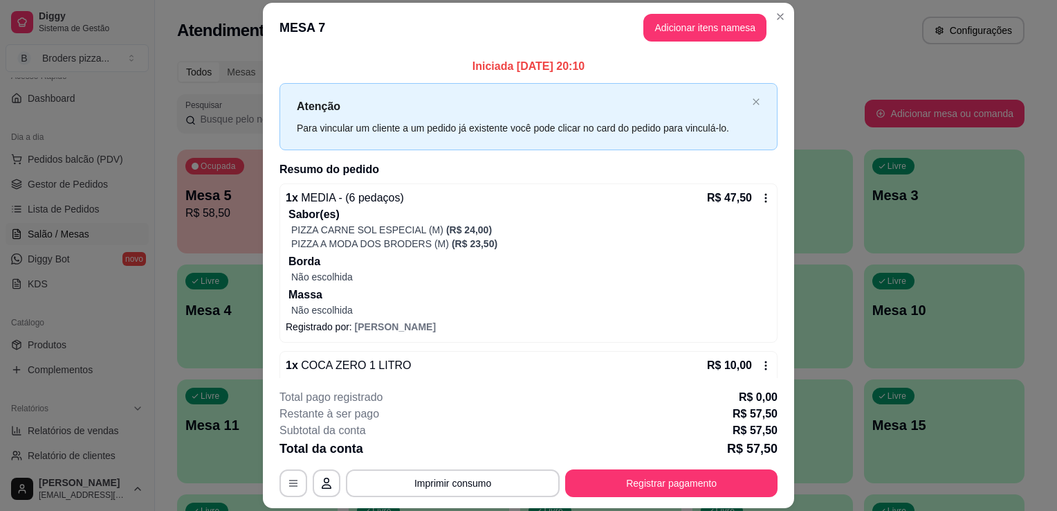
scroll to position [25, 0]
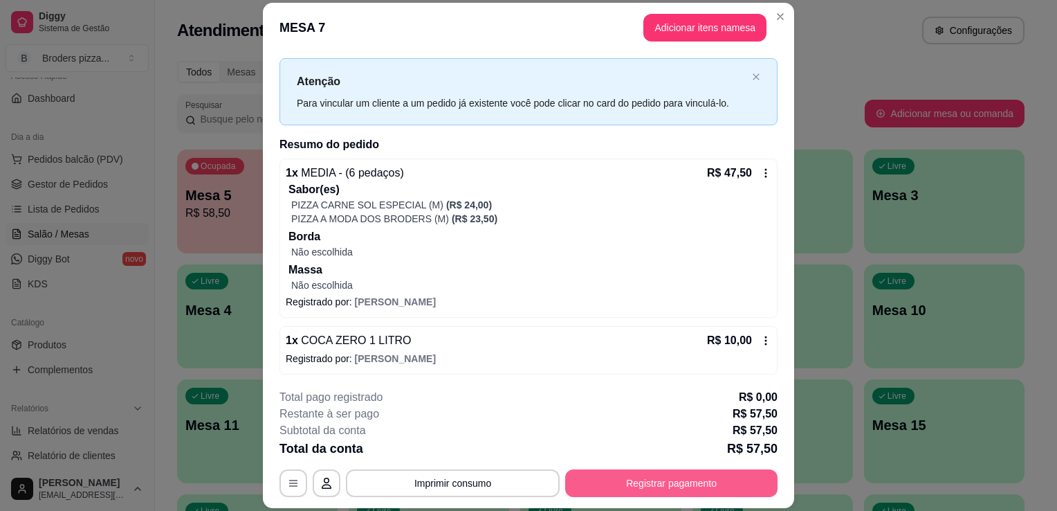
click at [631, 475] on button "Registrar pagamento" at bounding box center [671, 483] width 212 height 28
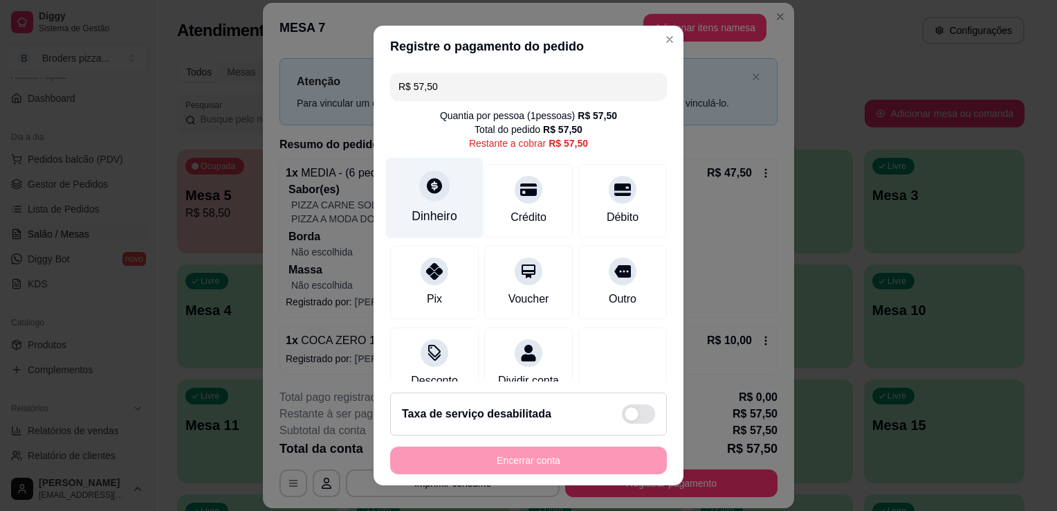
click at [430, 215] on div "Dinheiro" at bounding box center [435, 216] width 46 height 18
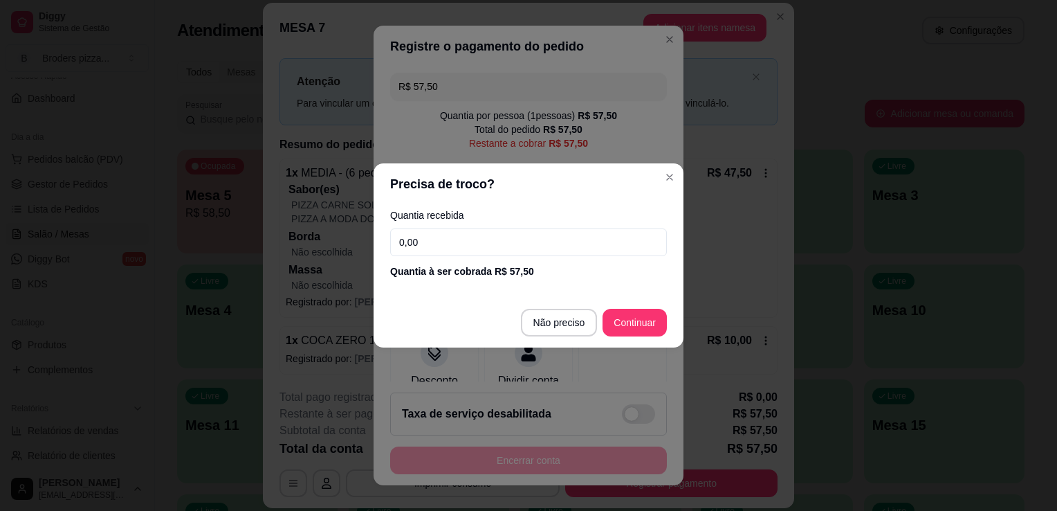
click at [474, 242] on input "0,00" at bounding box center [528, 242] width 277 height 28
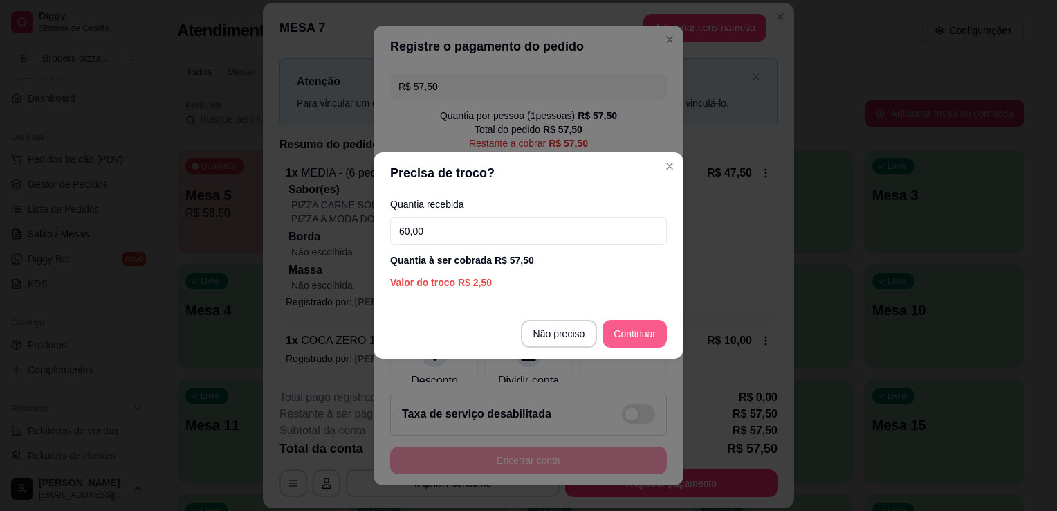
type input "60,00"
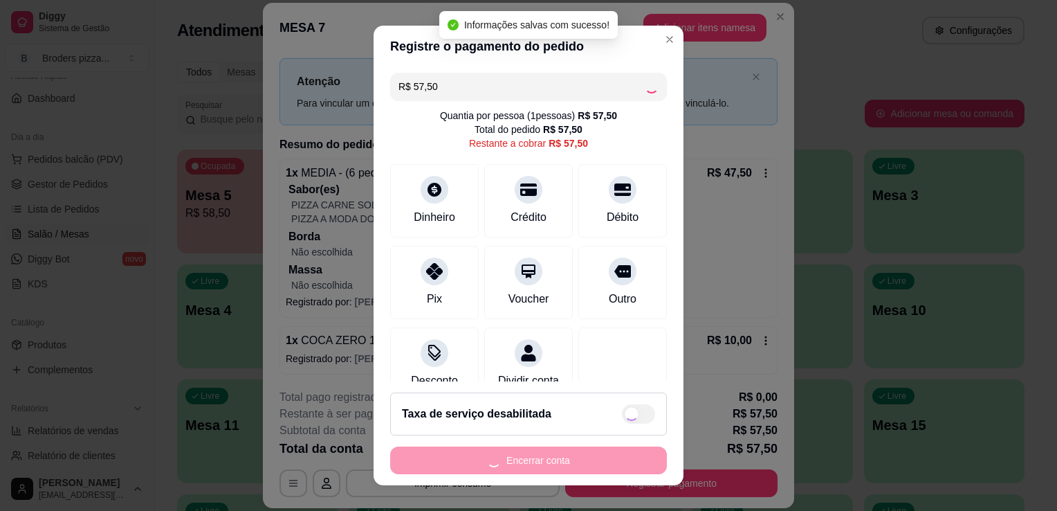
type input "R$ 0,00"
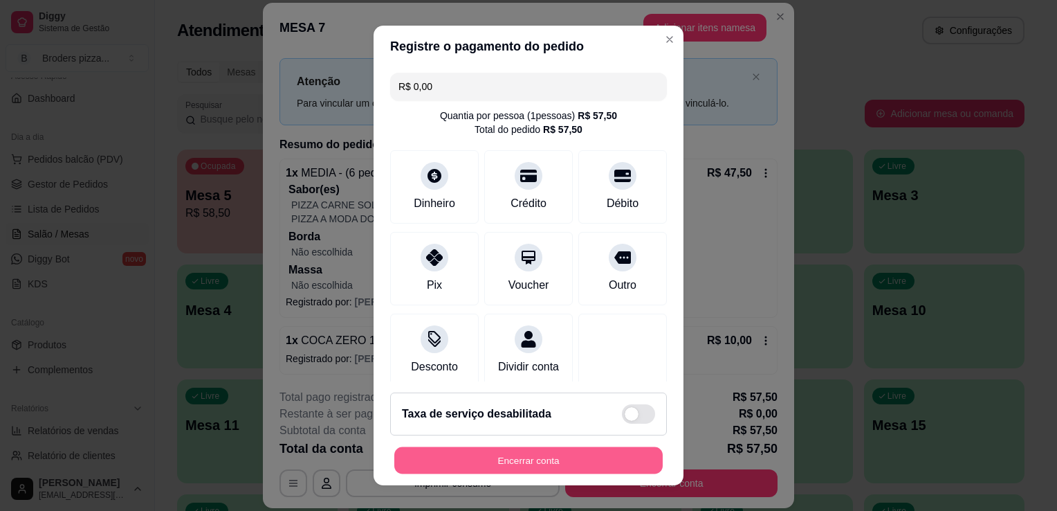
click at [560, 462] on button "Encerrar conta" at bounding box center [528, 460] width 268 height 27
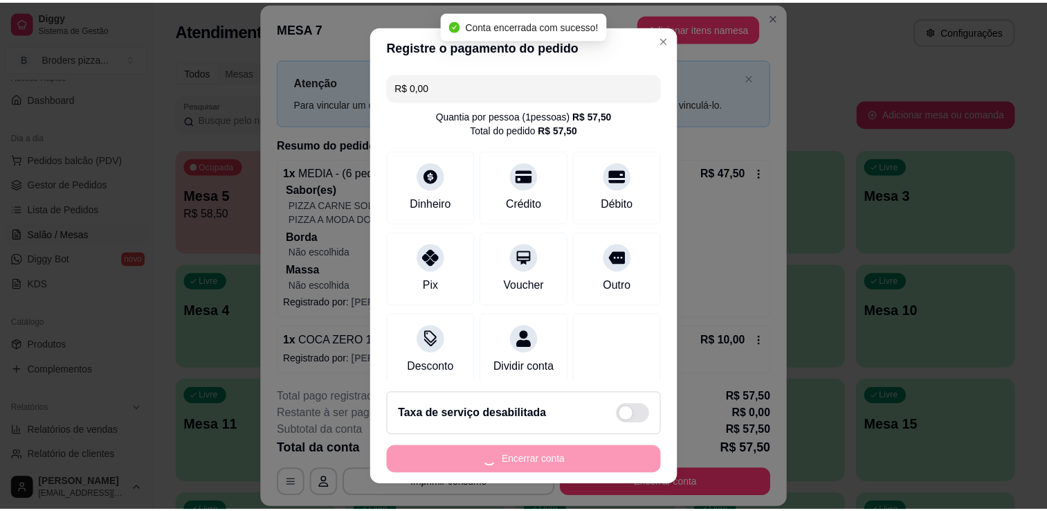
scroll to position [0, 0]
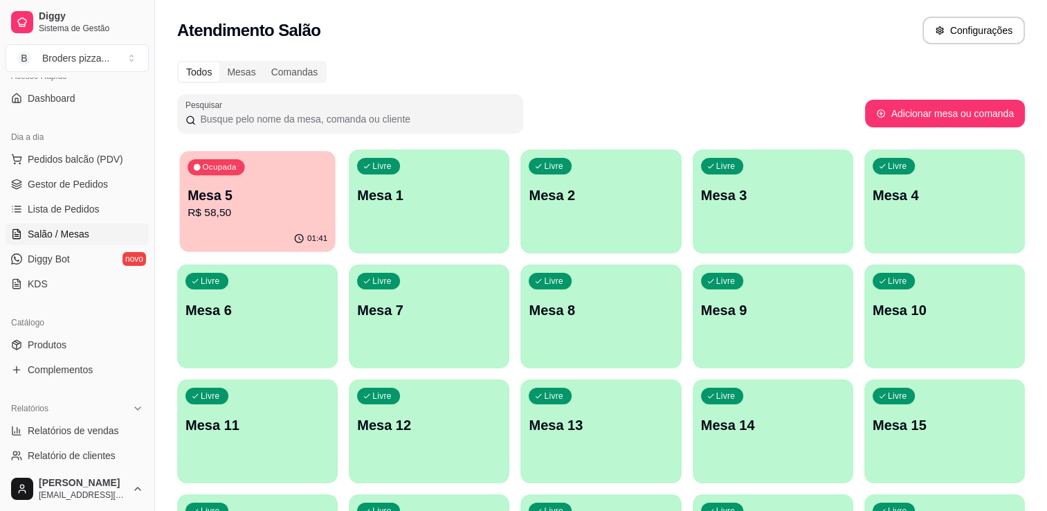
click at [280, 236] on div "01:41" at bounding box center [257, 239] width 156 height 26
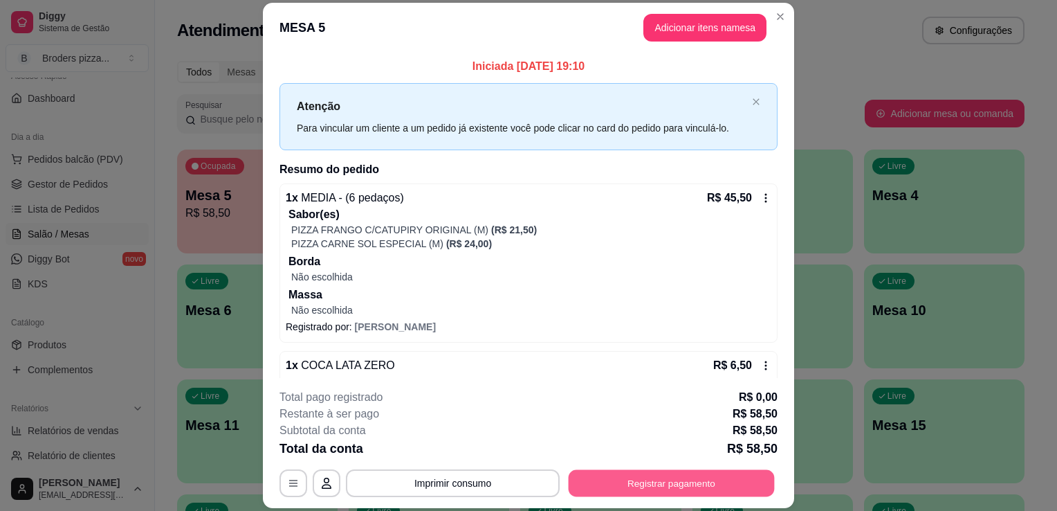
click at [684, 491] on button "Registrar pagamento" at bounding box center [672, 483] width 206 height 27
click at [677, 479] on button "Registrar pagamento" at bounding box center [672, 483] width 206 height 27
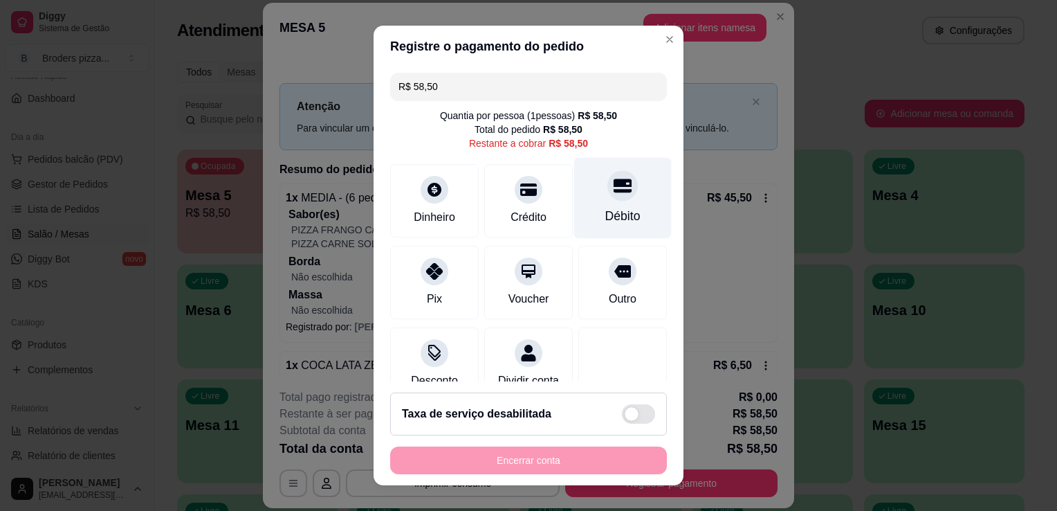
click at [581, 203] on div "Débito" at bounding box center [623, 198] width 98 height 81
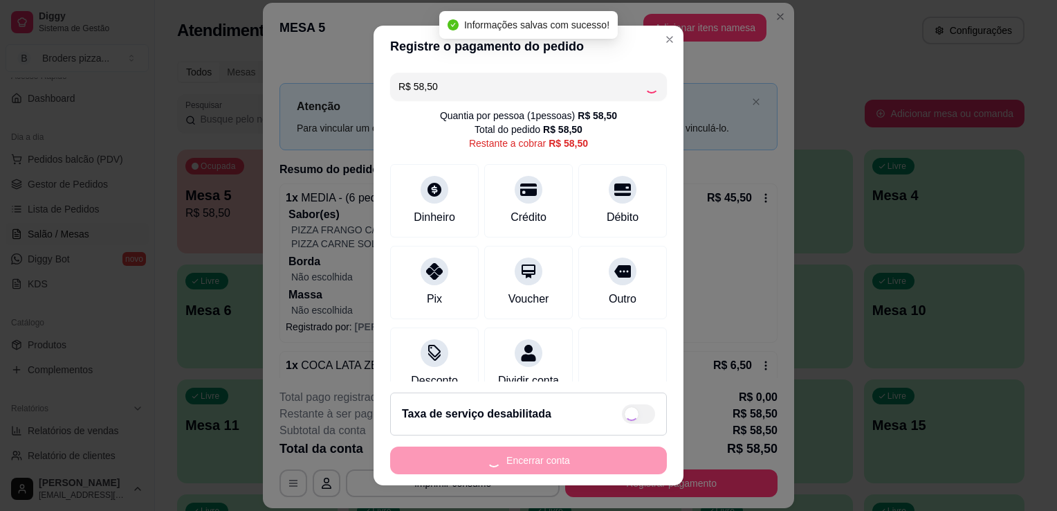
type input "R$ 0,00"
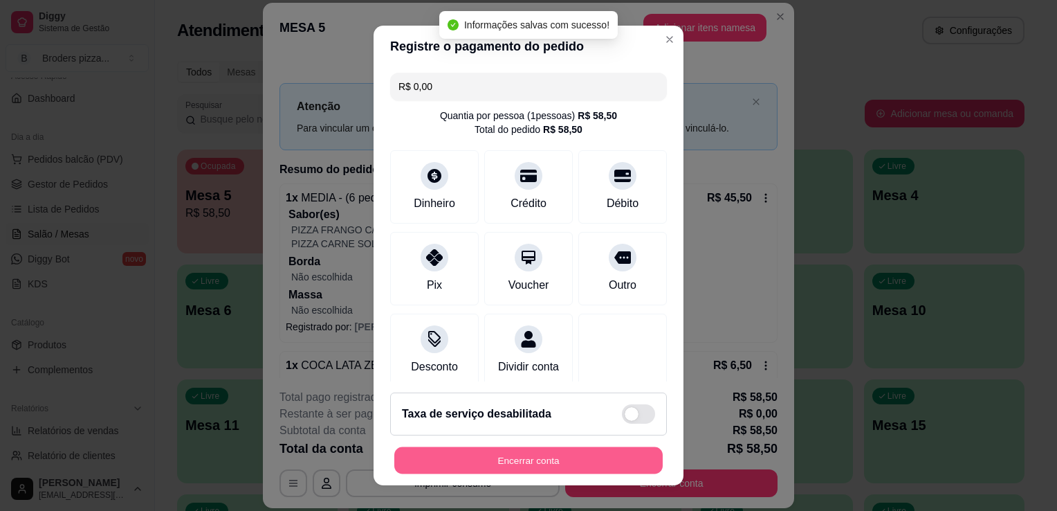
click at [545, 468] on button "Encerrar conta" at bounding box center [528, 460] width 268 height 27
